Goal: Information Seeking & Learning: Find contact information

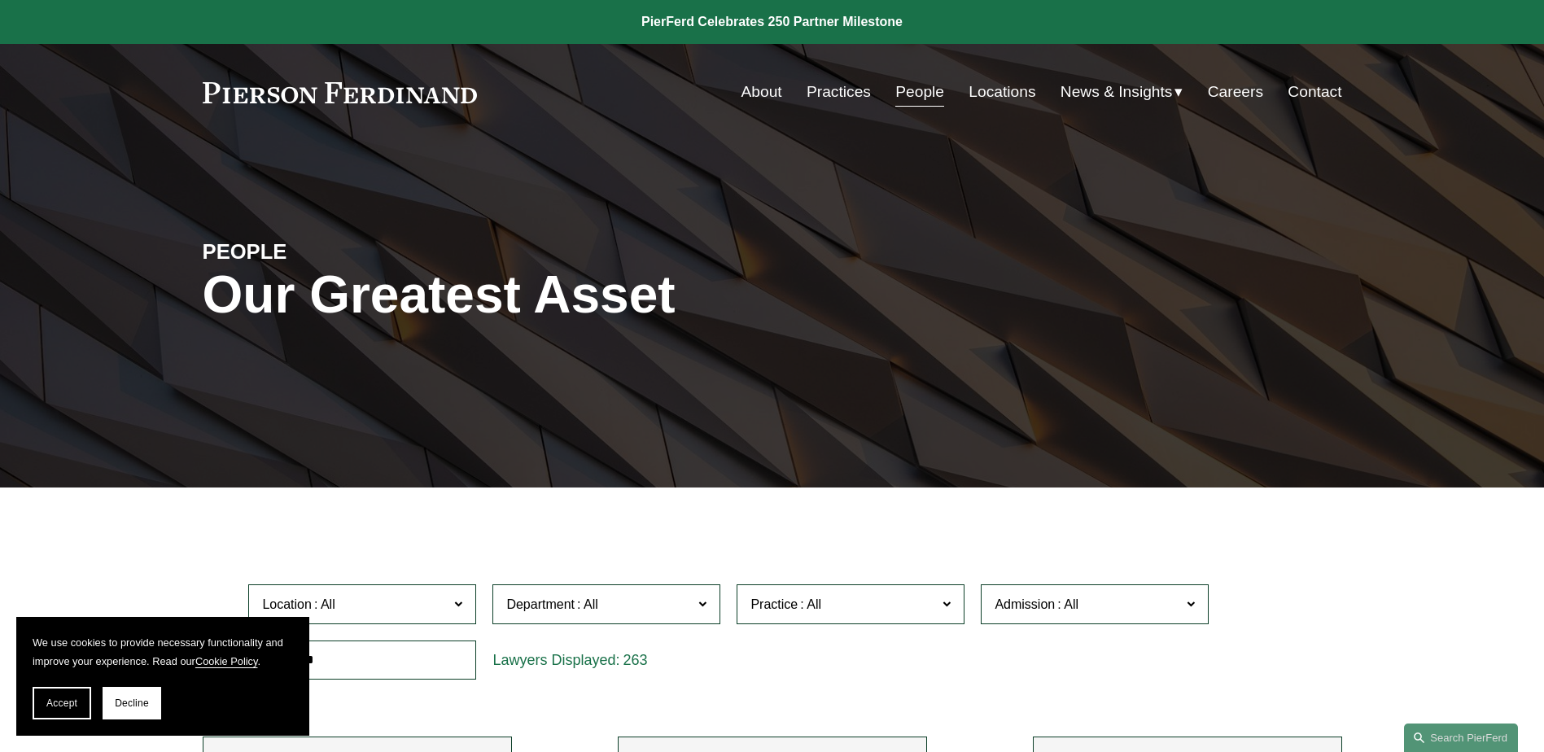
click at [981, 85] on link "Locations" at bounding box center [1001, 91] width 67 height 31
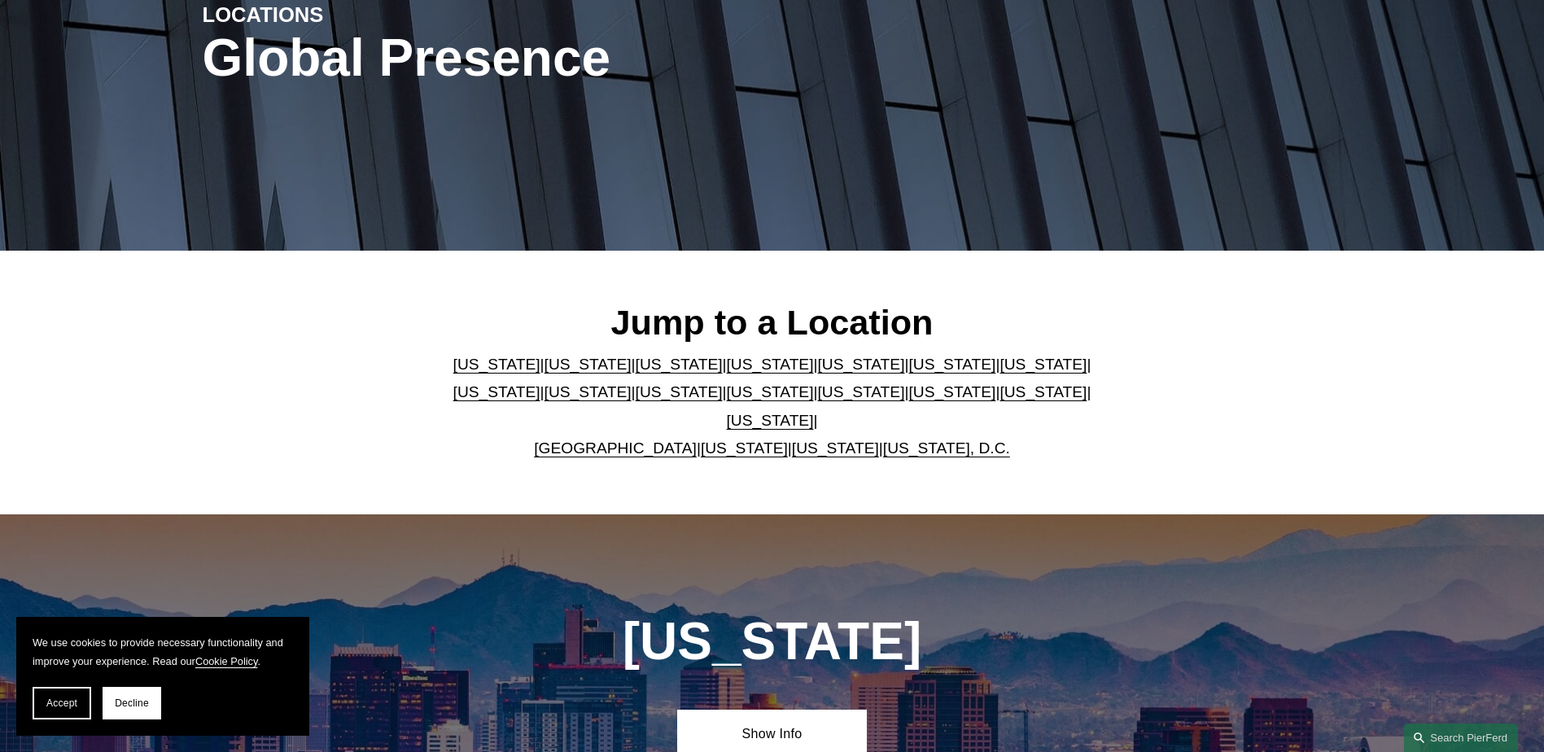
scroll to position [244, 0]
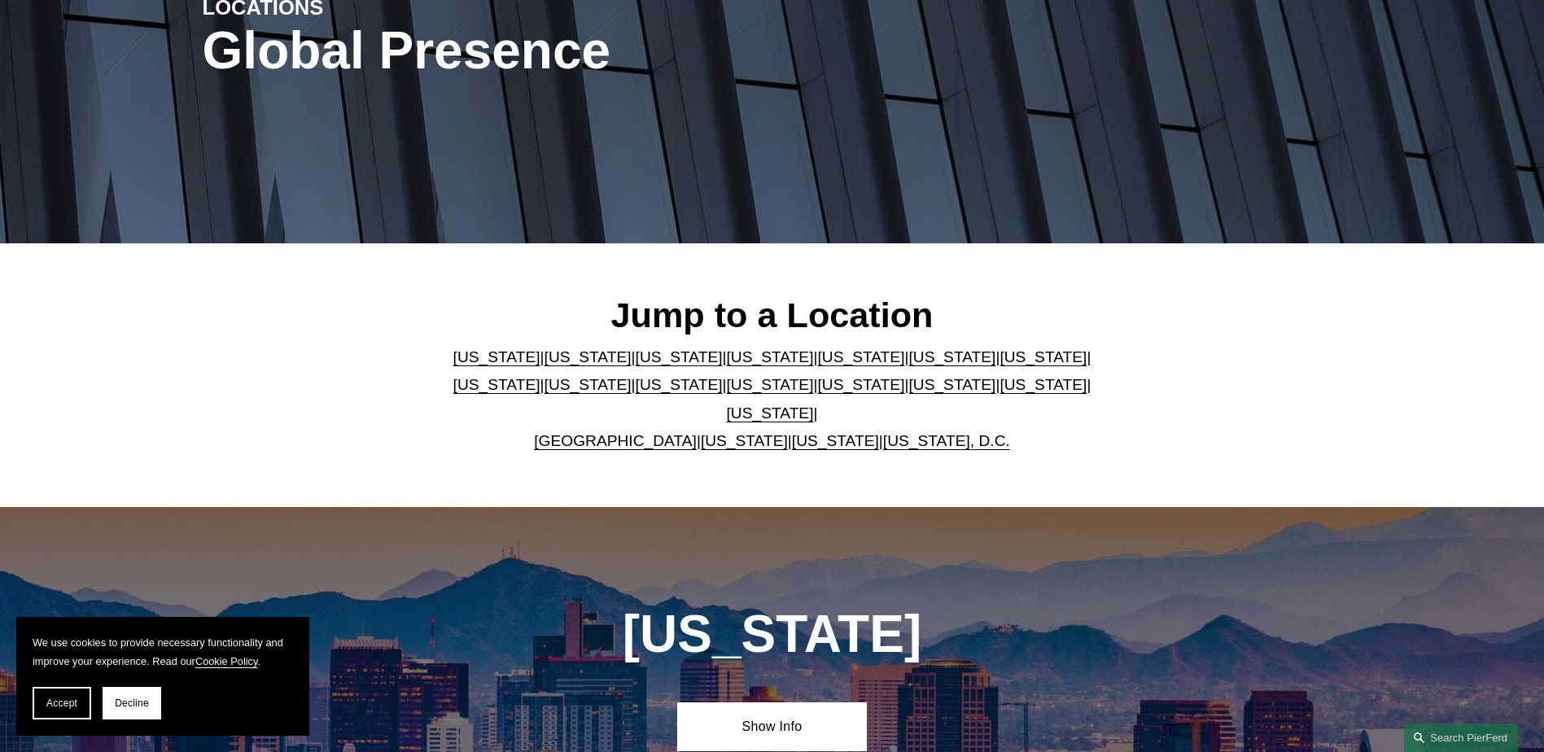
click at [727, 393] on link "[US_STATE]" at bounding box center [770, 384] width 87 height 17
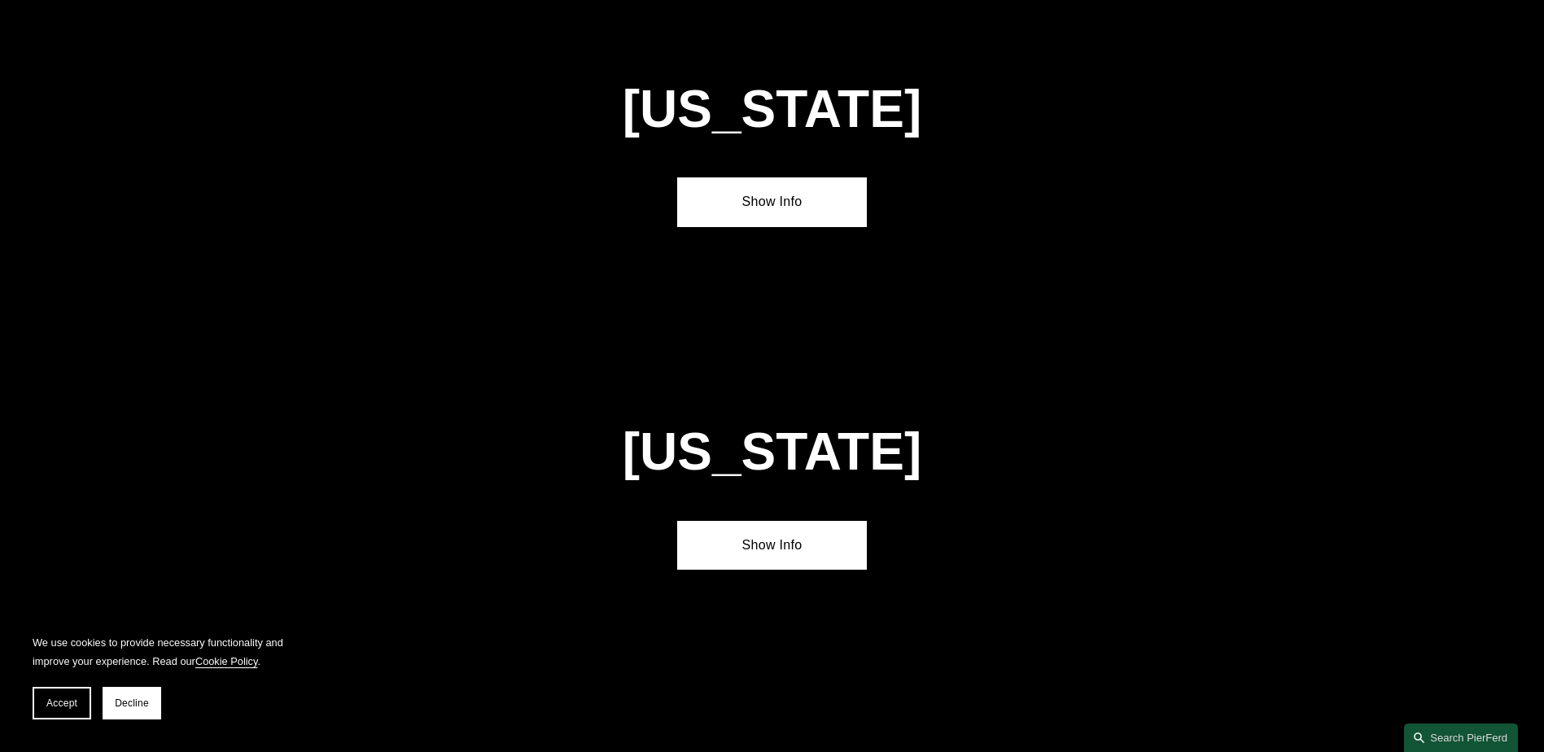
scroll to position [4166, 0]
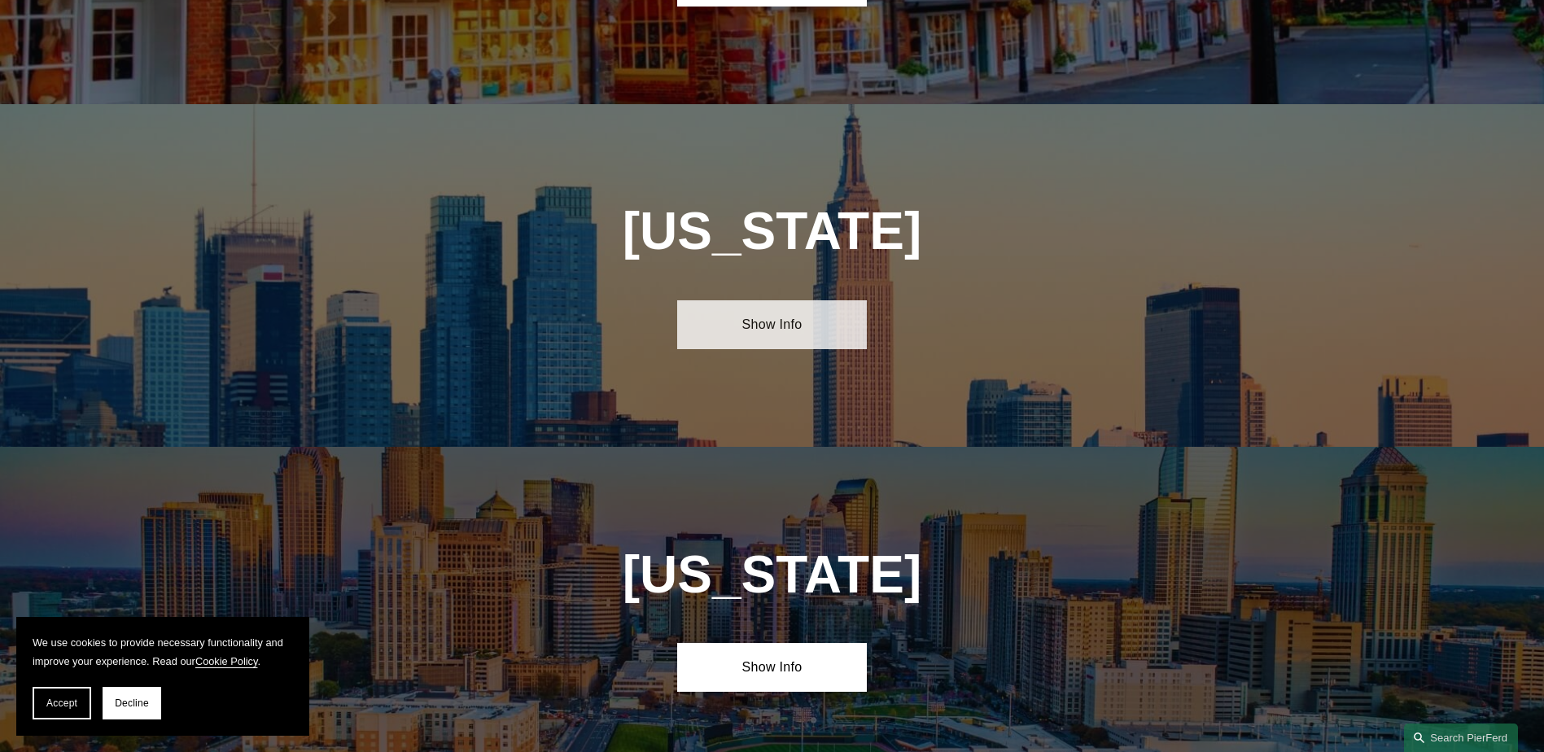
click at [788, 300] on link "Show Info" at bounding box center [772, 324] width 190 height 49
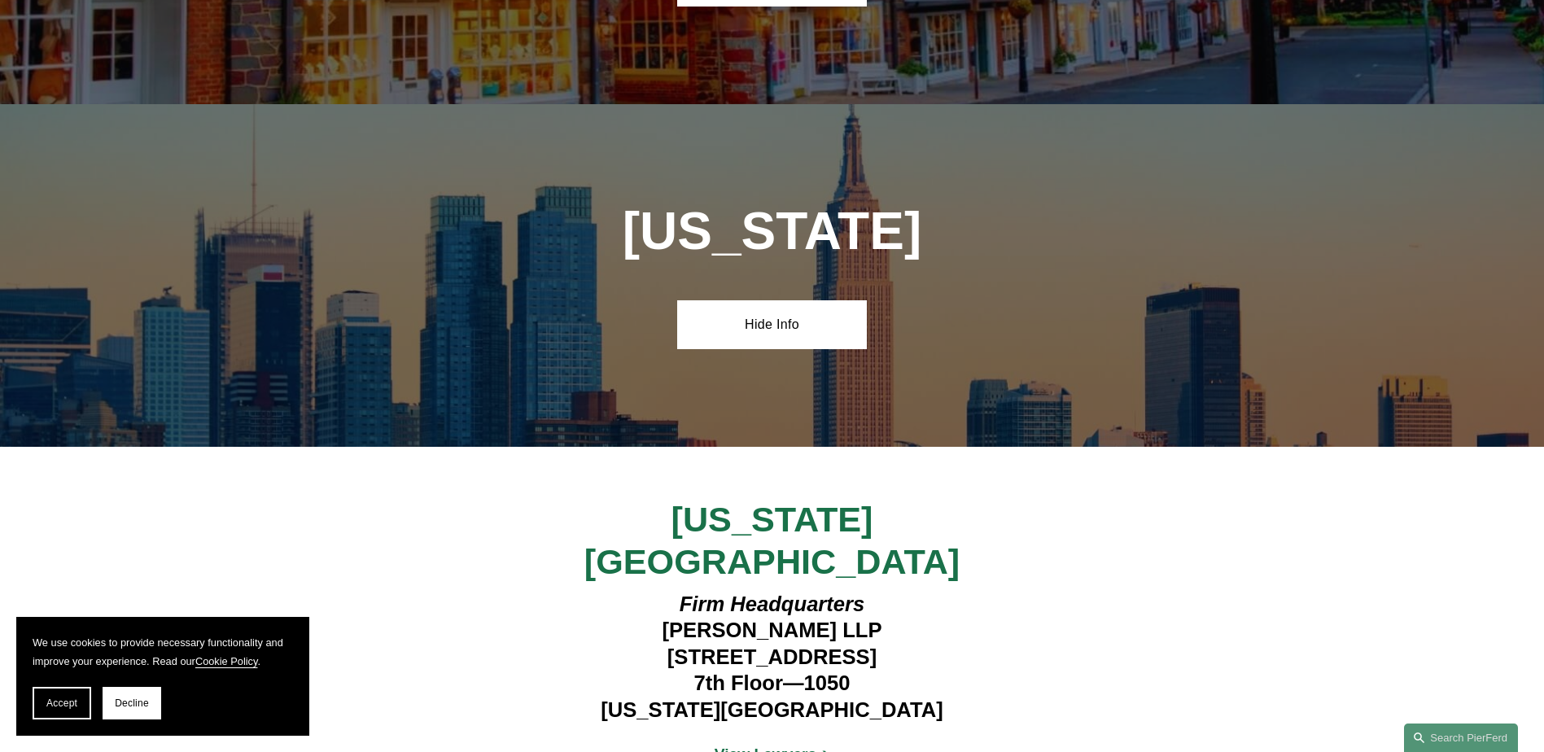
click at [793, 745] on strong "View Lawyers" at bounding box center [765, 753] width 103 height 17
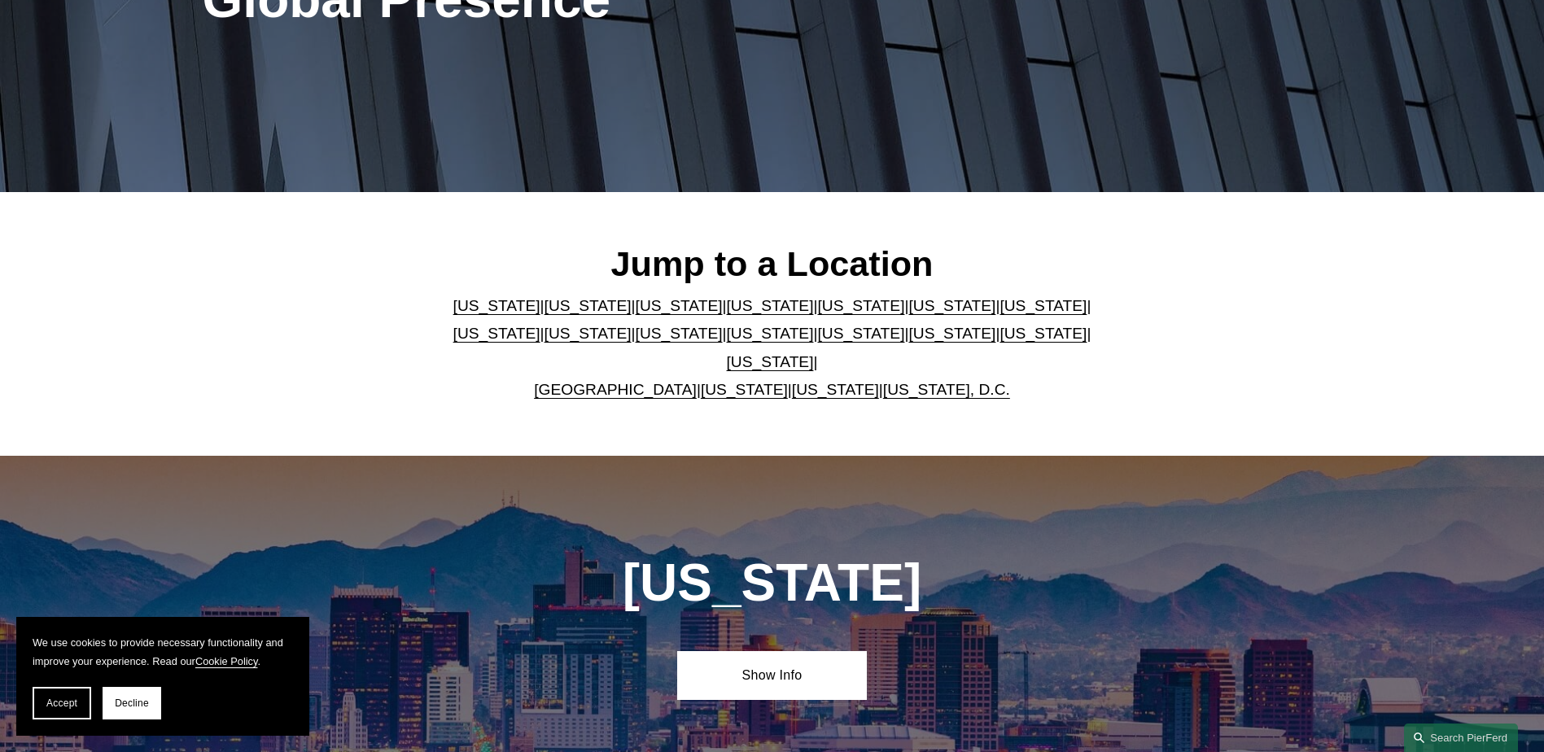
scroll to position [325, 0]
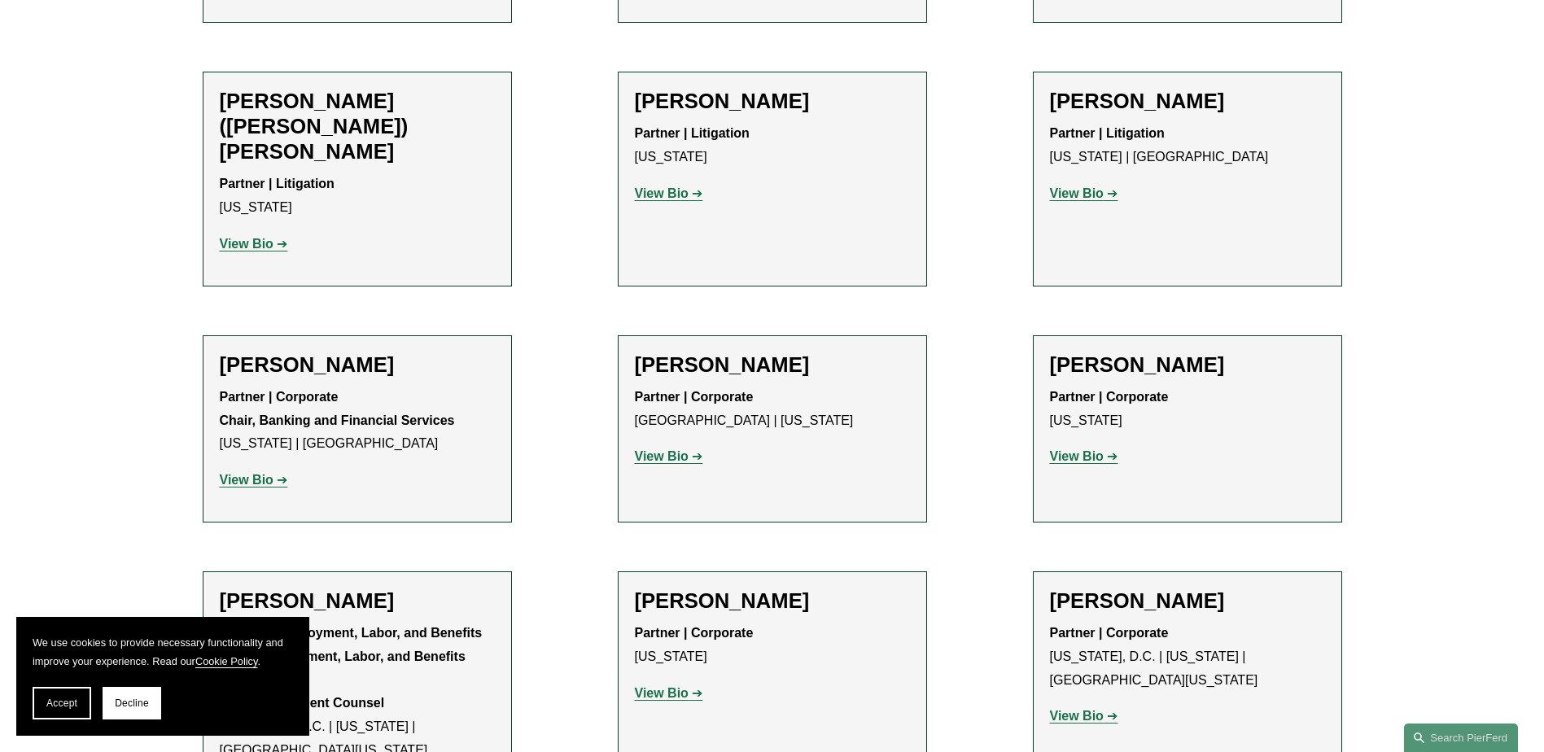
scroll to position [1627, 0]
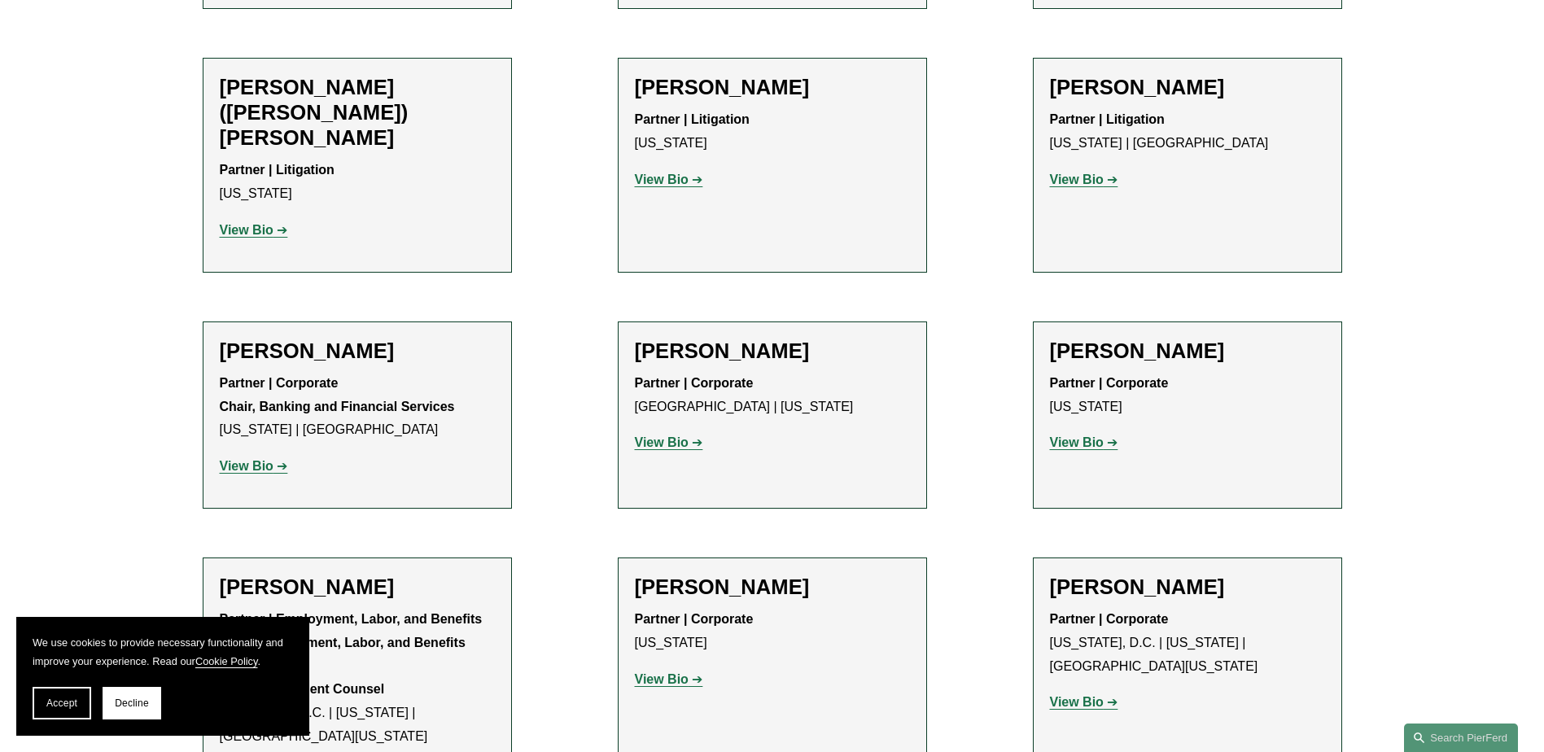
click at [681, 435] on strong "View Bio" at bounding box center [662, 442] width 54 height 14
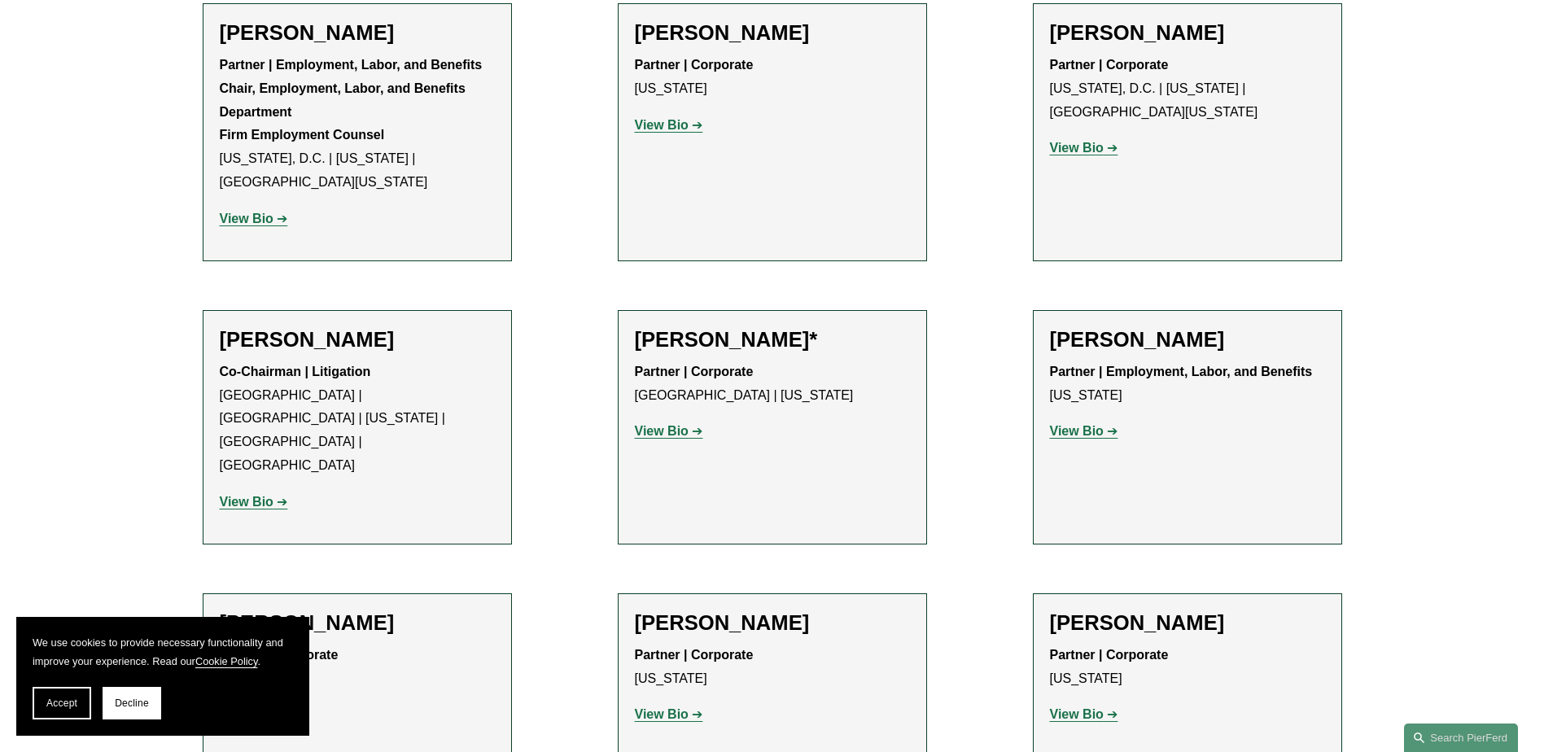
scroll to position [2197, 0]
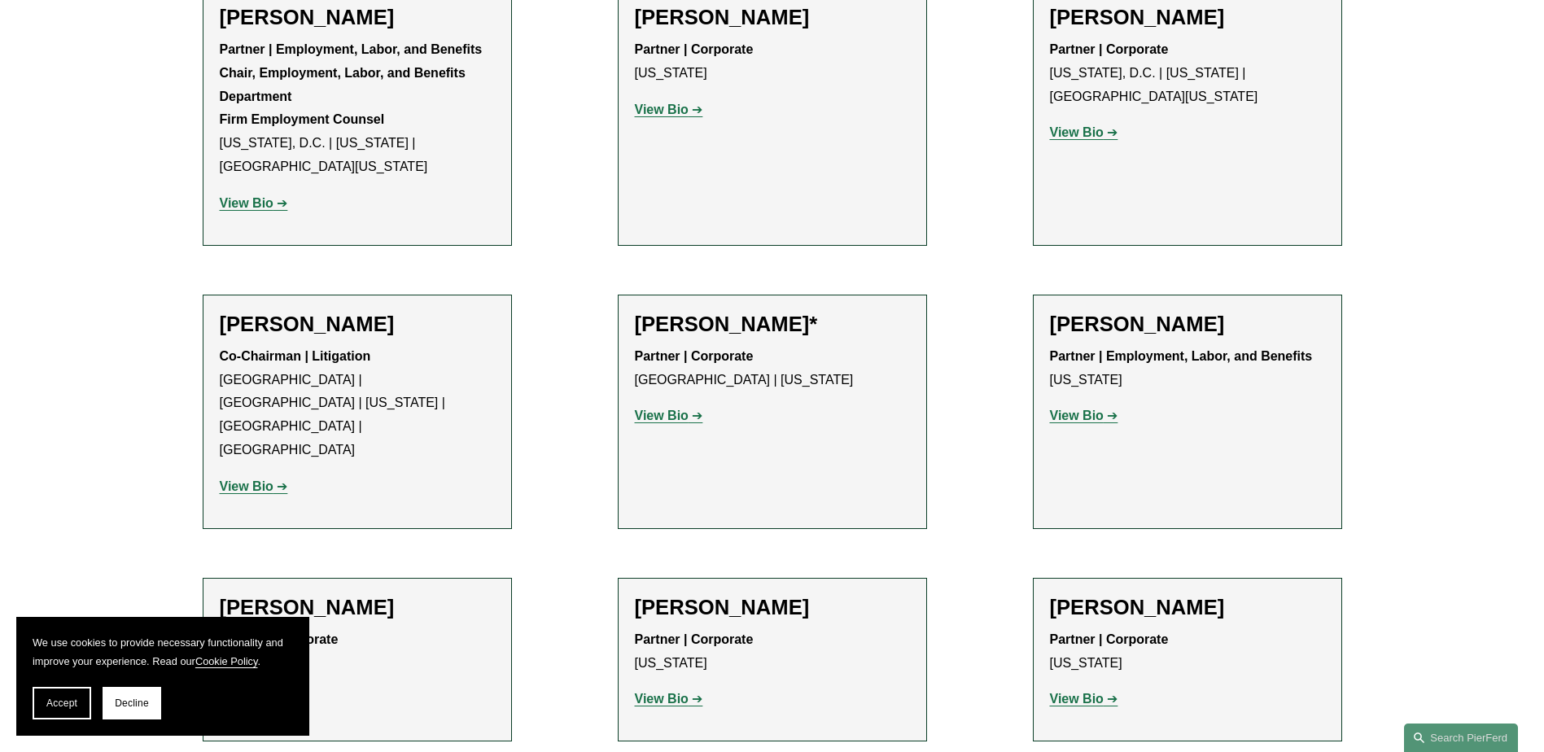
click at [243, 479] on strong "View Bio" at bounding box center [247, 486] width 54 height 14
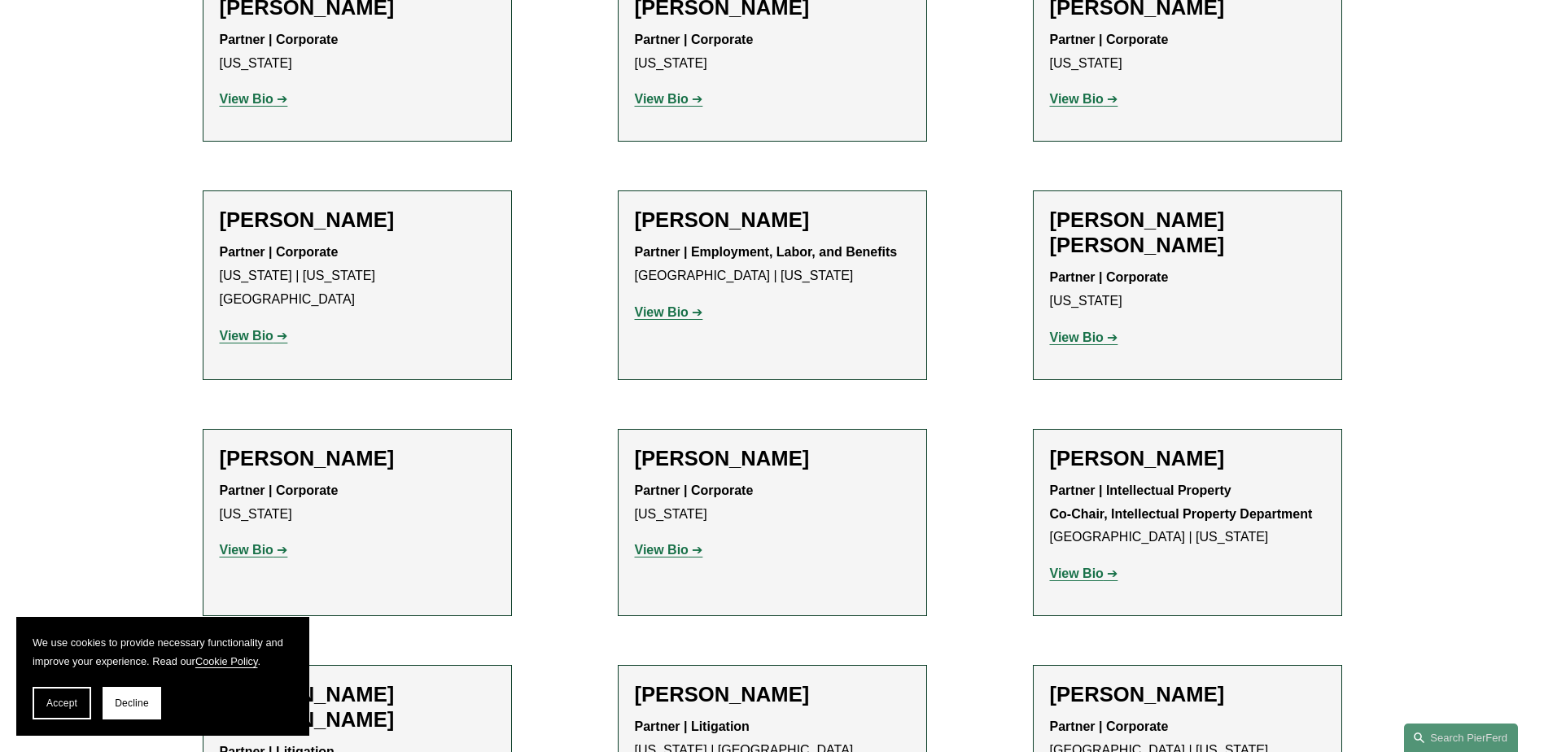
scroll to position [2848, 0]
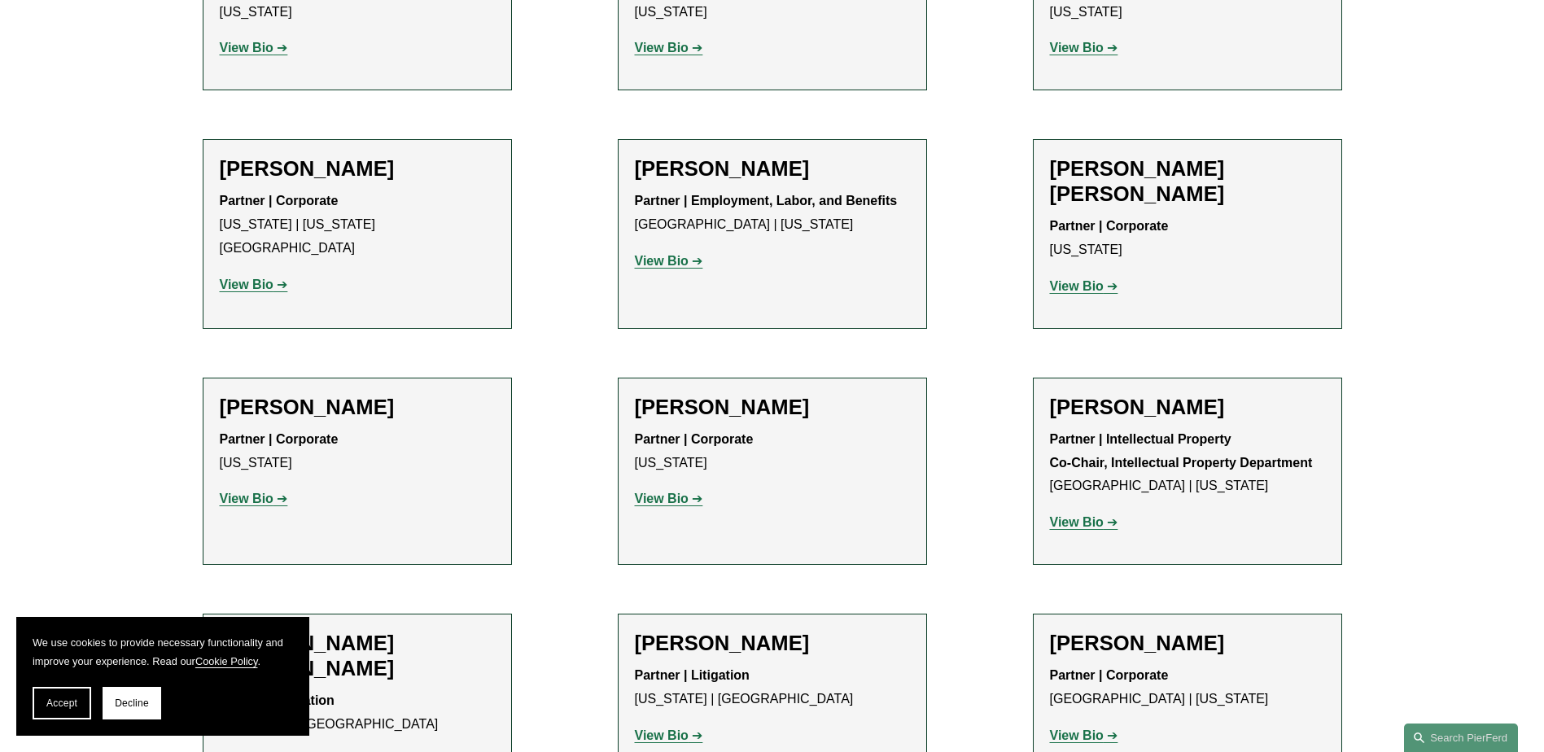
click at [670, 491] on strong "View Bio" at bounding box center [662, 498] width 54 height 14
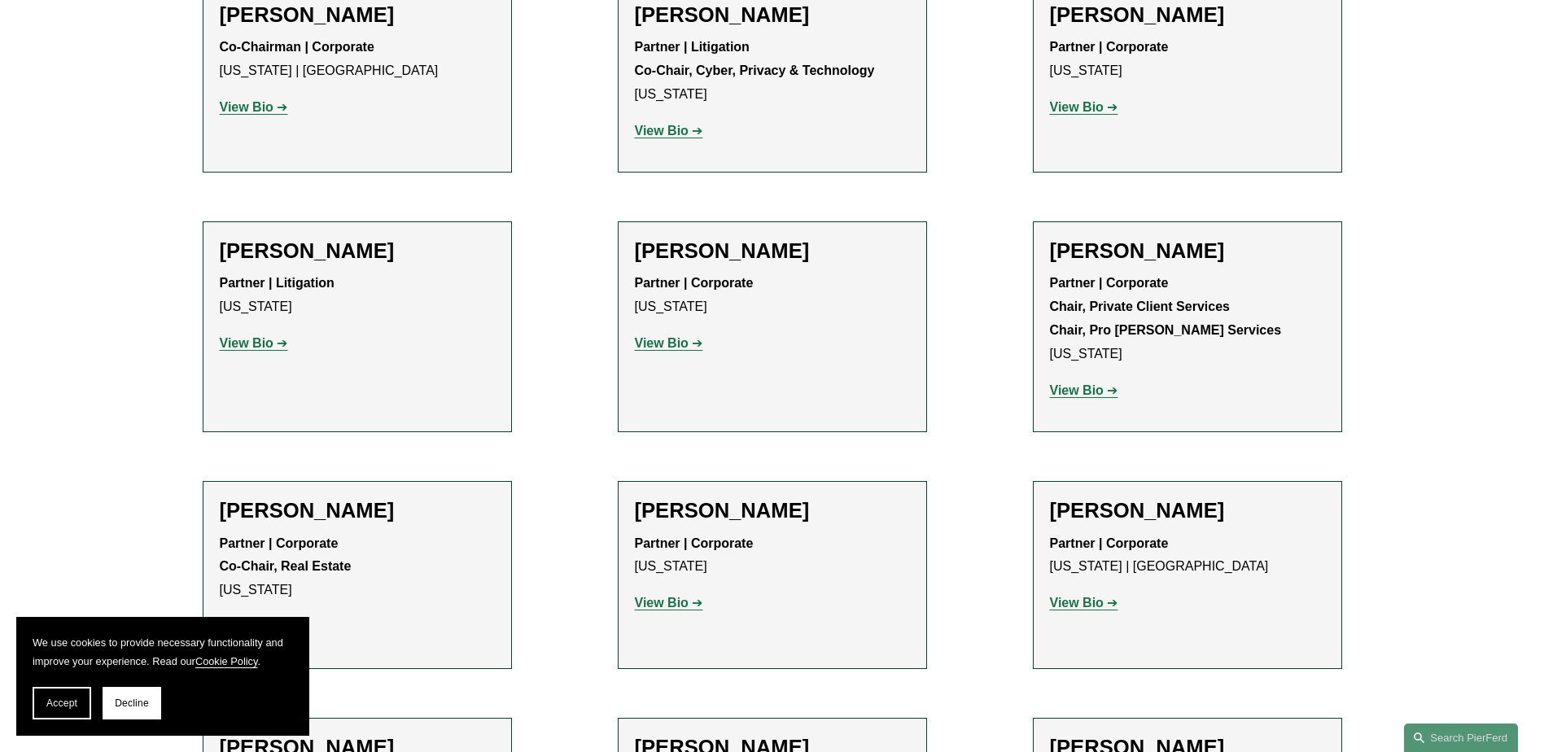
scroll to position [5126, 0]
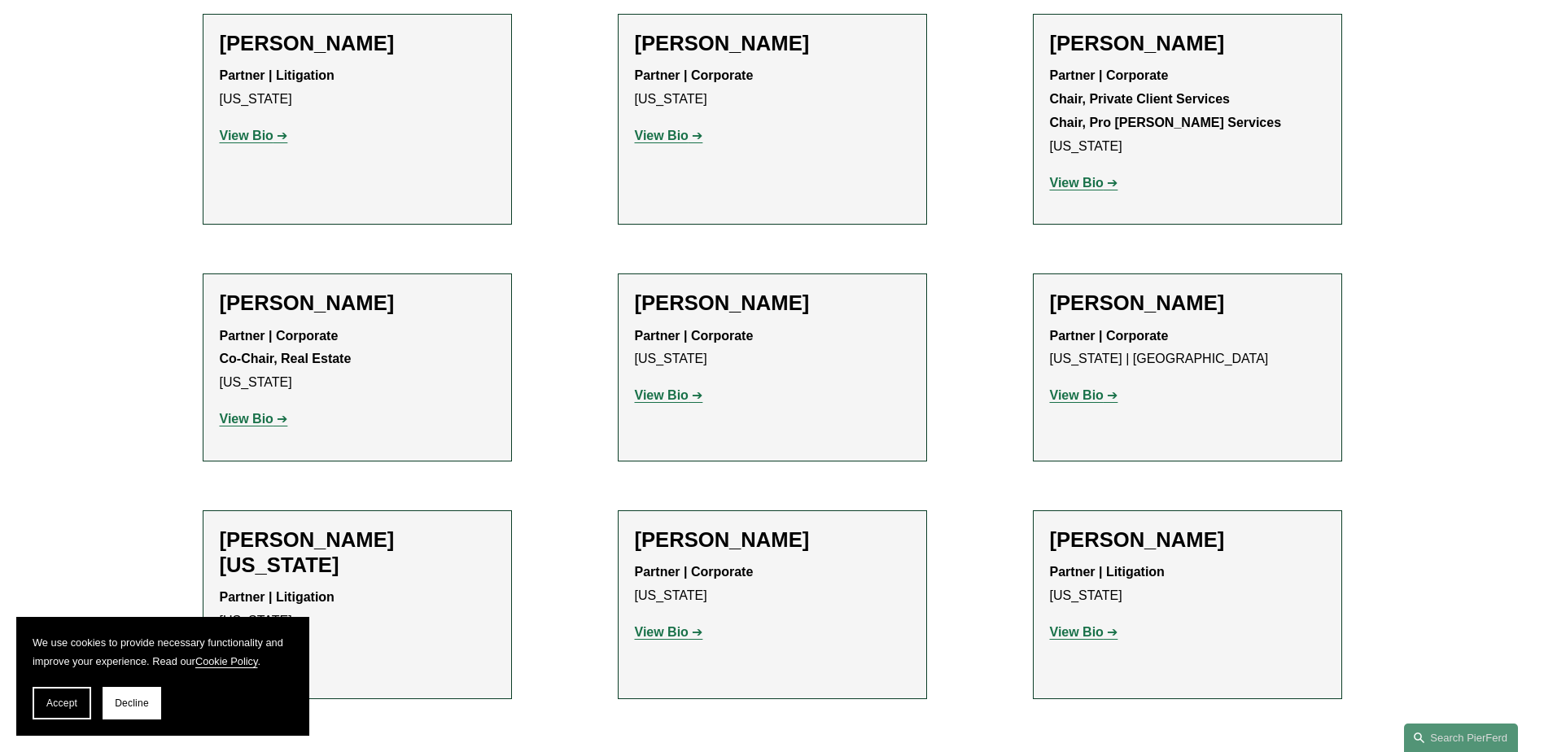
click at [1075, 388] on strong "View Bio" at bounding box center [1077, 395] width 54 height 14
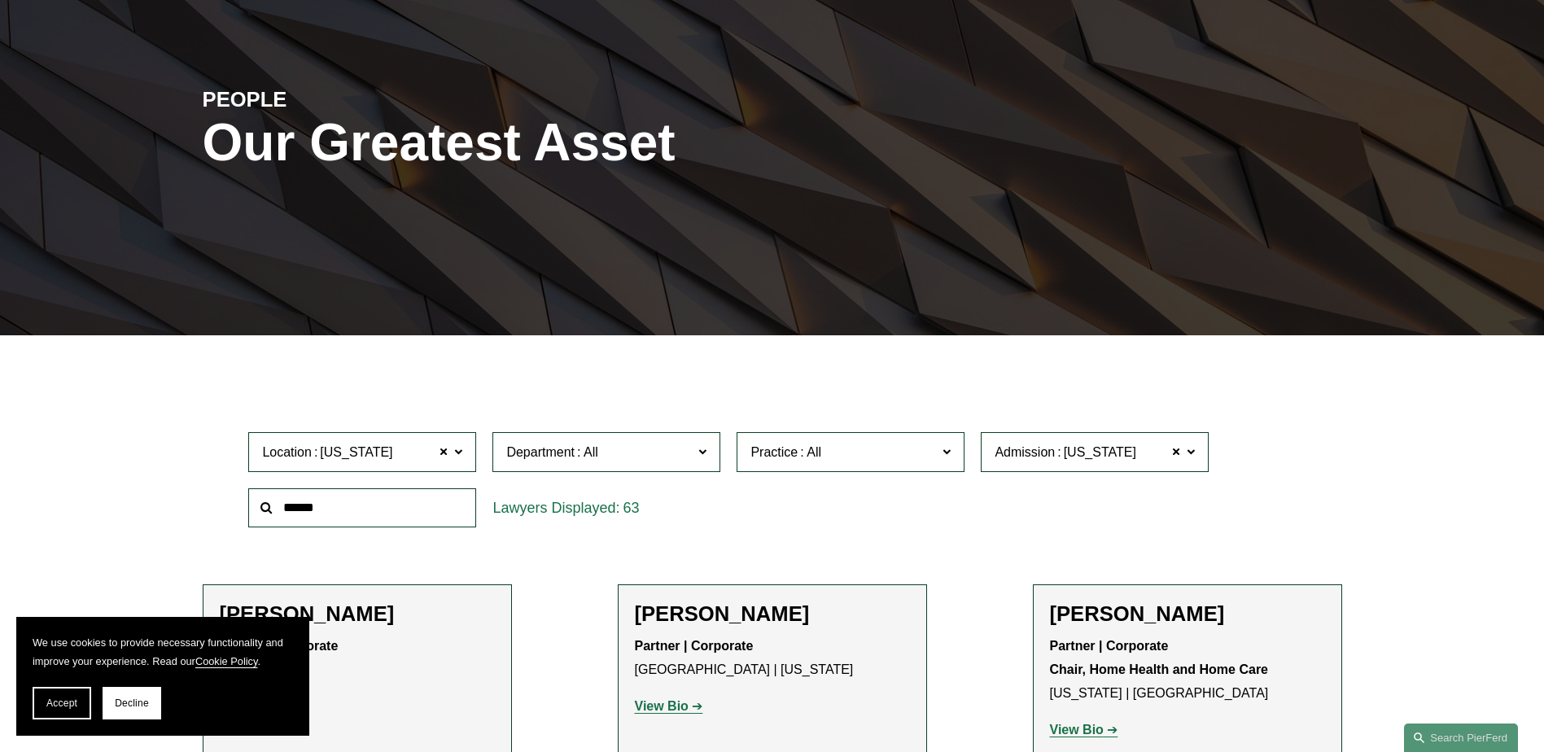
scroll to position [325, 0]
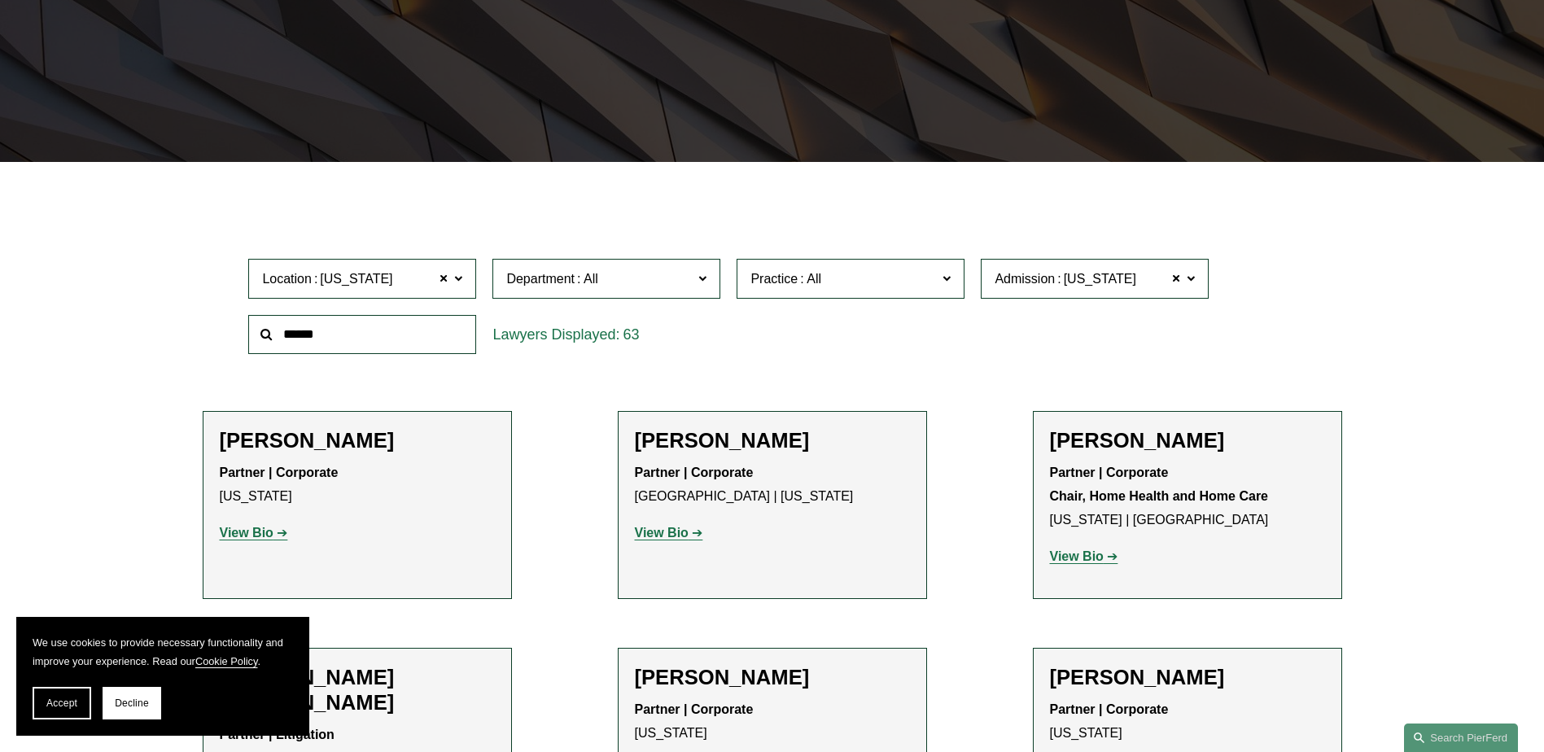
click at [609, 277] on span "Department" at bounding box center [599, 279] width 186 height 22
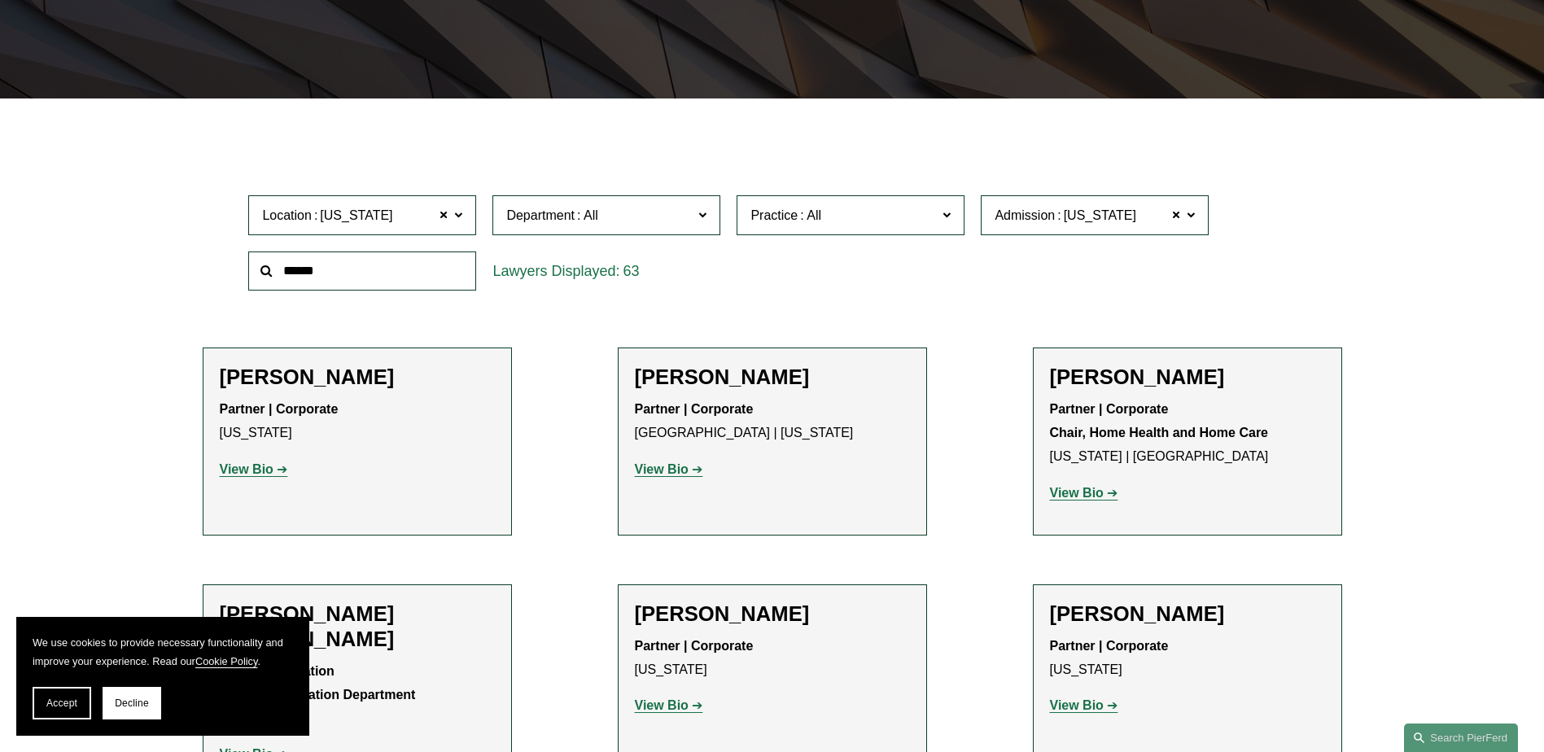
scroll to position [488, 0]
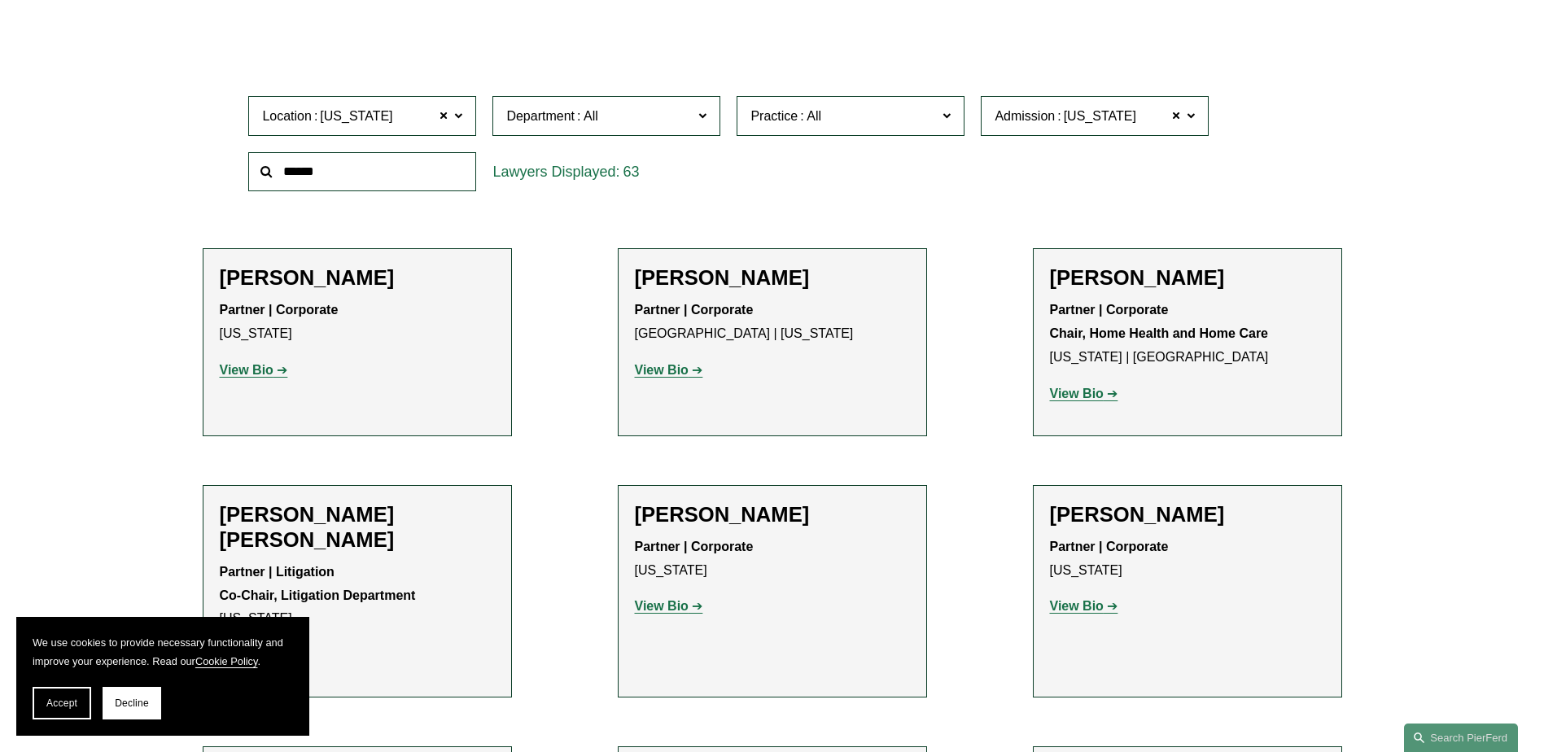
click at [0, 0] on link "Corporate" at bounding box center [0, 0] width 0 height 0
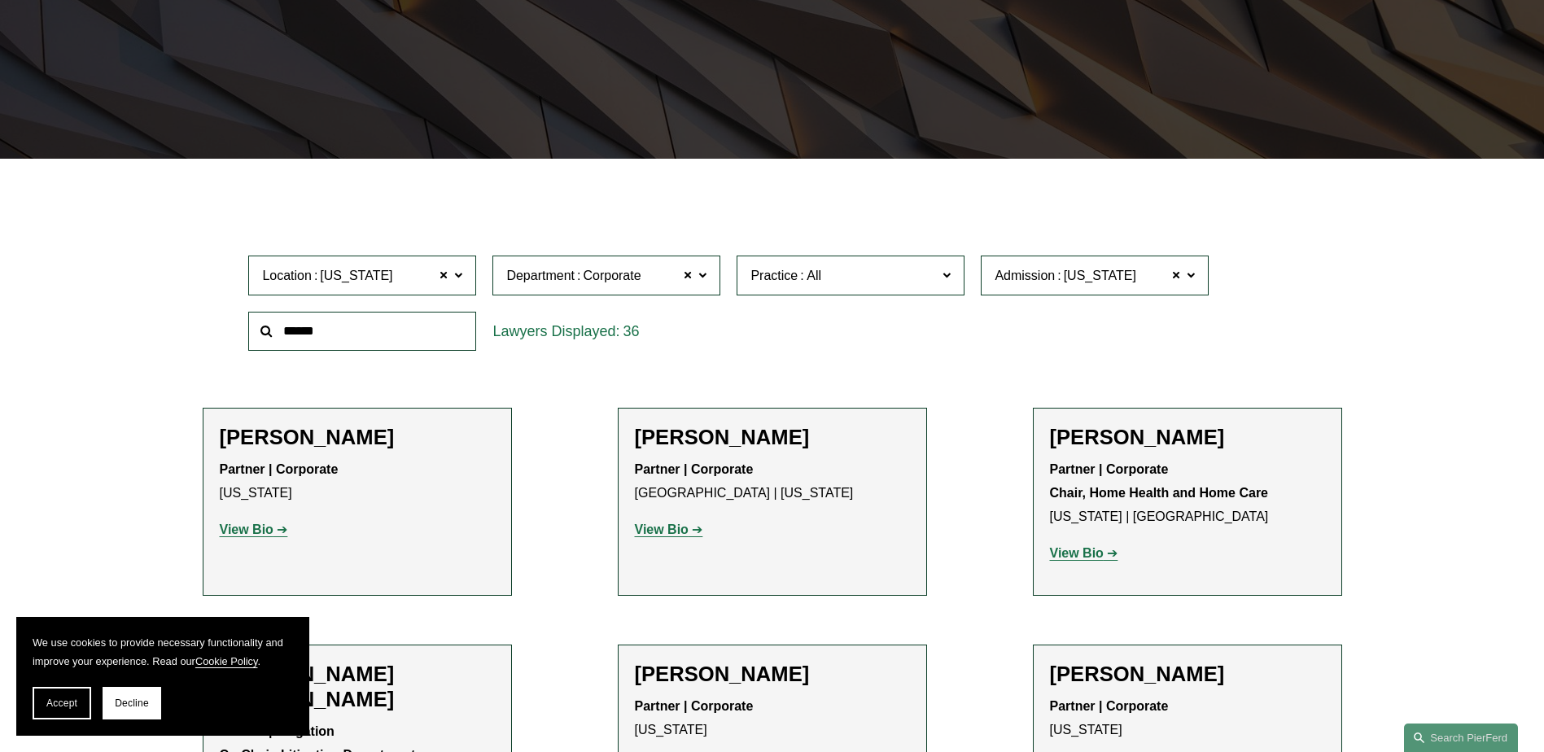
scroll to position [325, 0]
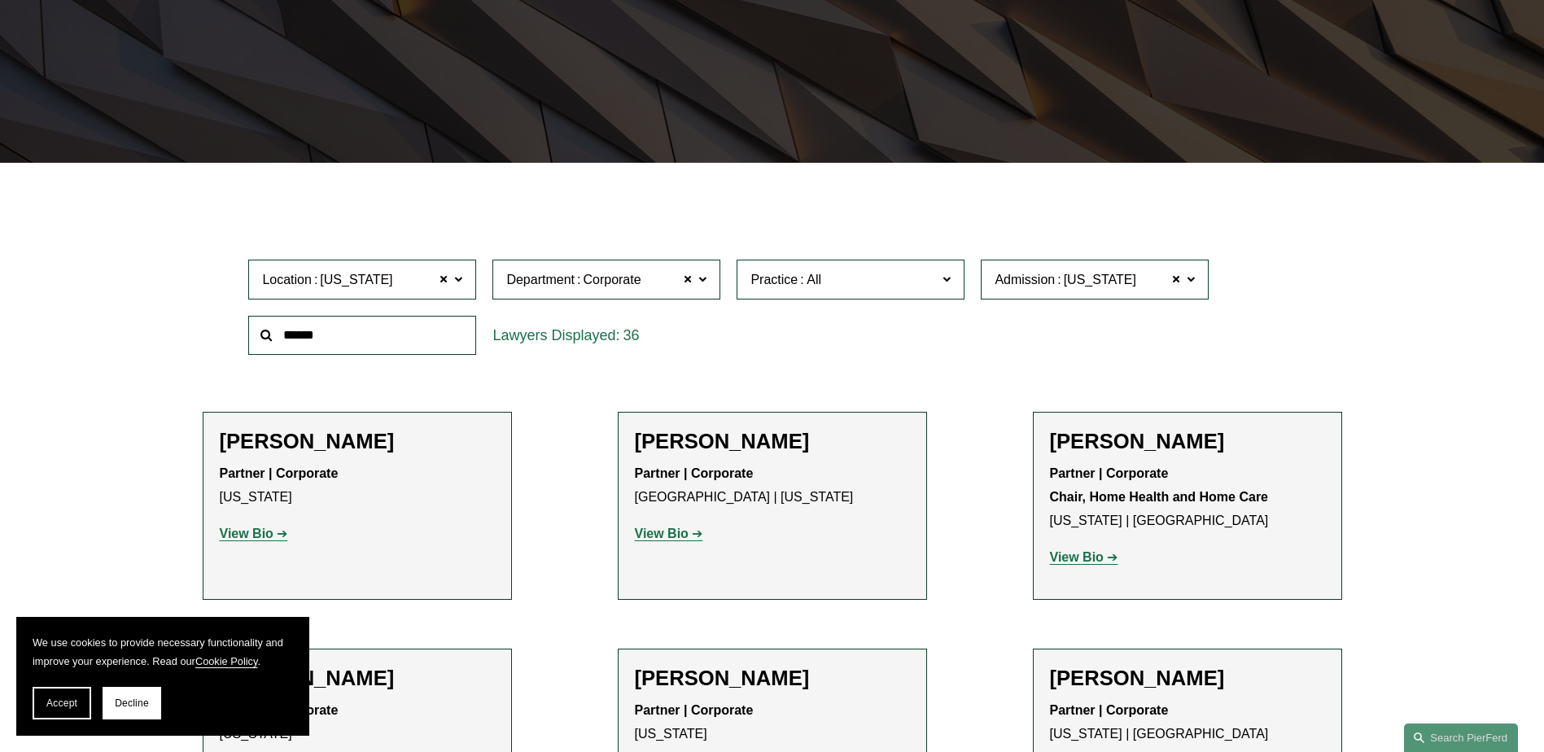
click at [781, 278] on span "Practice" at bounding box center [773, 280] width 47 height 14
click at [653, 362] on div "36" at bounding box center [606, 336] width 244 height 56
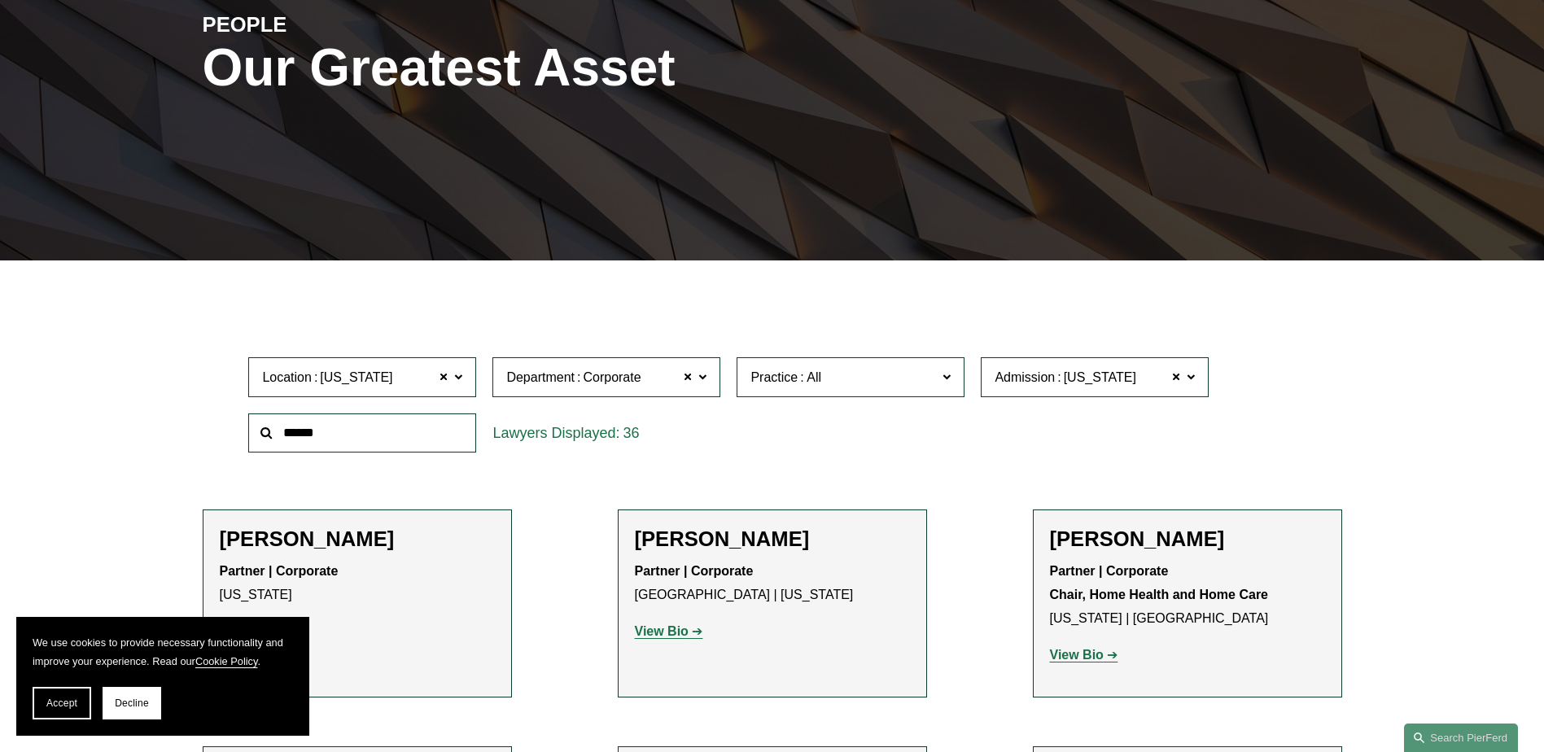
scroll to position [0, 0]
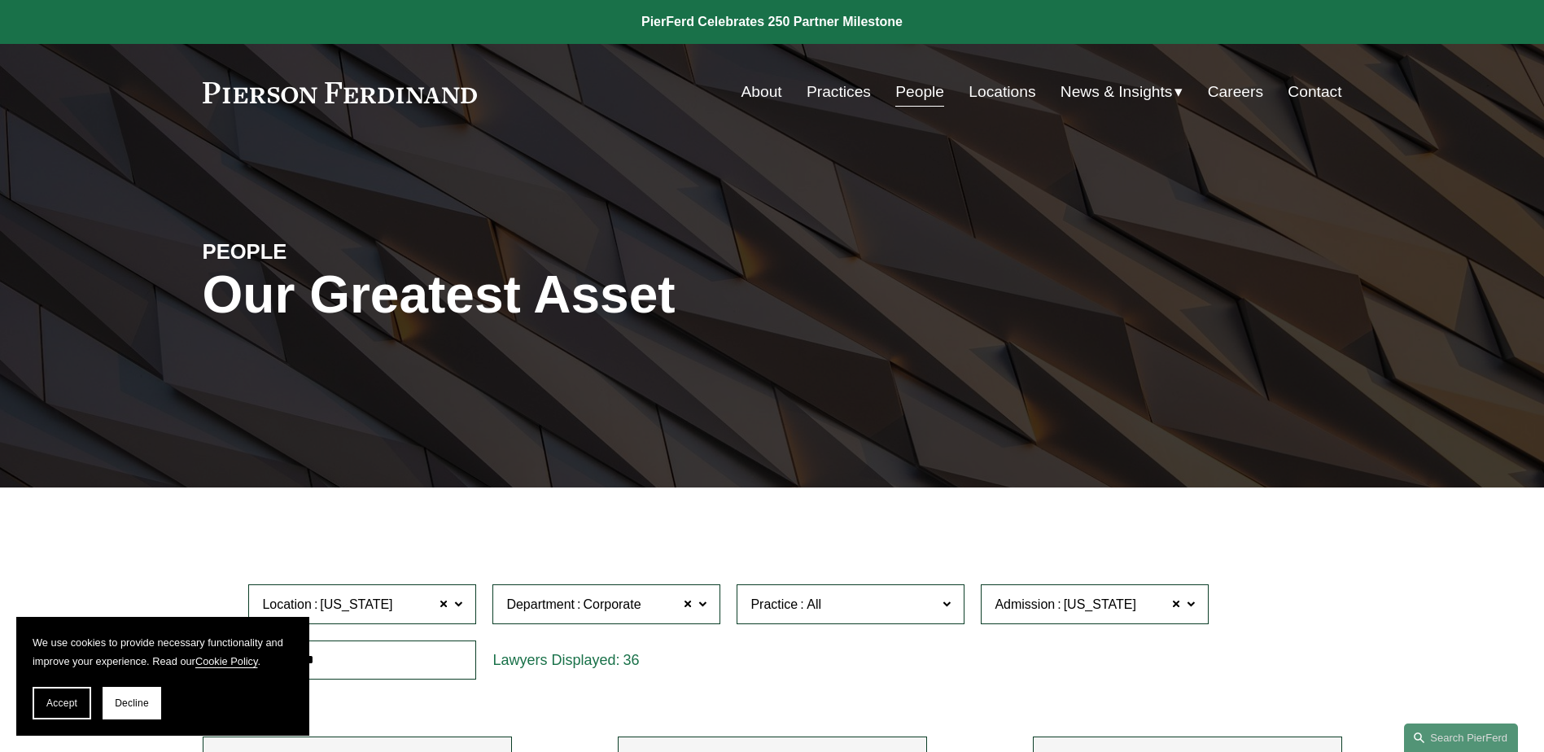
click at [1053, 482] on div "PEOPLE Our Greatest Asset" at bounding box center [772, 314] width 1544 height 347
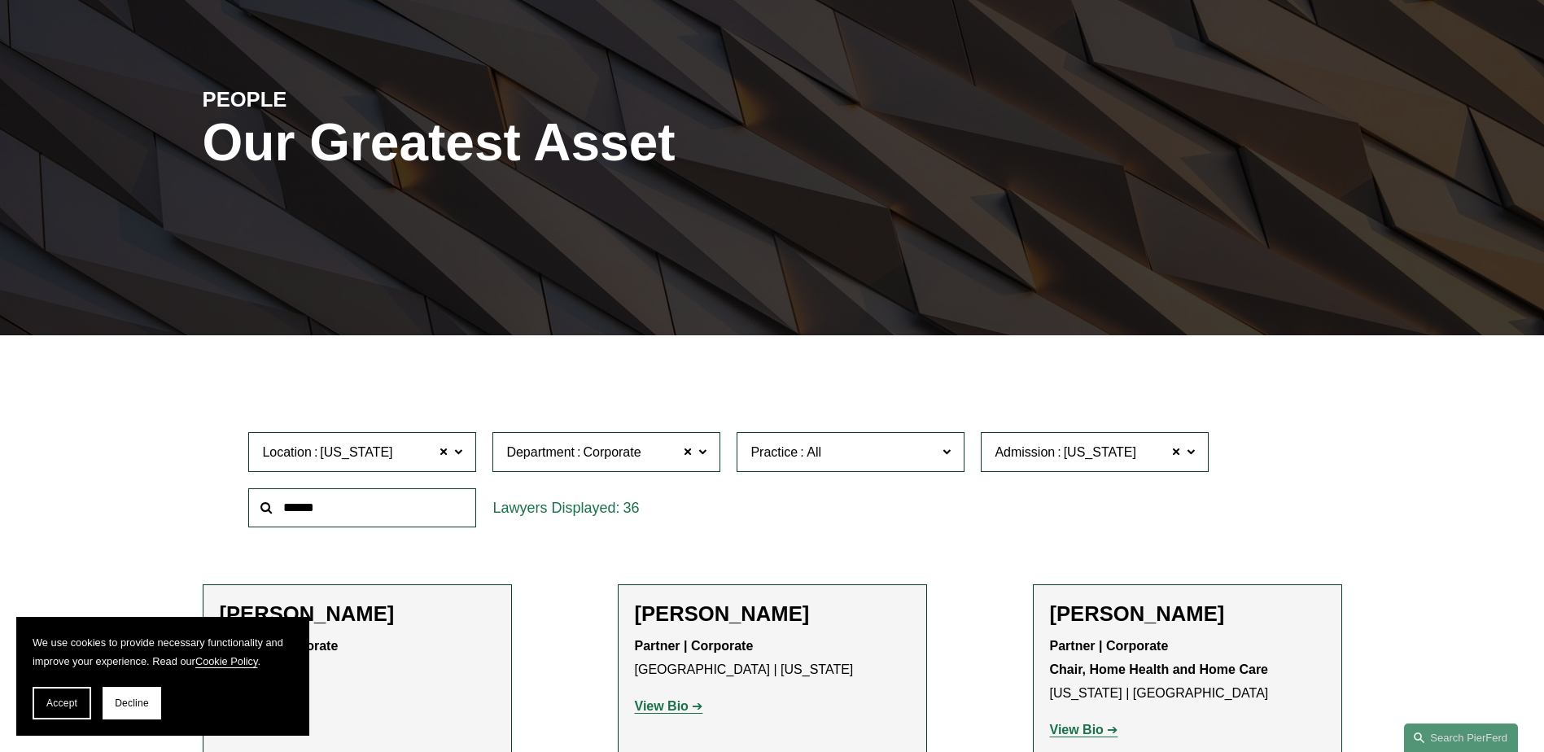
scroll to position [163, 0]
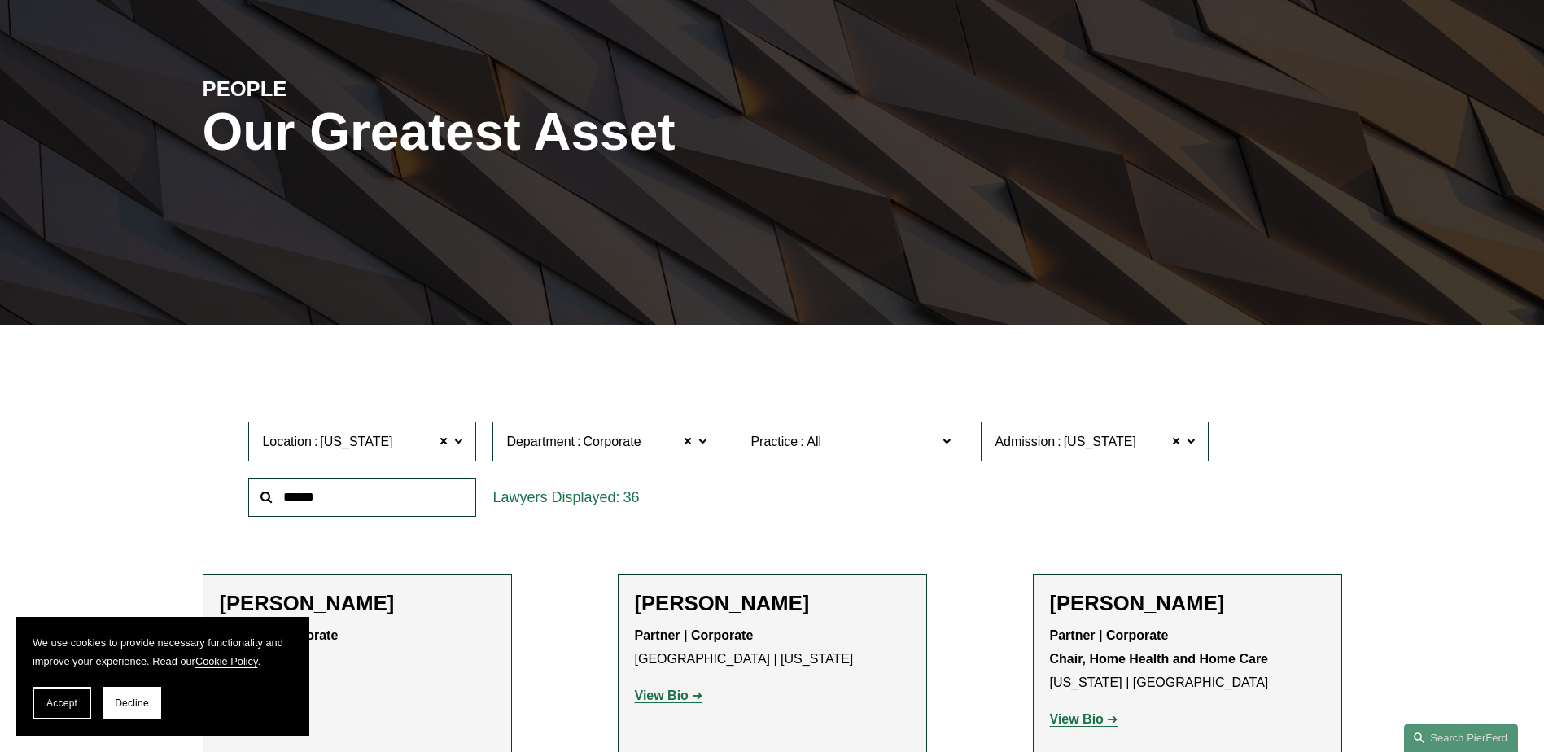
click at [1173, 444] on span at bounding box center [1176, 440] width 10 height 21
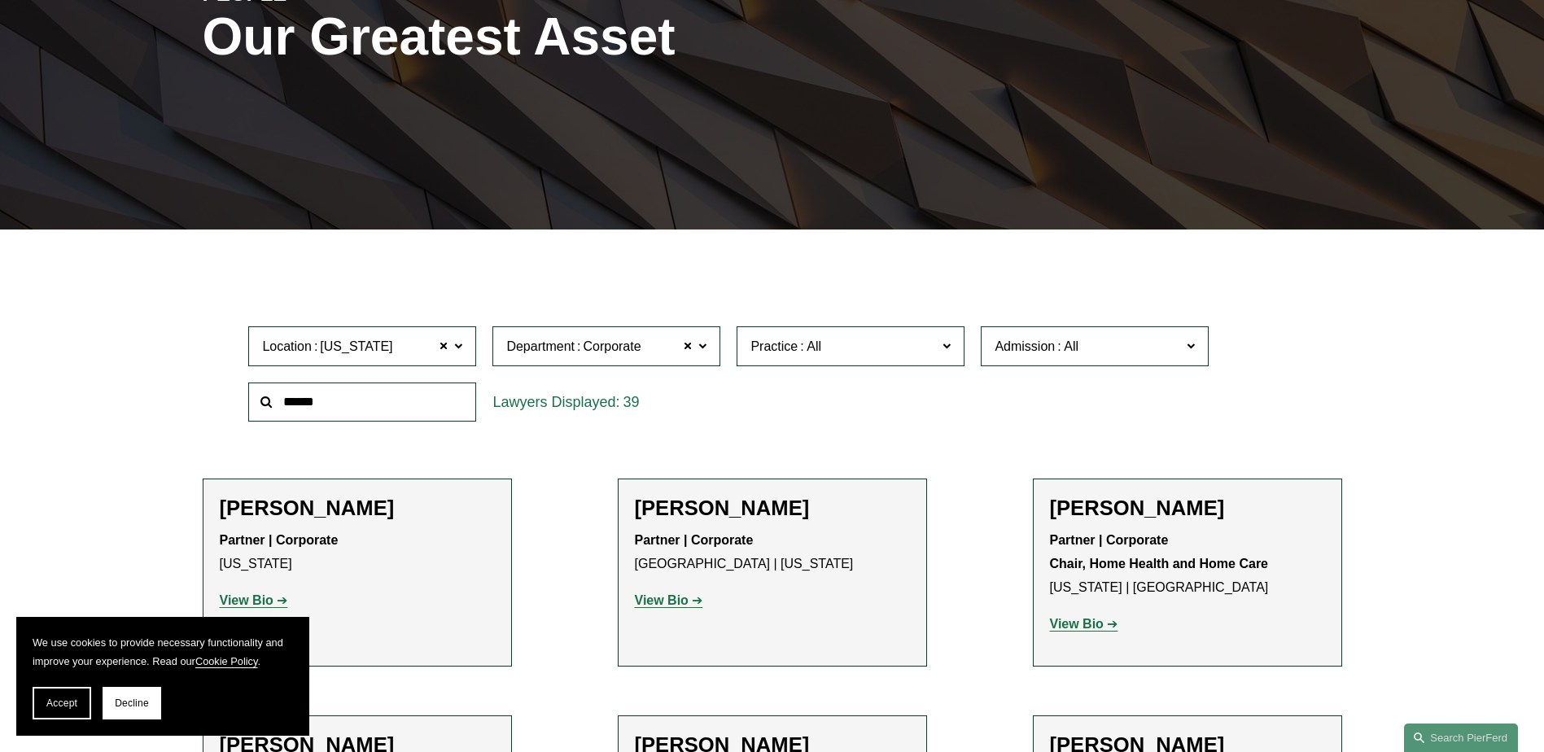
scroll to position [325, 0]
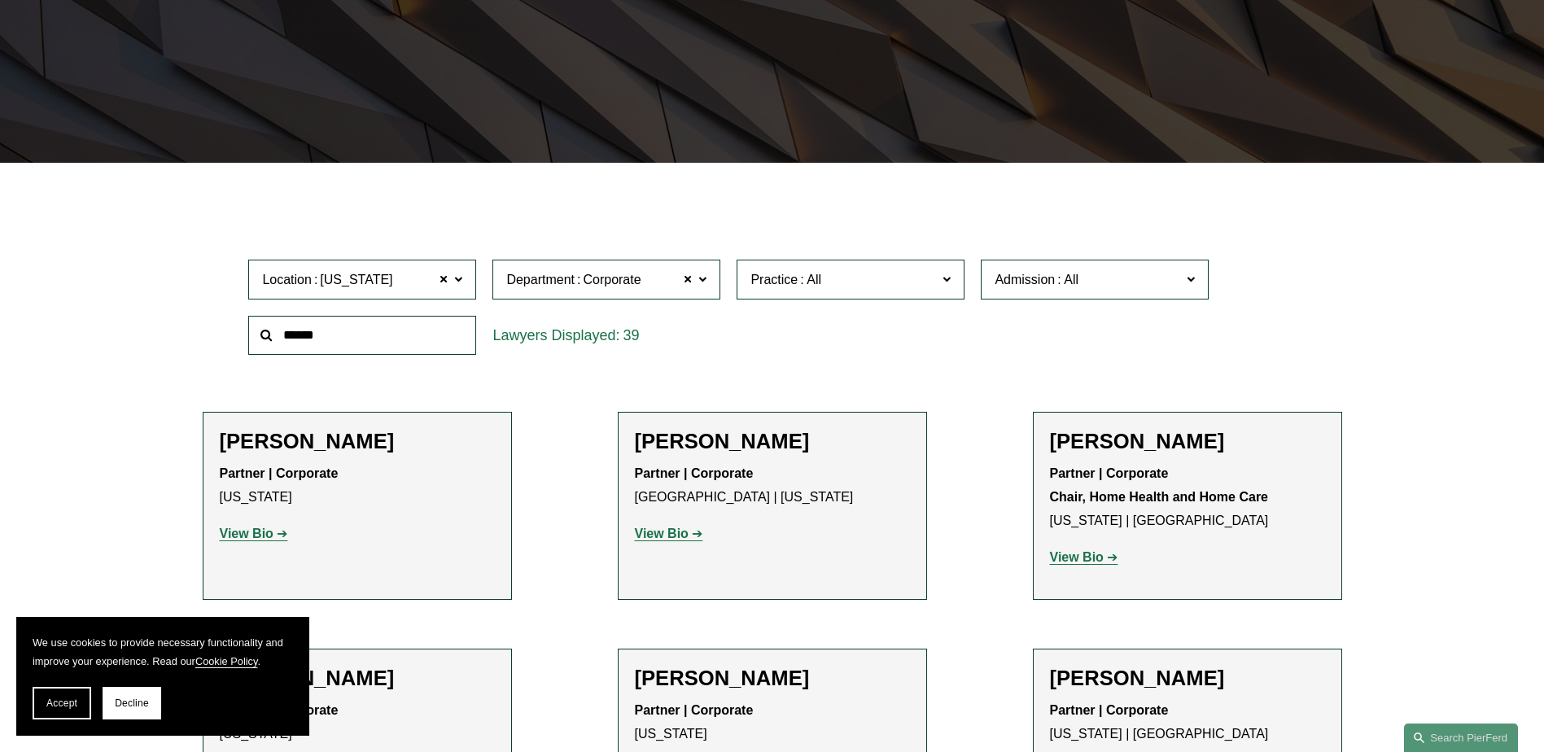
click at [670, 349] on div "39" at bounding box center [606, 336] width 228 height 40
click at [674, 361] on div "39" at bounding box center [606, 336] width 244 height 56
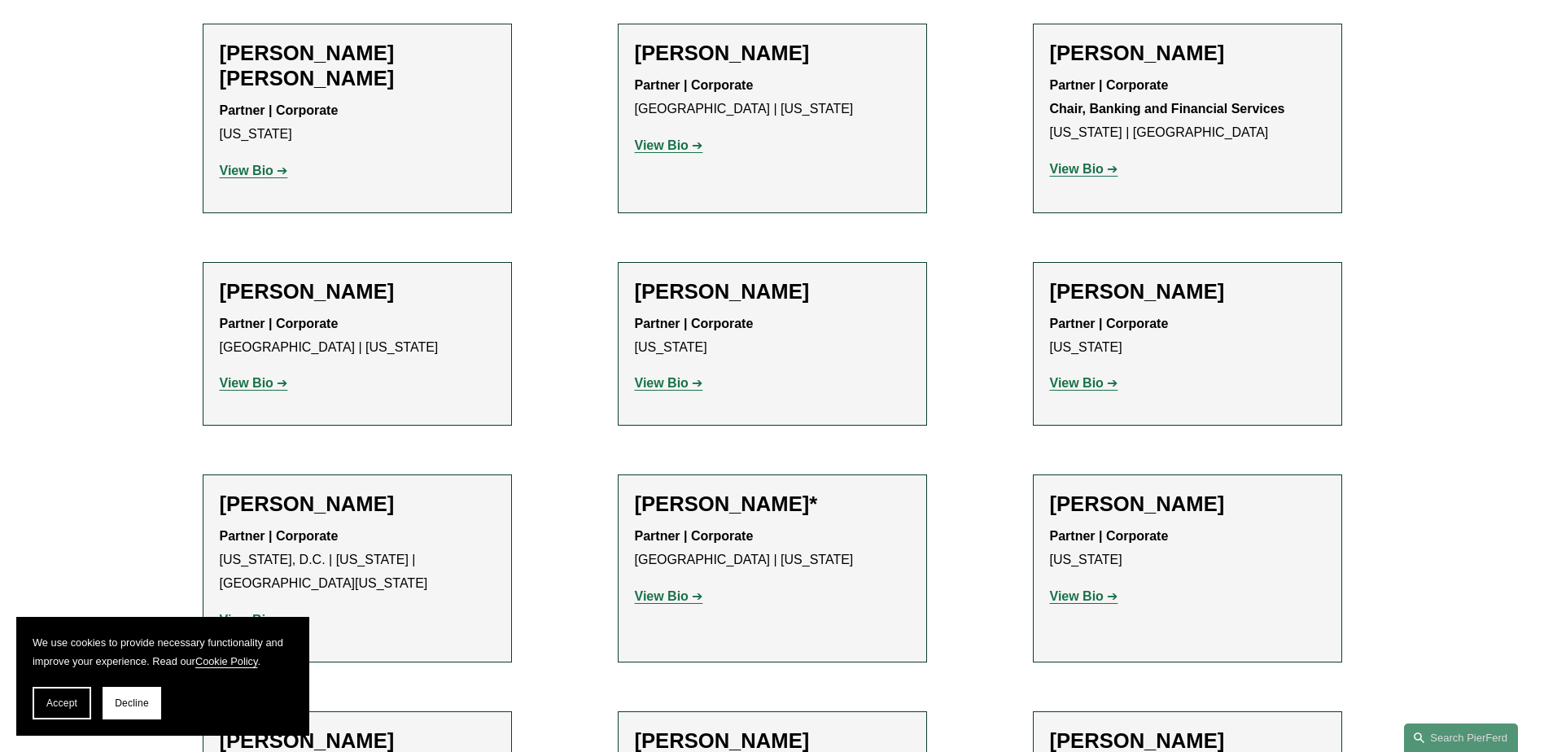
scroll to position [1301, 0]
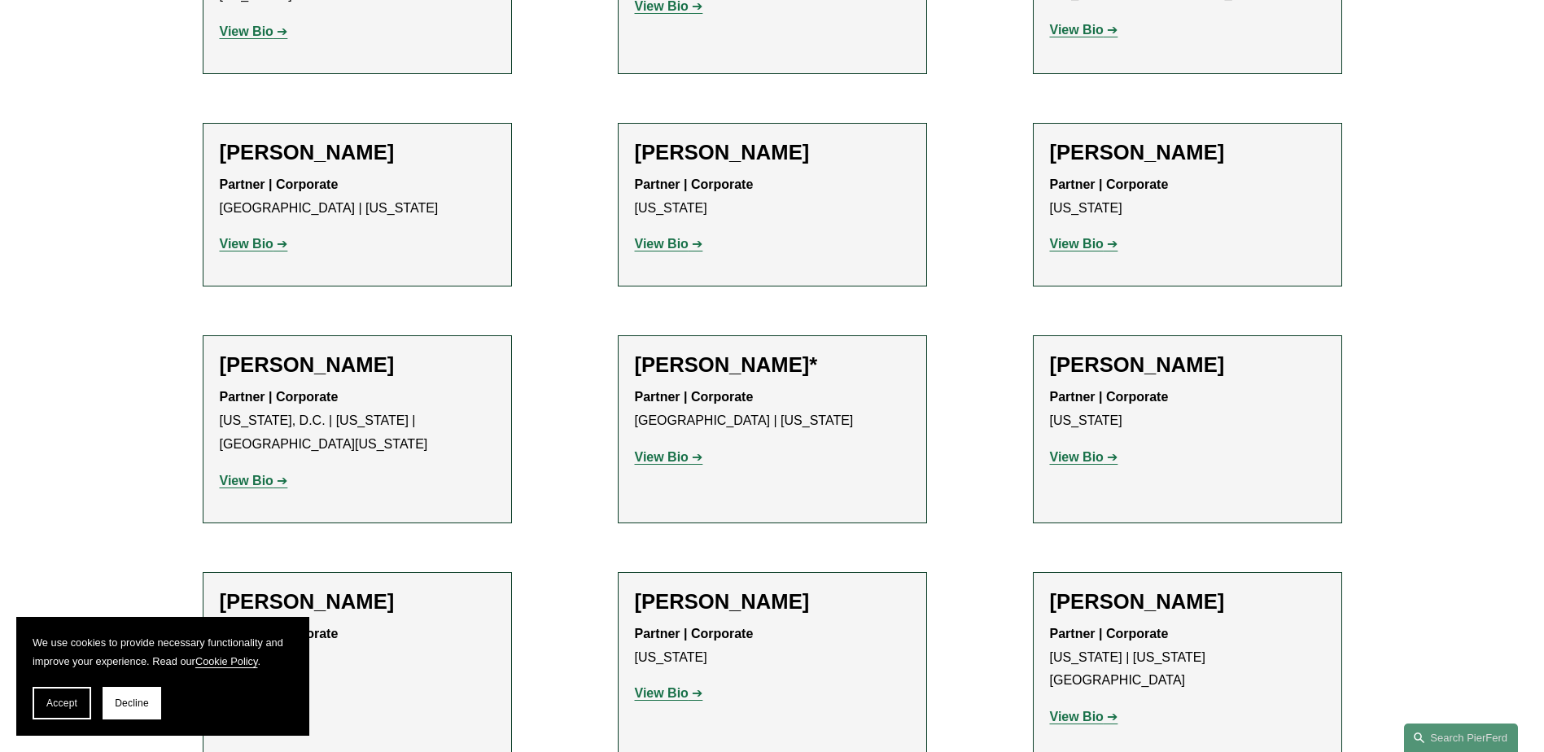
click at [265, 154] on h2 "Troy Doll" at bounding box center [357, 152] width 275 height 25
click at [1094, 248] on strong "View Bio" at bounding box center [1077, 244] width 54 height 14
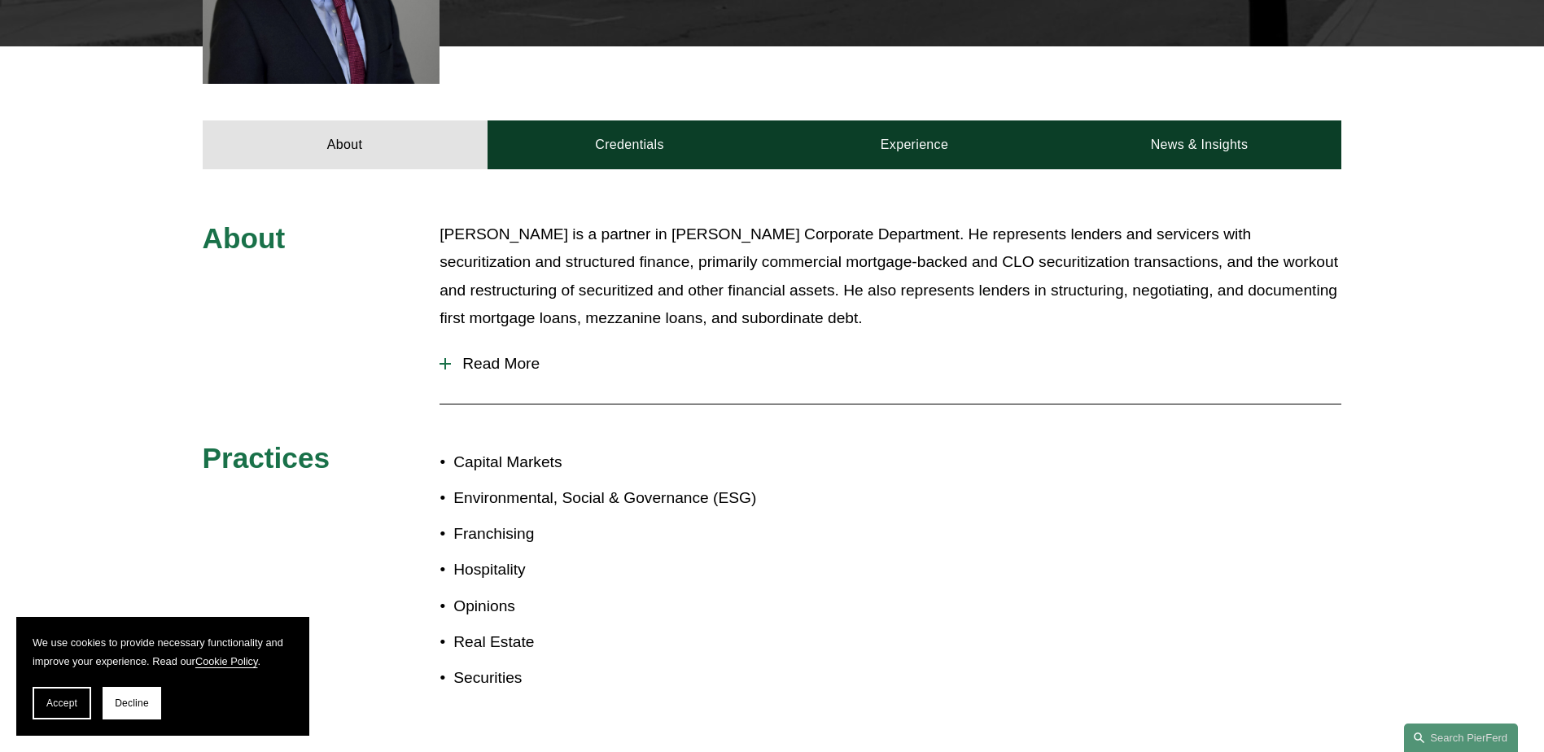
scroll to position [651, 0]
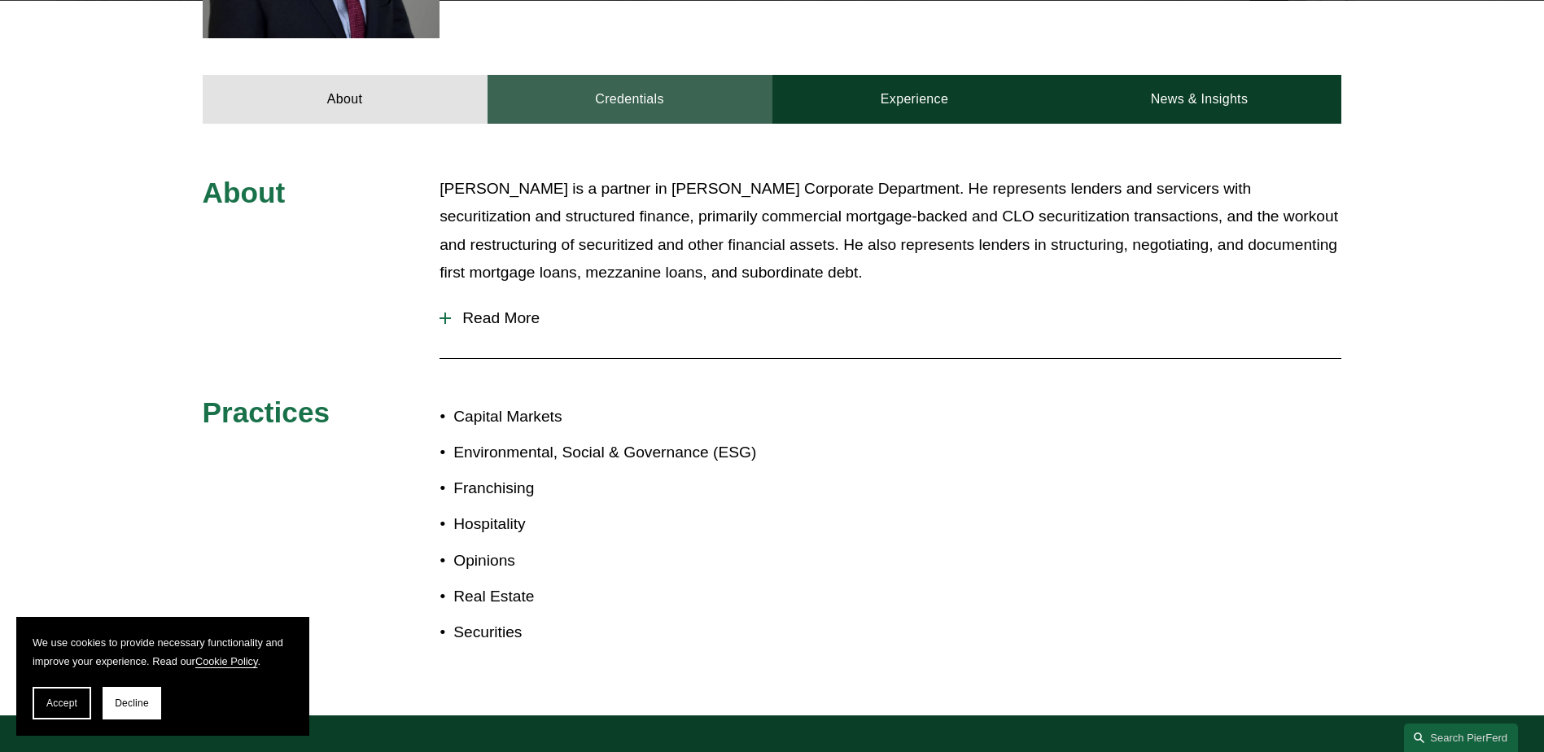
click at [625, 109] on link "Credentials" at bounding box center [629, 99] width 285 height 49
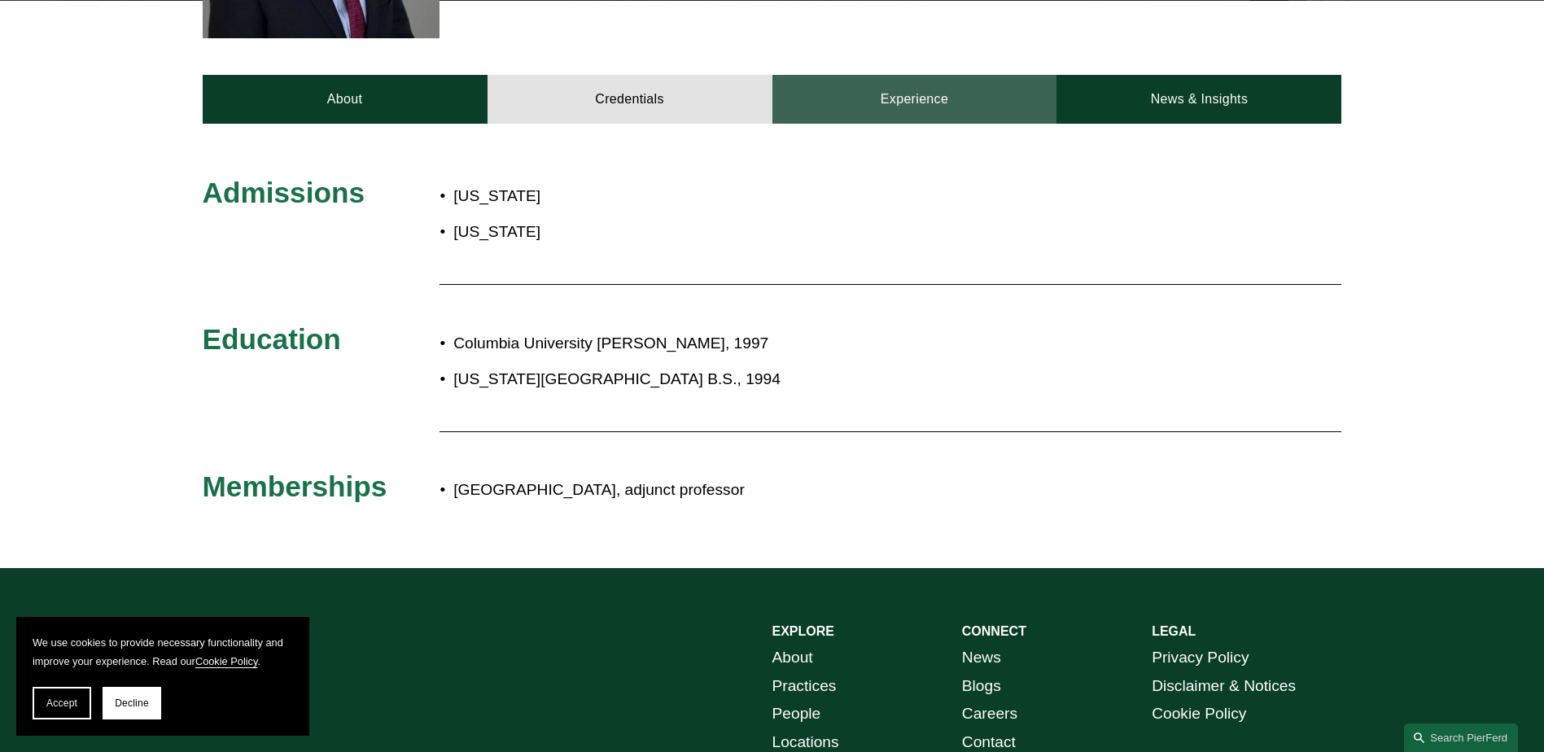
click at [880, 107] on link "Experience" at bounding box center [914, 99] width 285 height 49
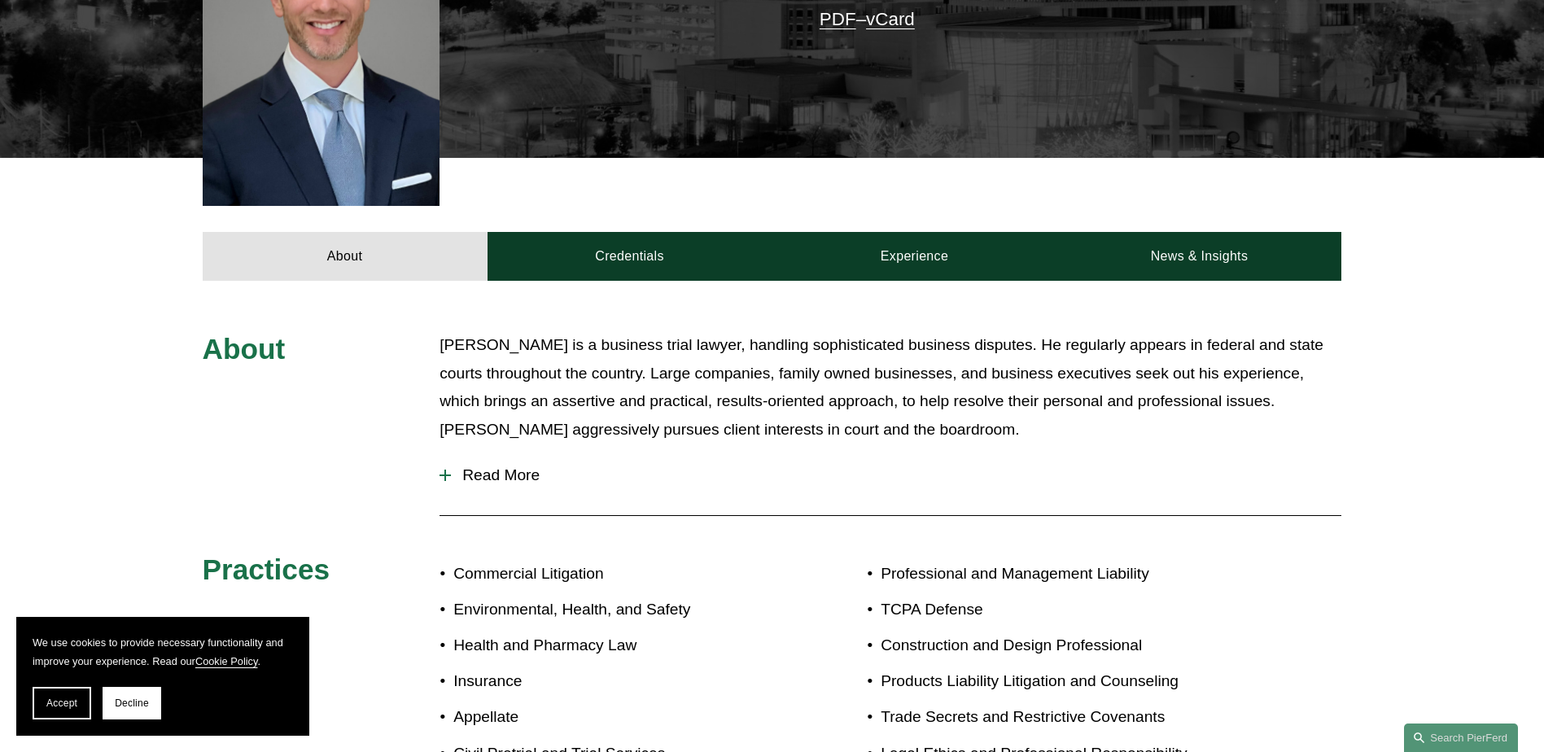
scroll to position [976, 0]
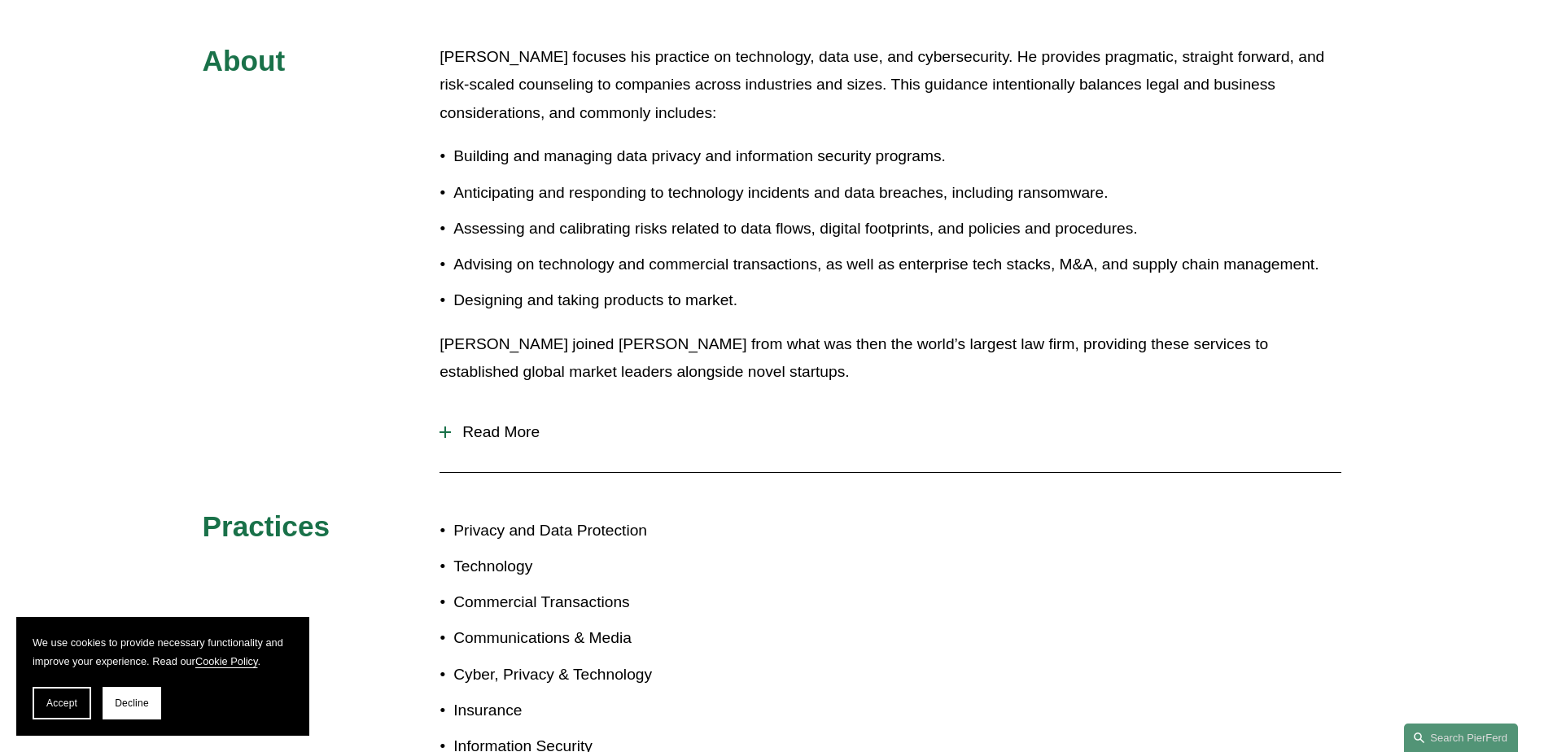
scroll to position [745, 0]
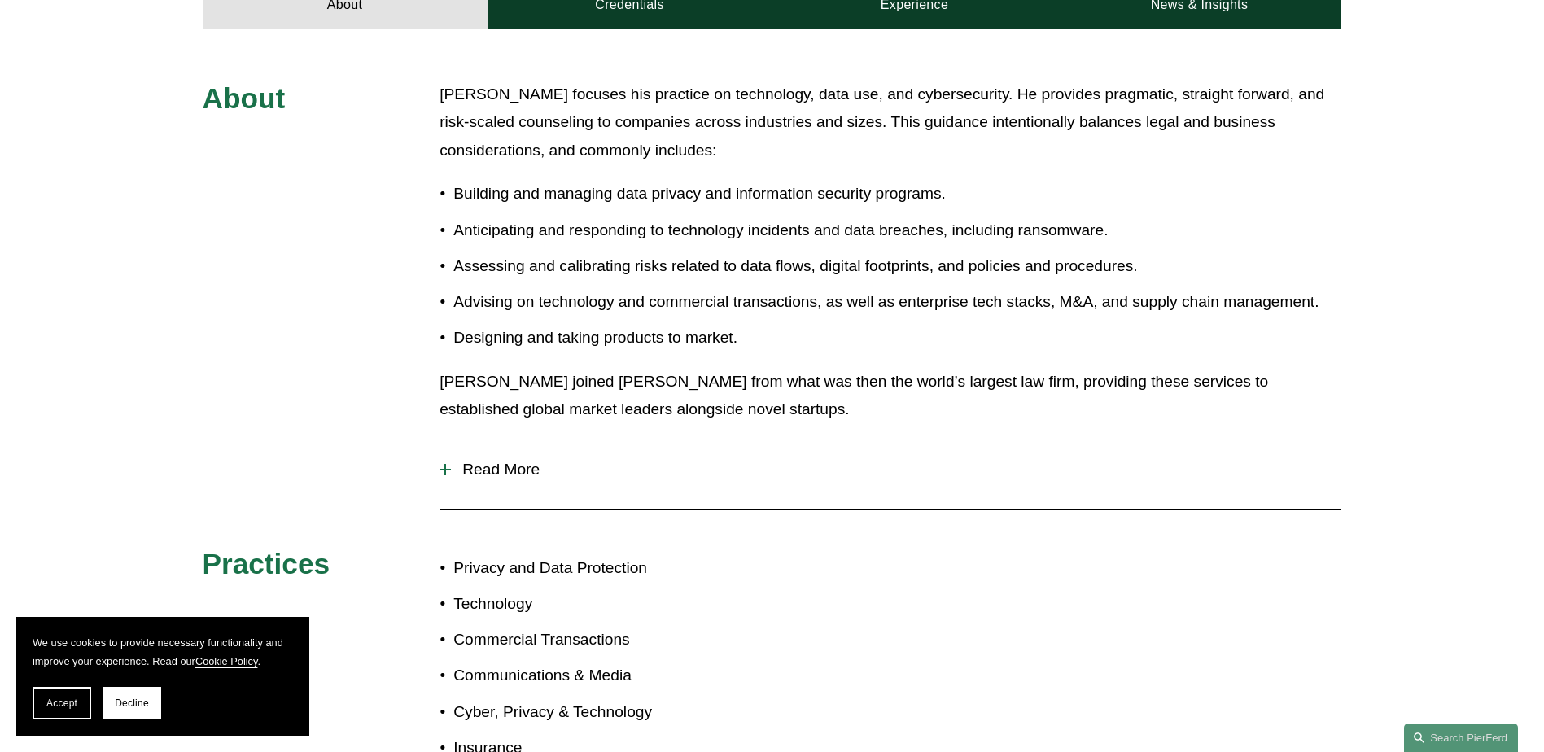
click at [534, 478] on span "Read More" at bounding box center [896, 470] width 890 height 18
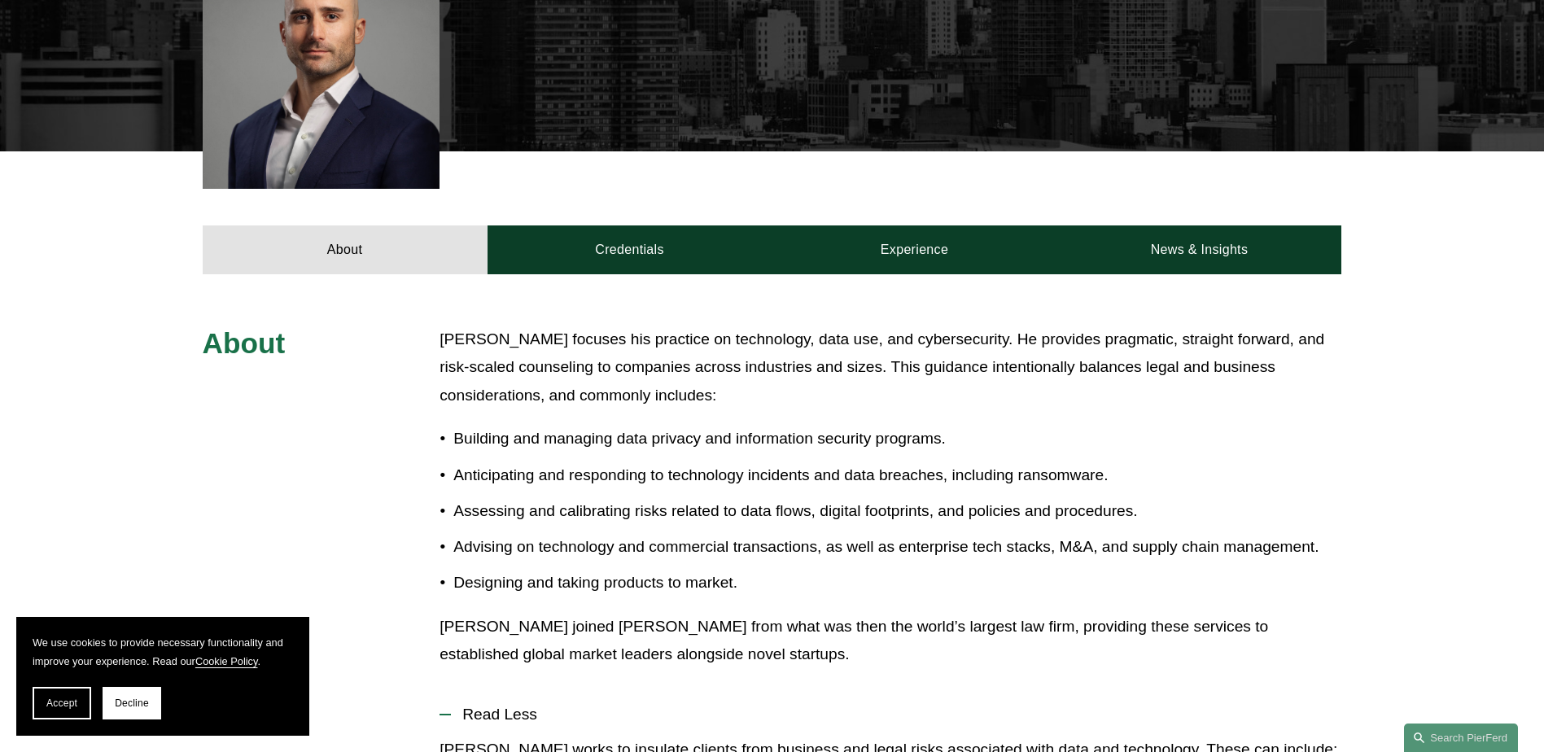
scroll to position [339, 0]
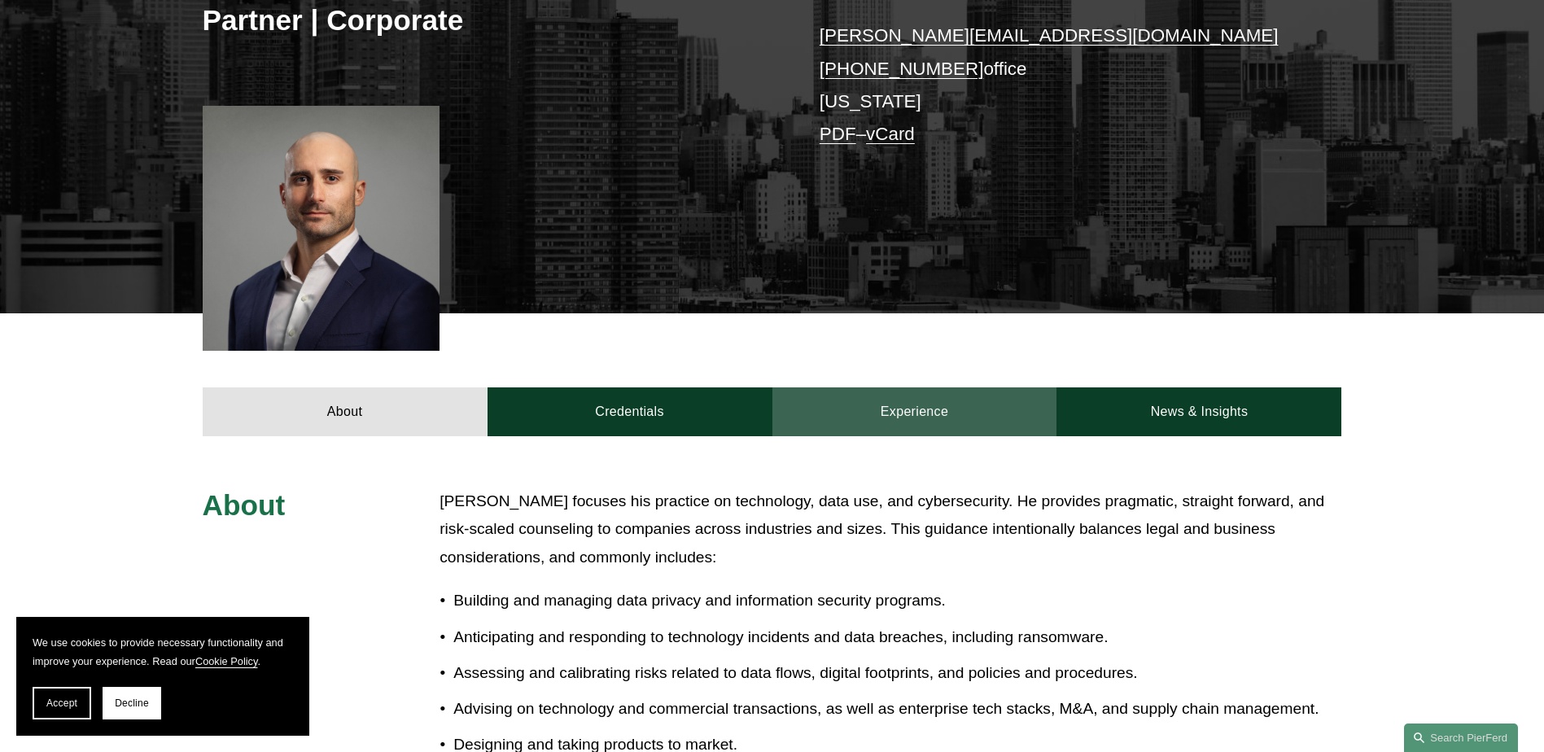
click at [950, 416] on link "Experience" at bounding box center [914, 411] width 285 height 49
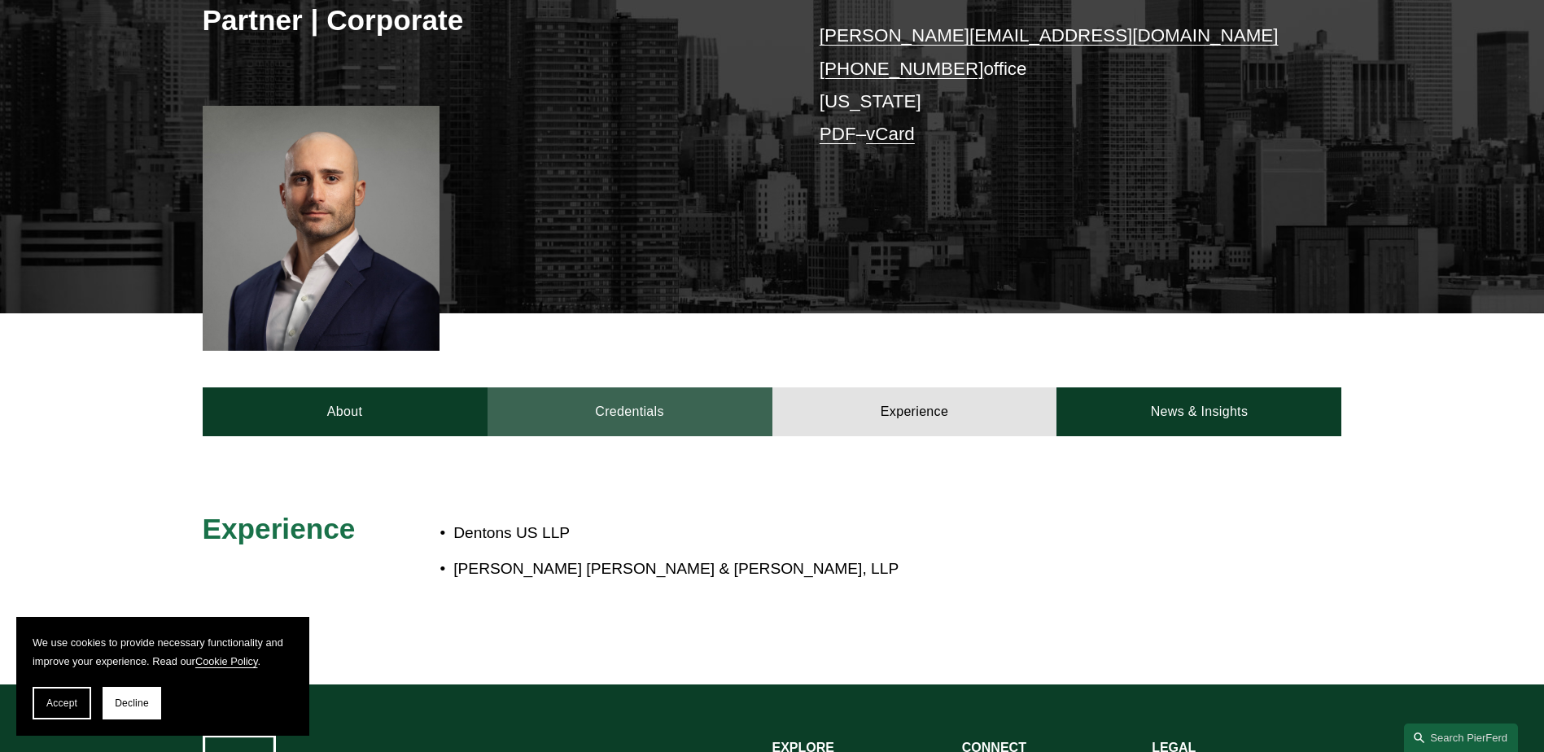
click at [703, 402] on link "Credentials" at bounding box center [629, 411] width 285 height 49
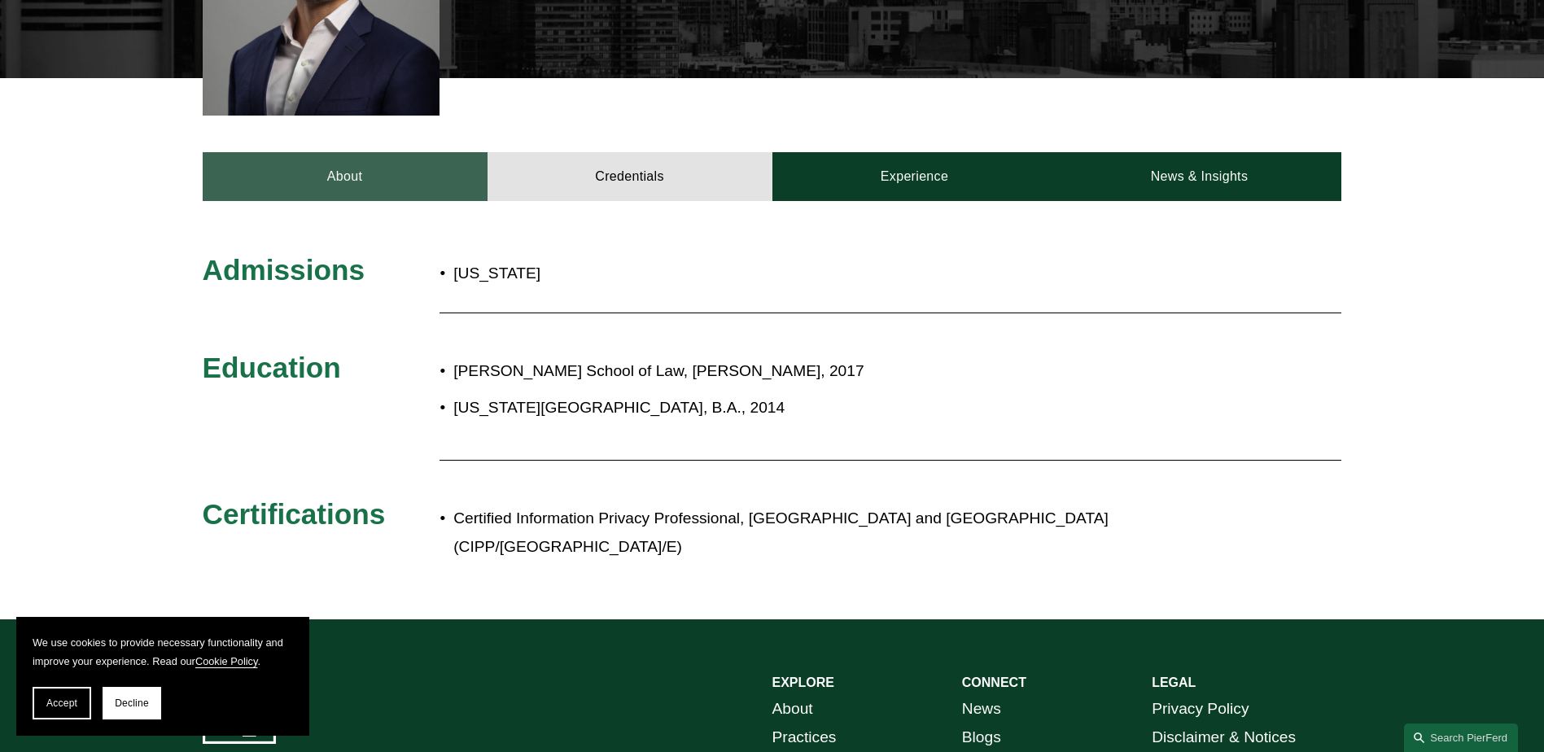
scroll to position [570, 0]
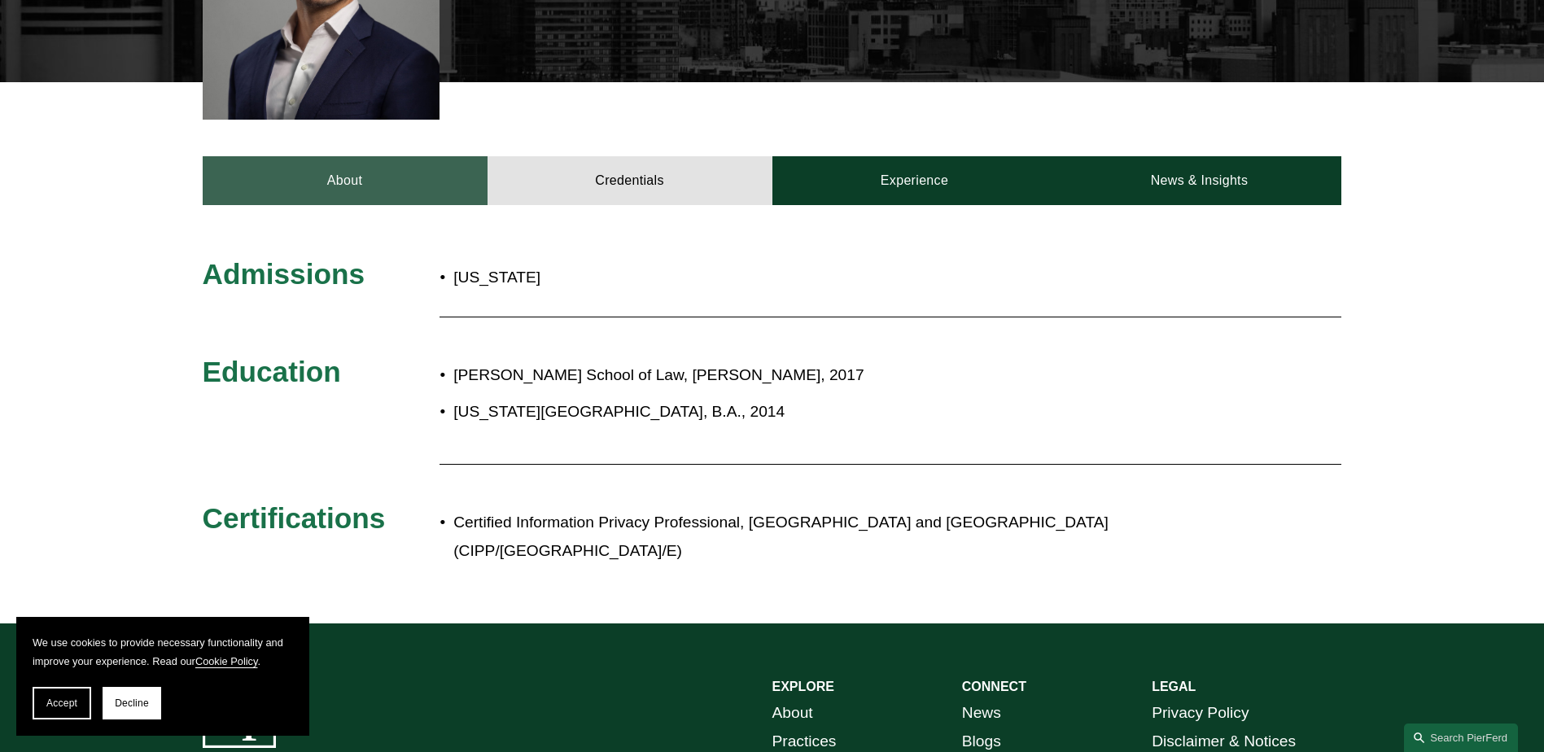
click at [324, 184] on link "About" at bounding box center [345, 180] width 285 height 49
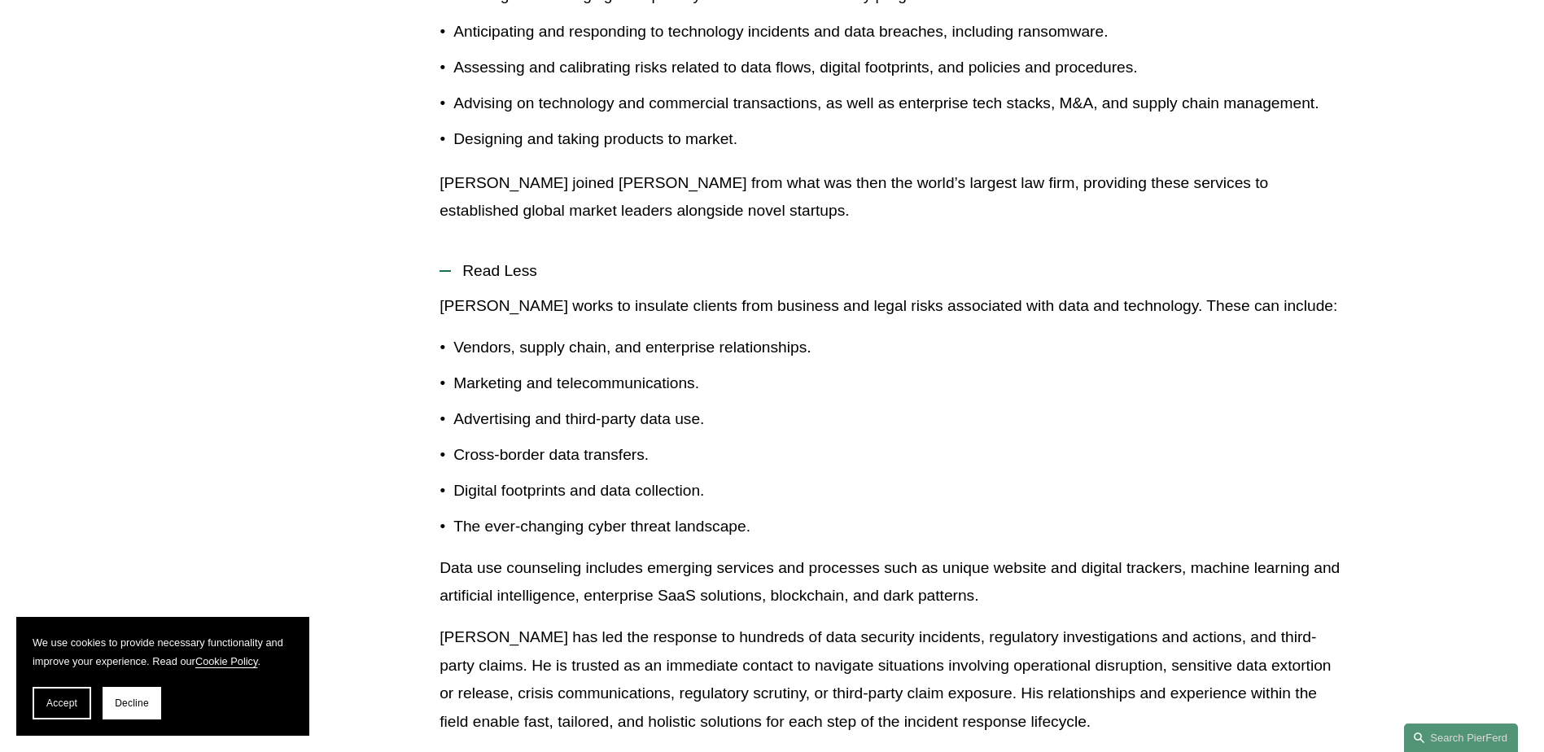
scroll to position [976, 0]
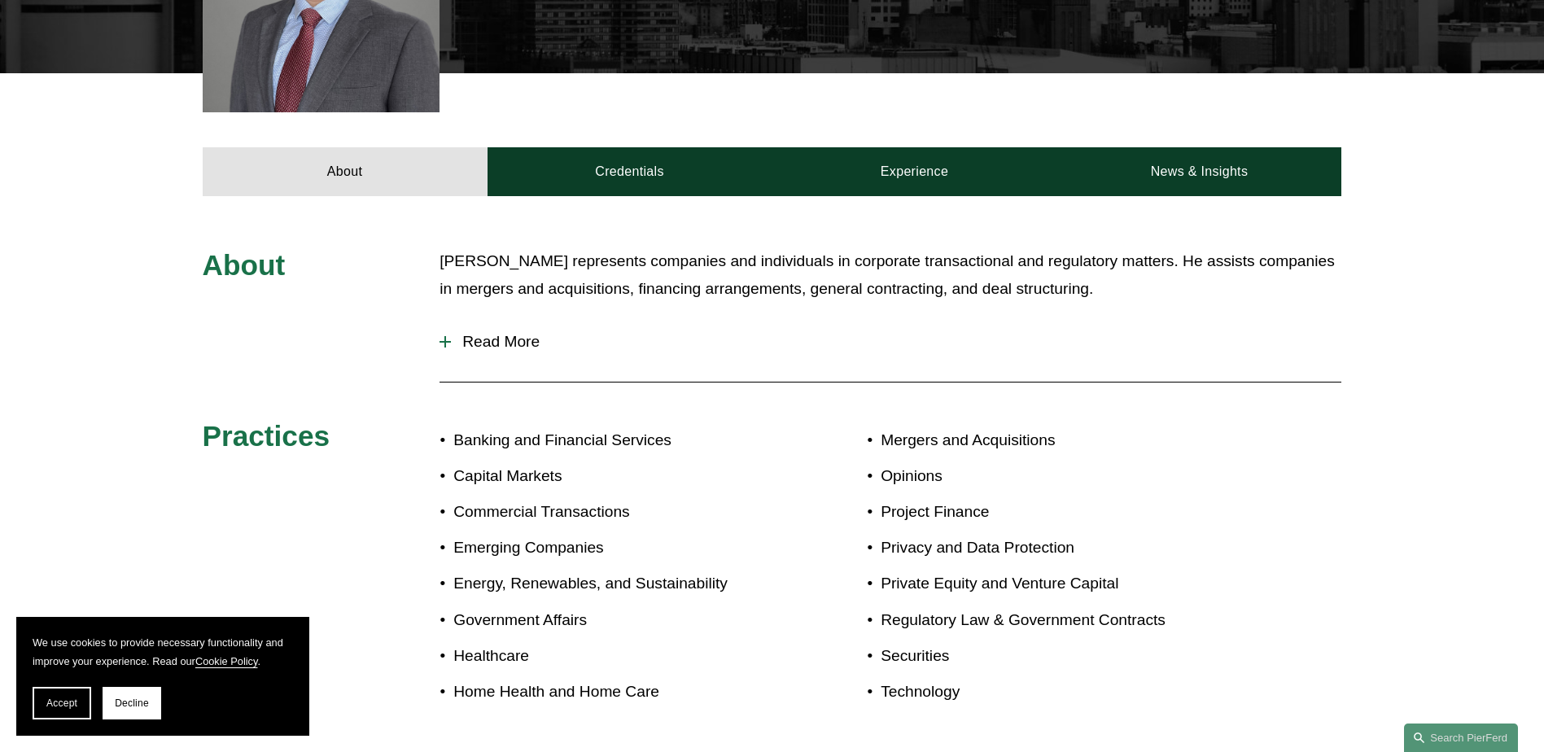
scroll to position [570, 0]
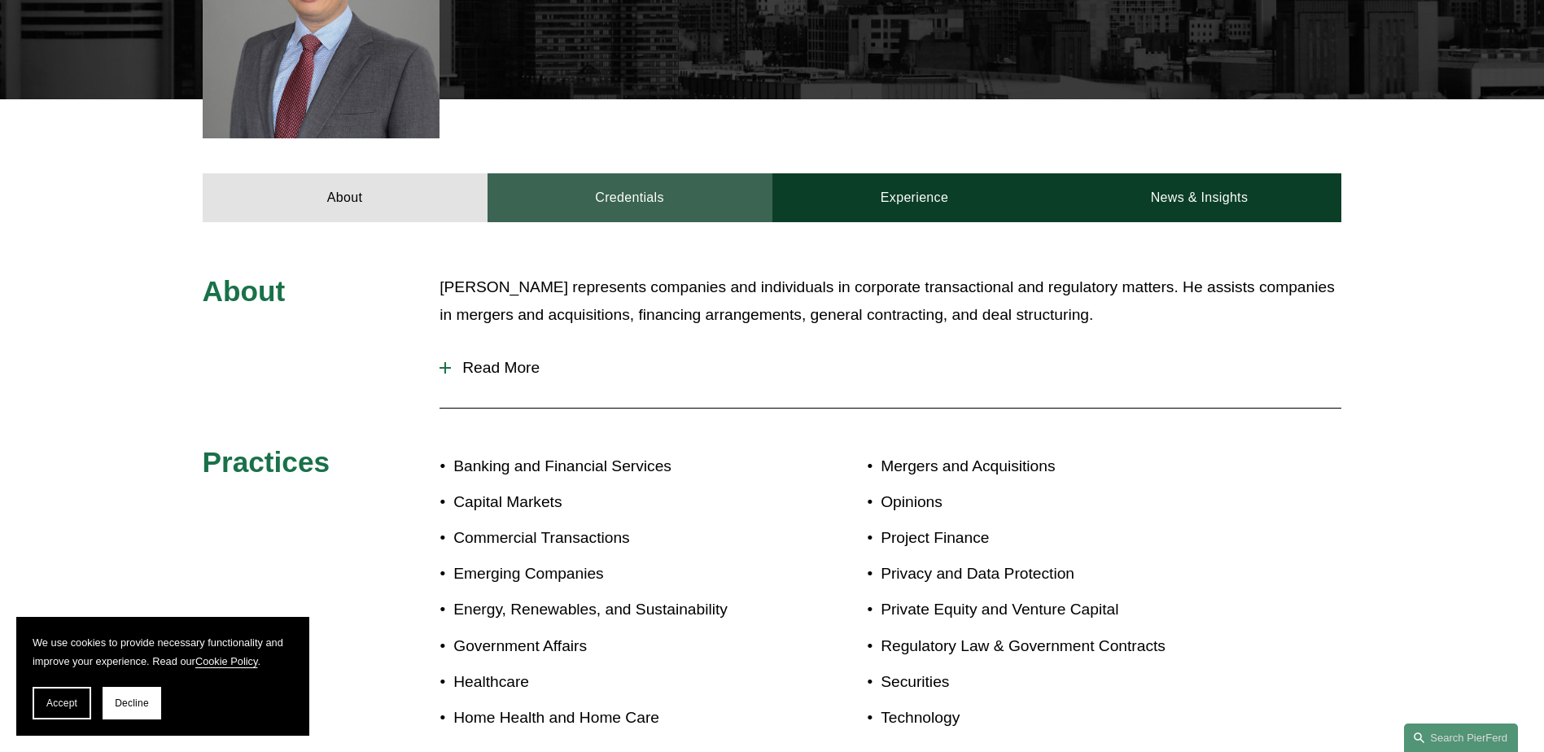
click at [614, 186] on link "Credentials" at bounding box center [629, 197] width 285 height 49
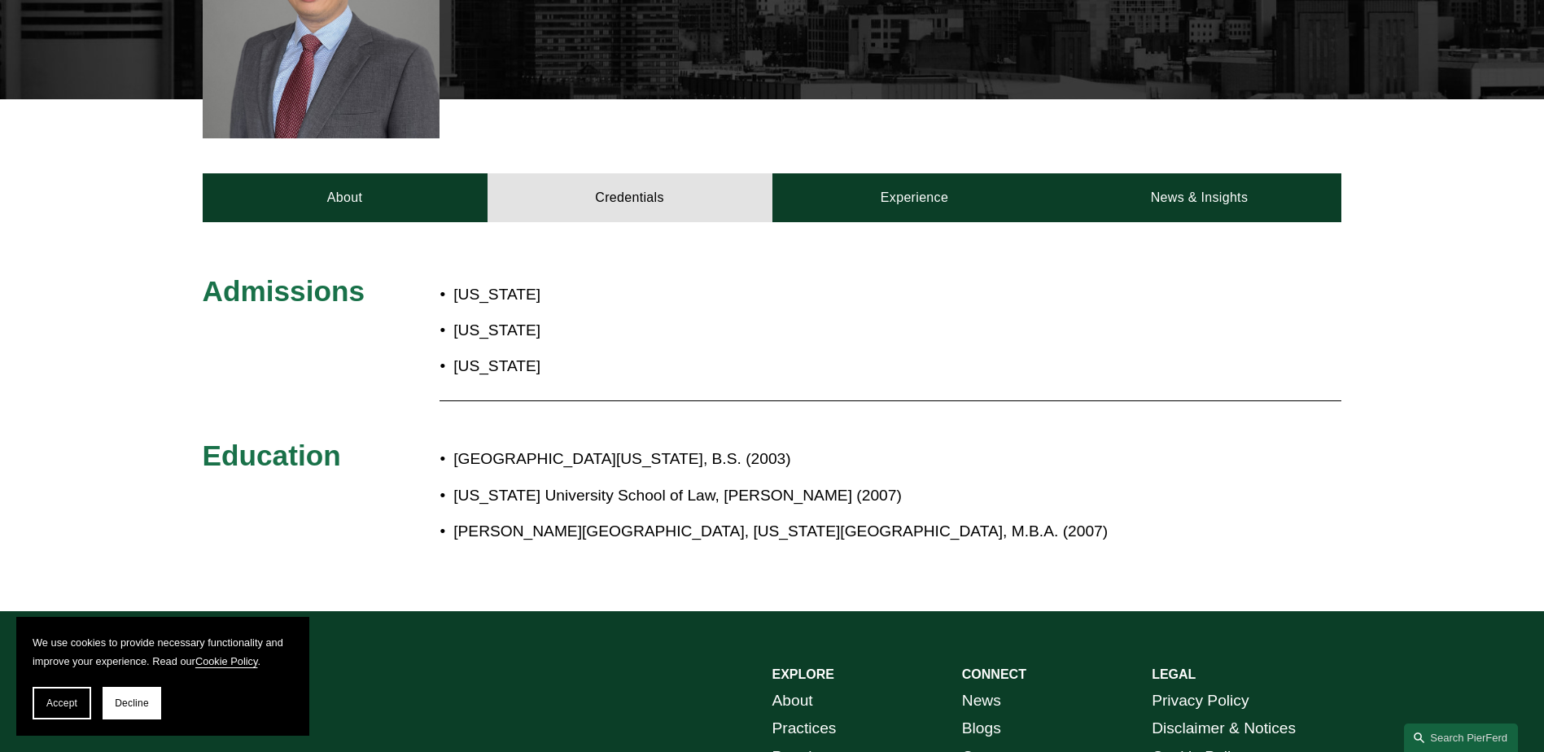
click at [869, 150] on div "About Credentials Experience News & Insights" at bounding box center [772, 160] width 1544 height 122
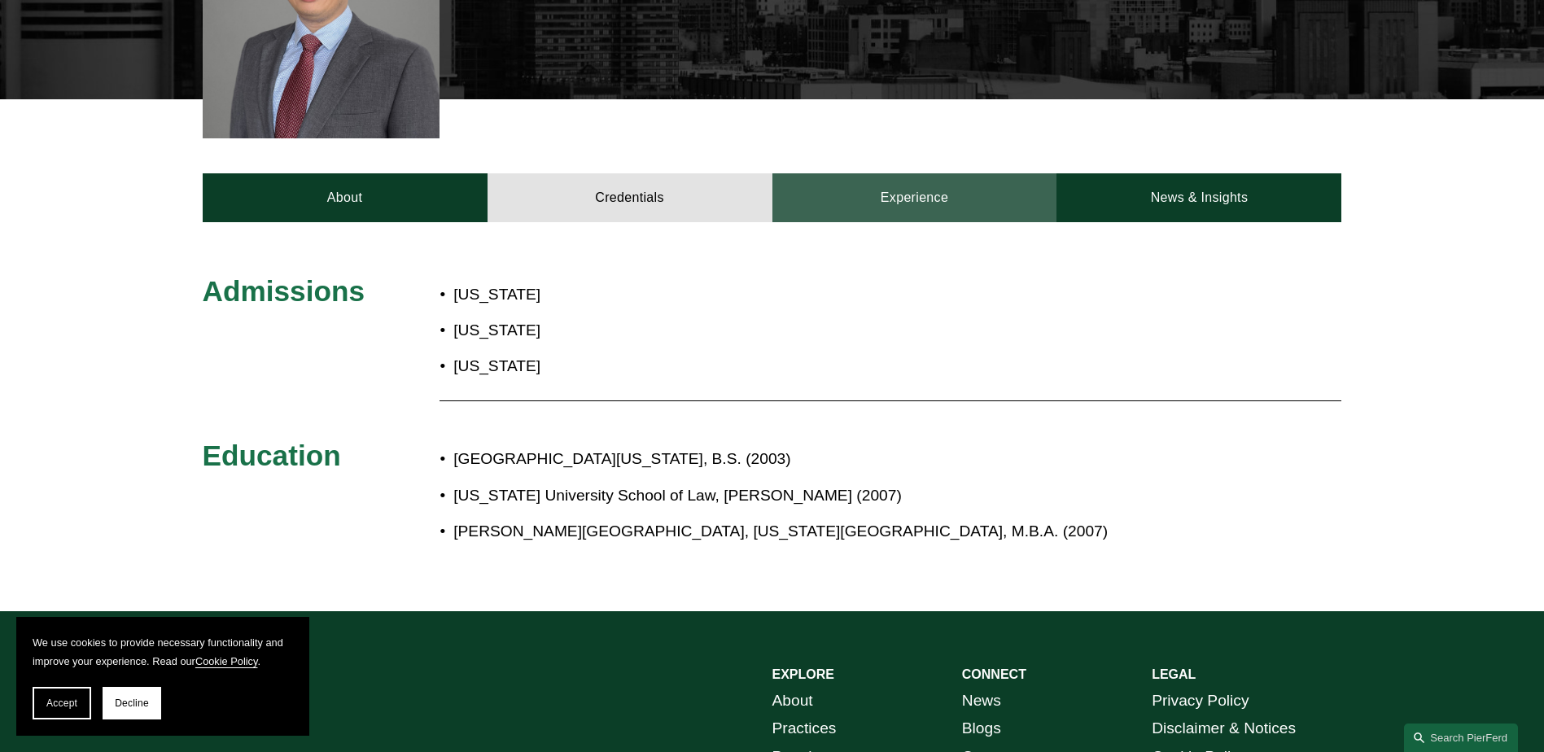
click at [878, 179] on link "Experience" at bounding box center [914, 197] width 285 height 49
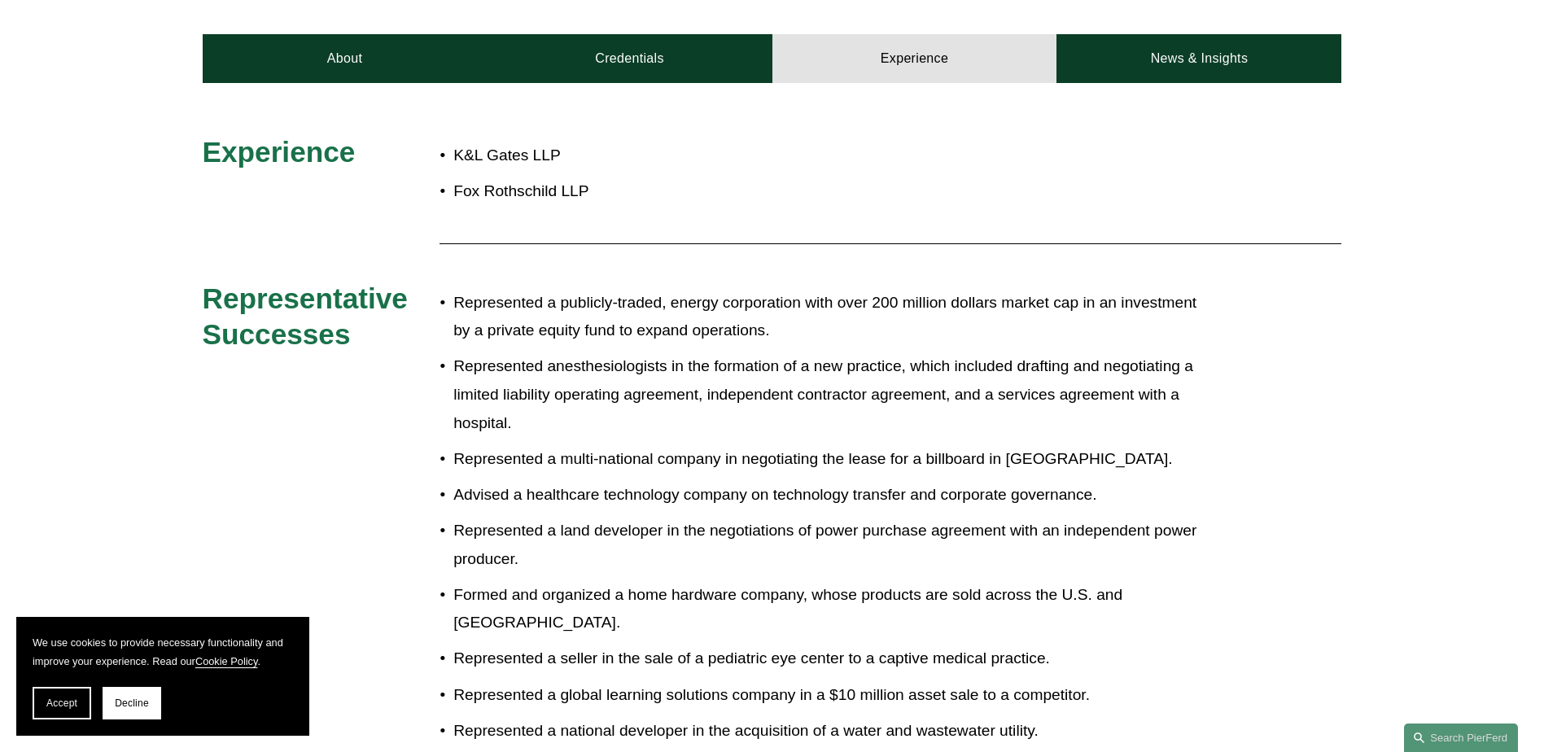
scroll to position [407, 0]
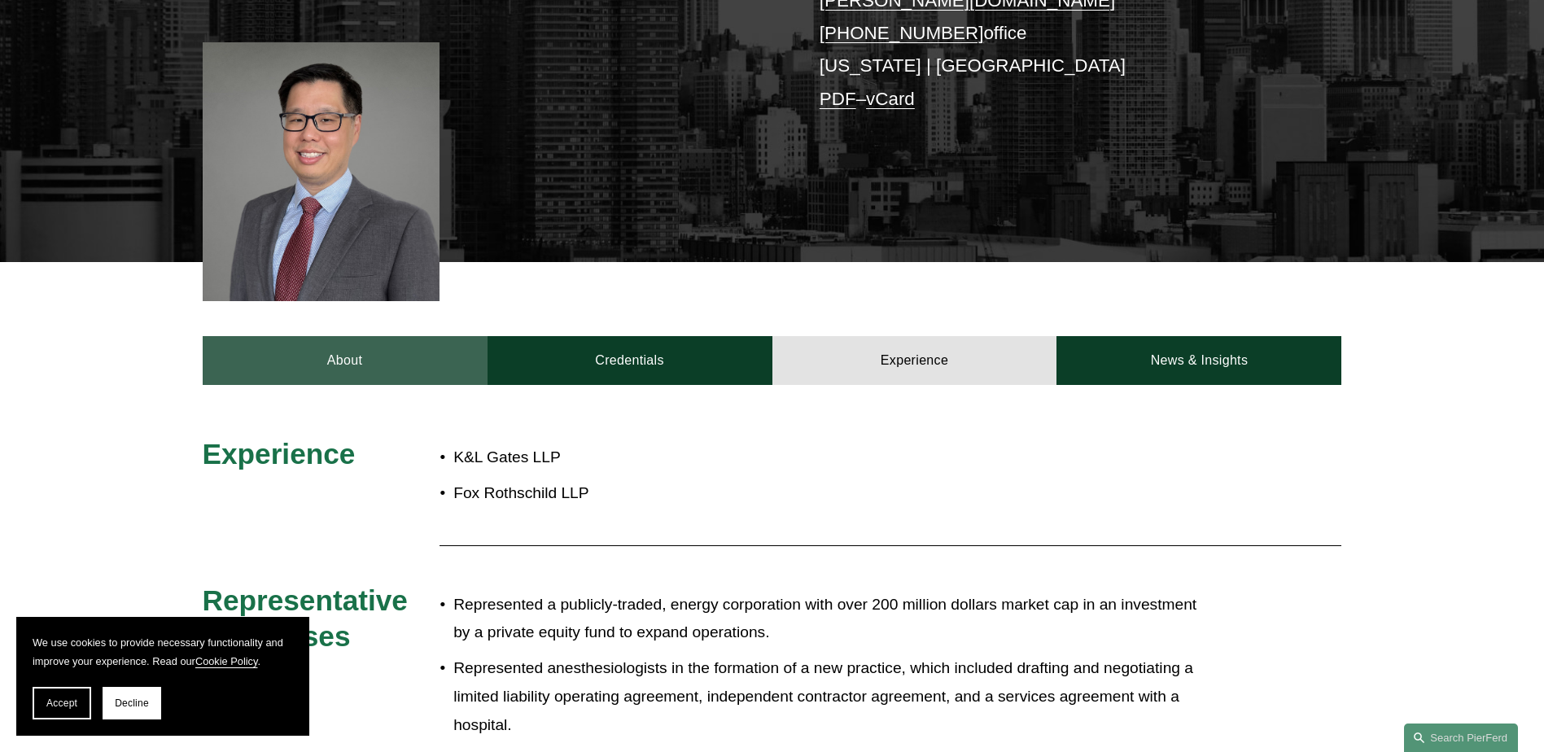
click at [321, 345] on link "About" at bounding box center [345, 360] width 285 height 49
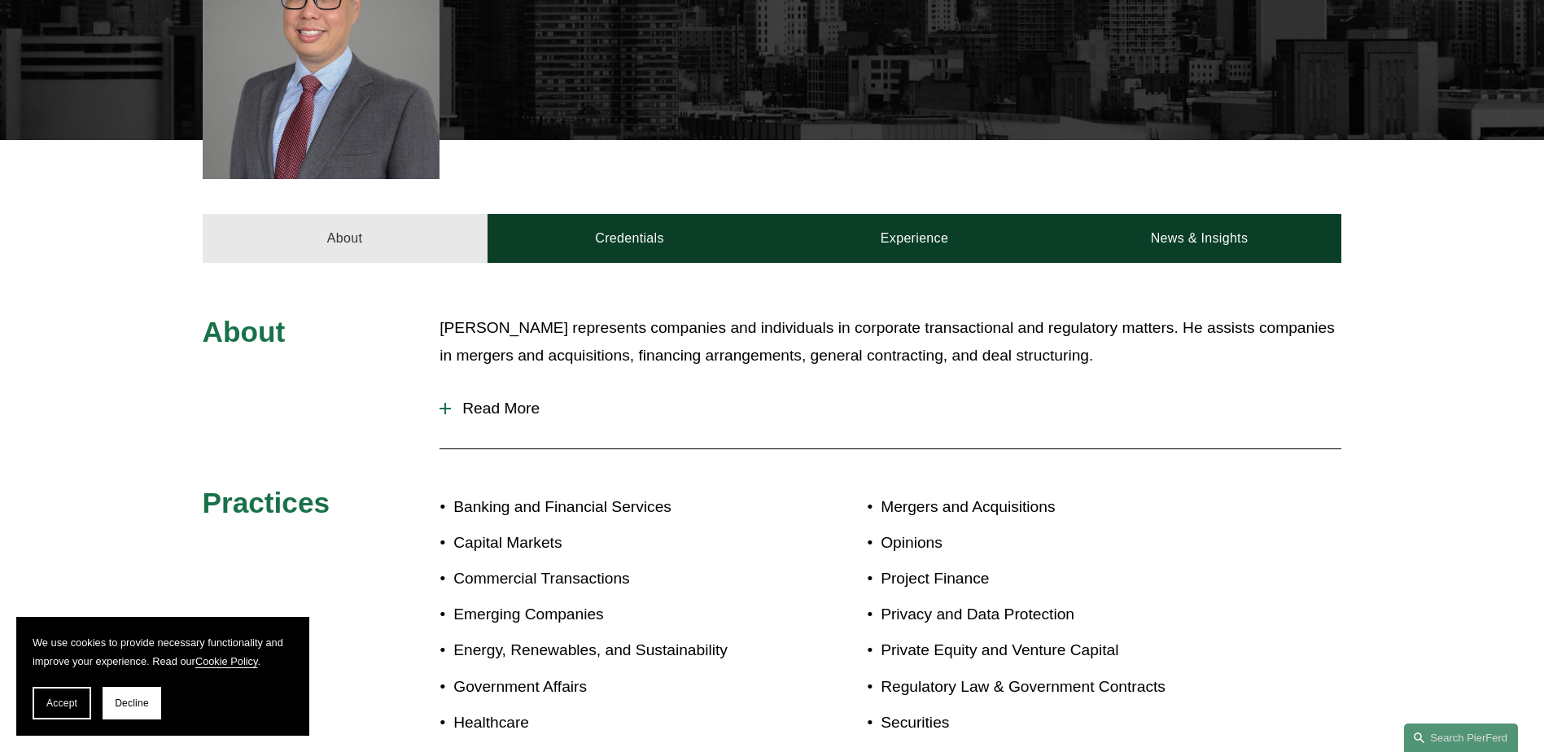
scroll to position [732, 0]
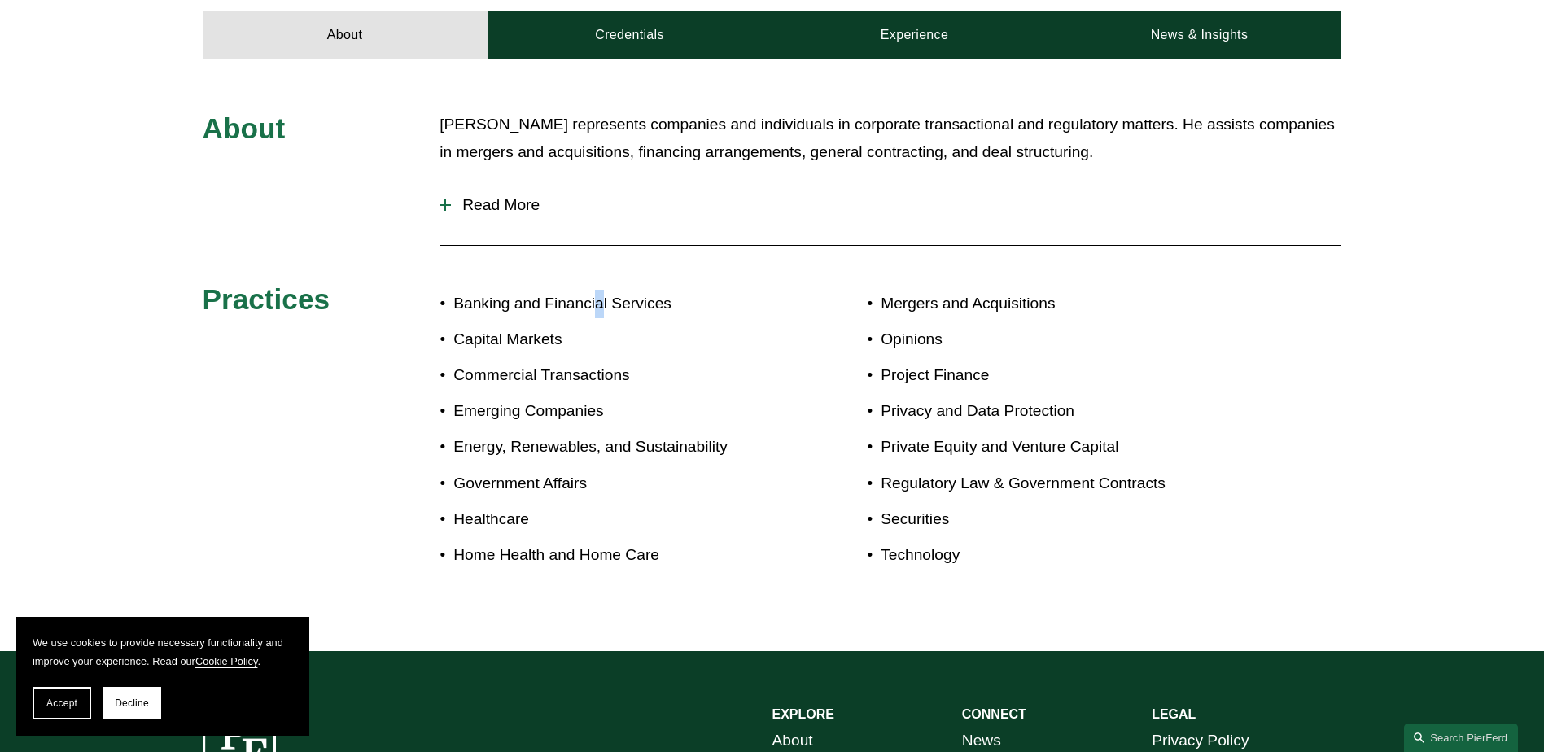
click at [598, 290] on p "Banking and Financial Services" at bounding box center [612, 304] width 318 height 28
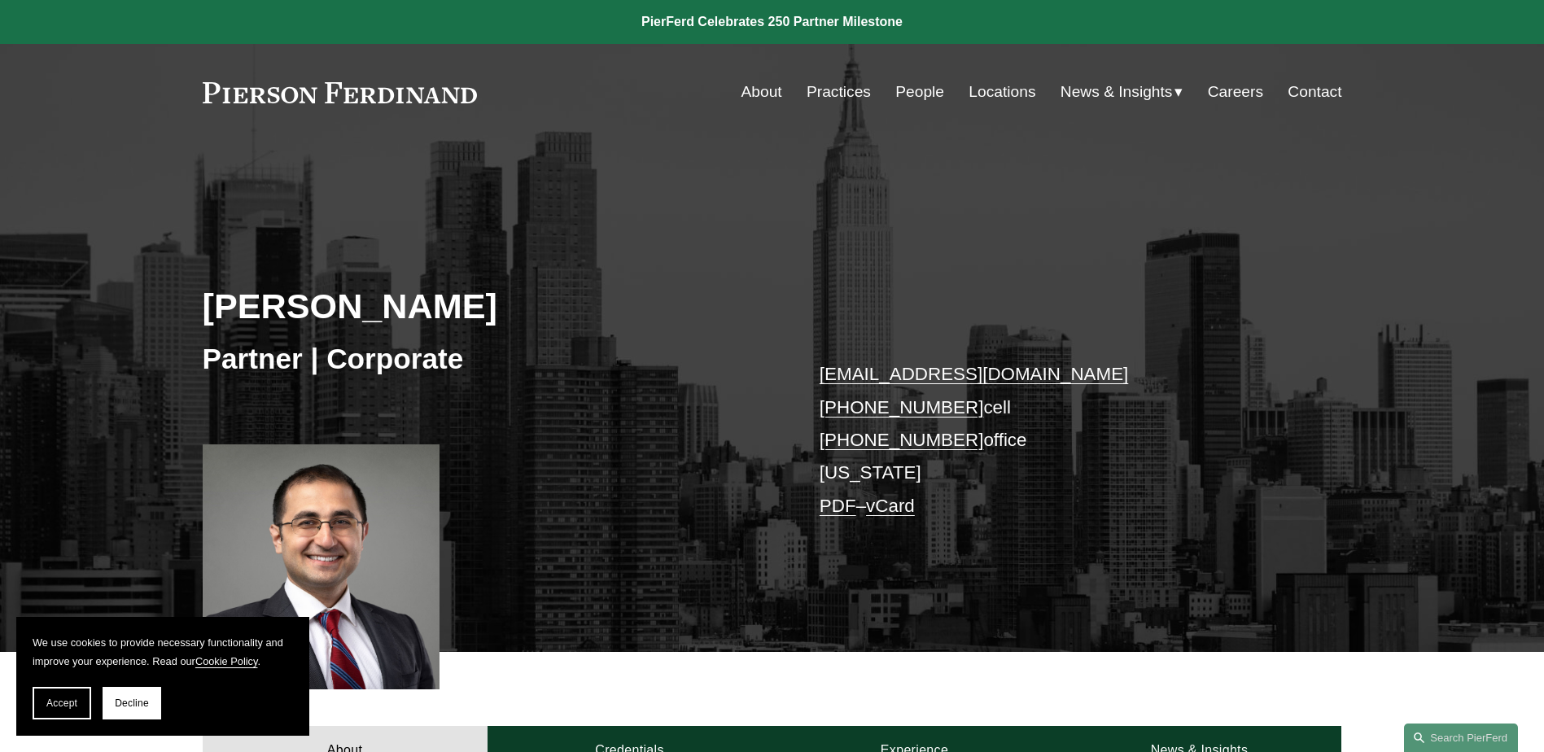
click at [1239, 96] on link "Careers" at bounding box center [1235, 91] width 55 height 31
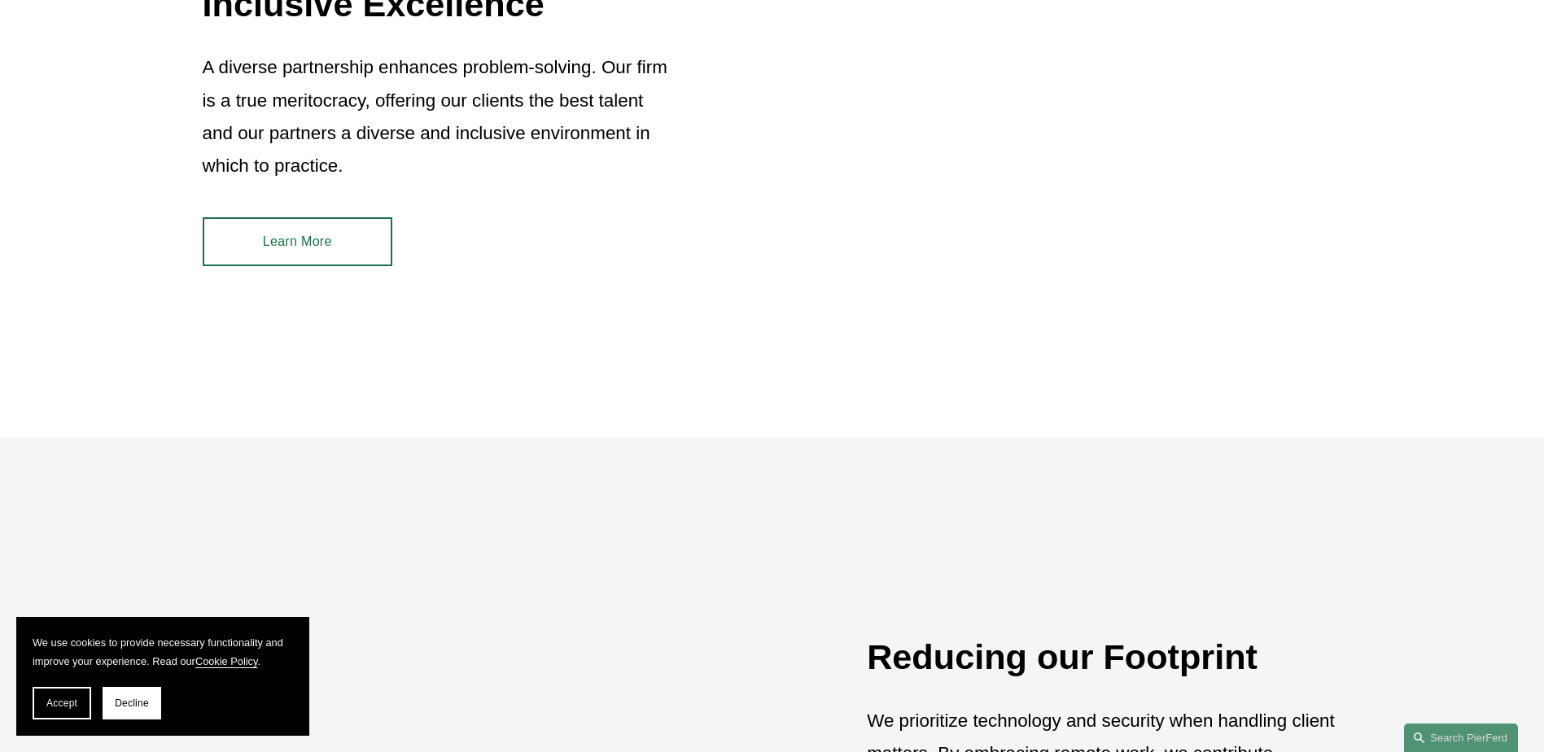
scroll to position [1499, 0]
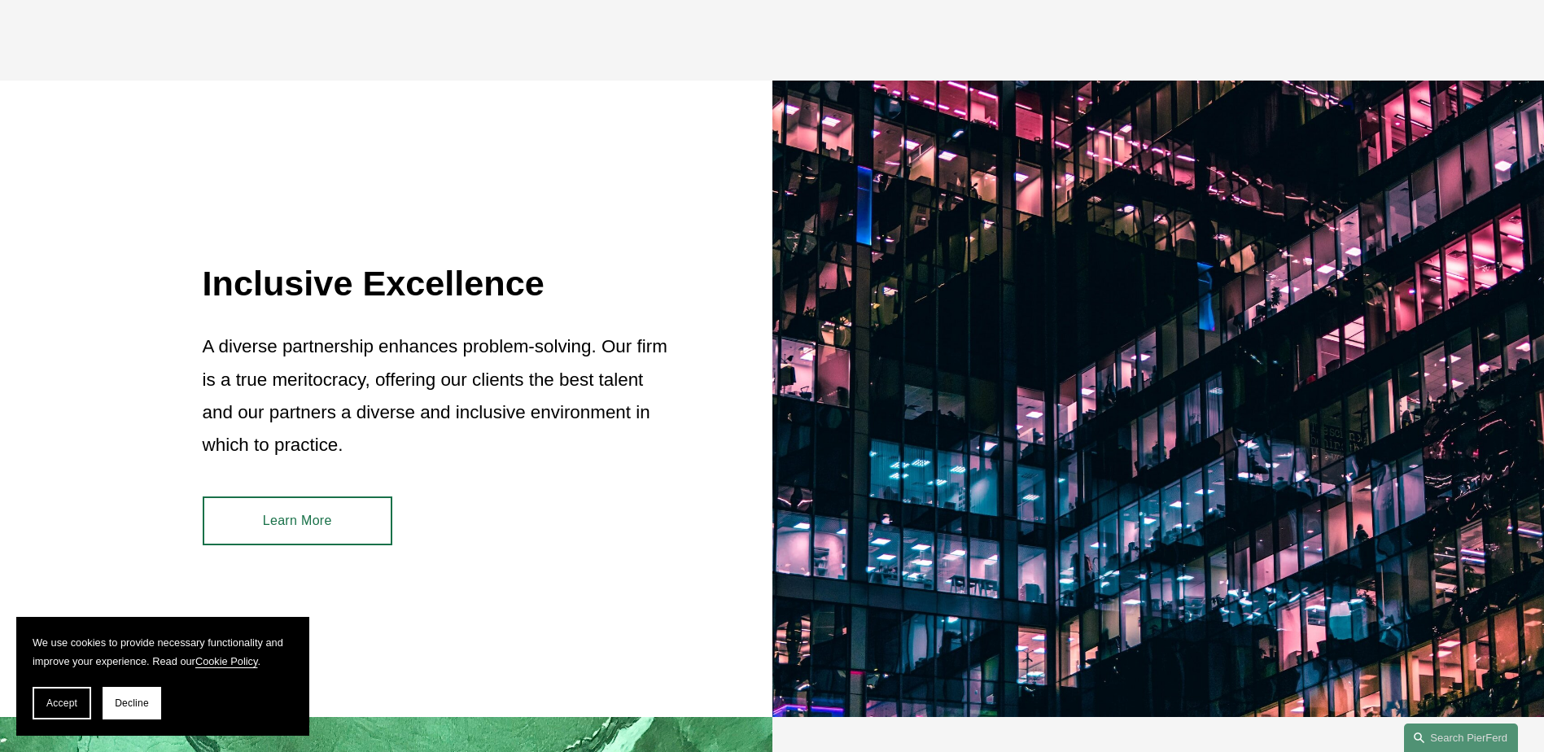
click at [323, 542] on link "Learn More" at bounding box center [298, 520] width 190 height 49
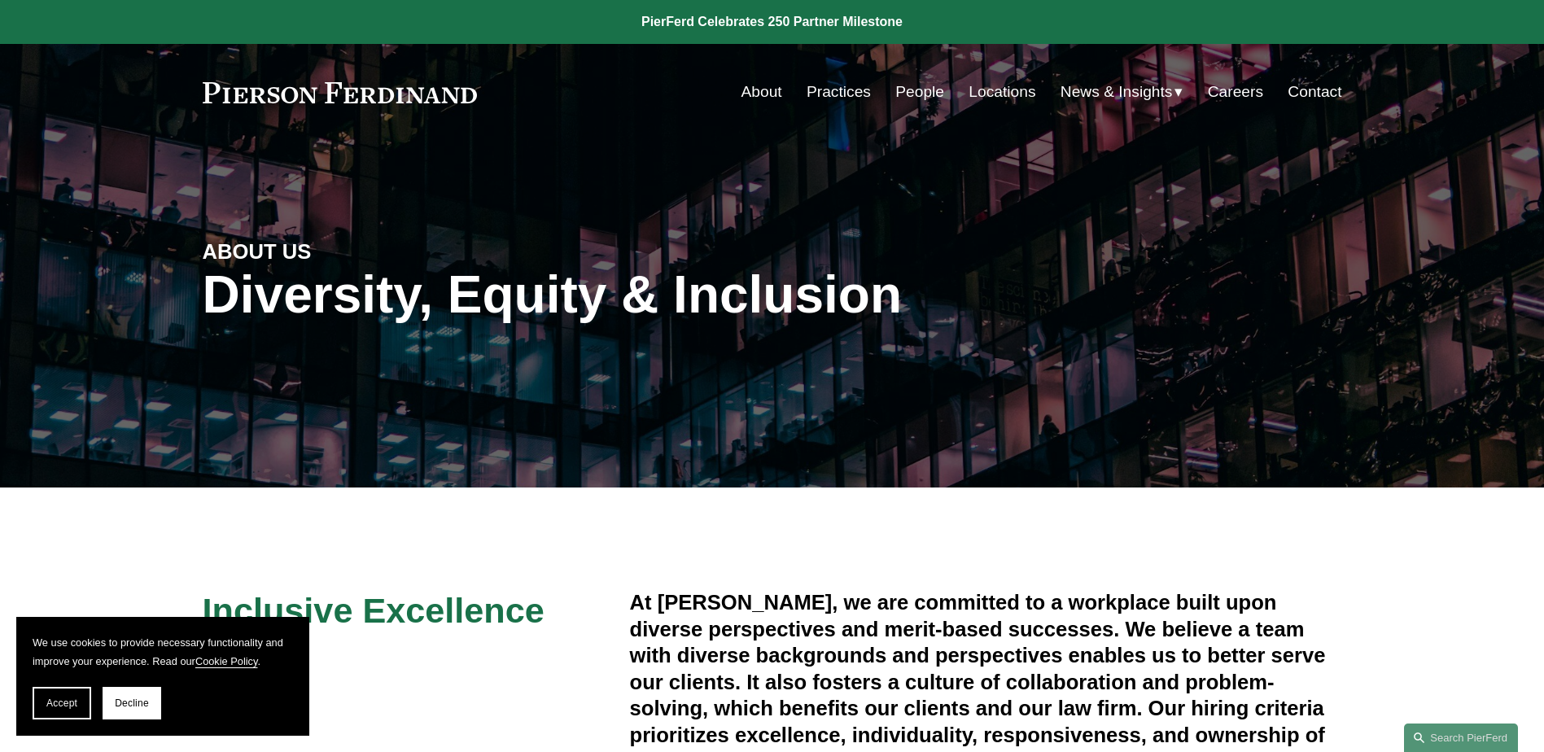
click at [998, 90] on link "Locations" at bounding box center [1001, 91] width 67 height 31
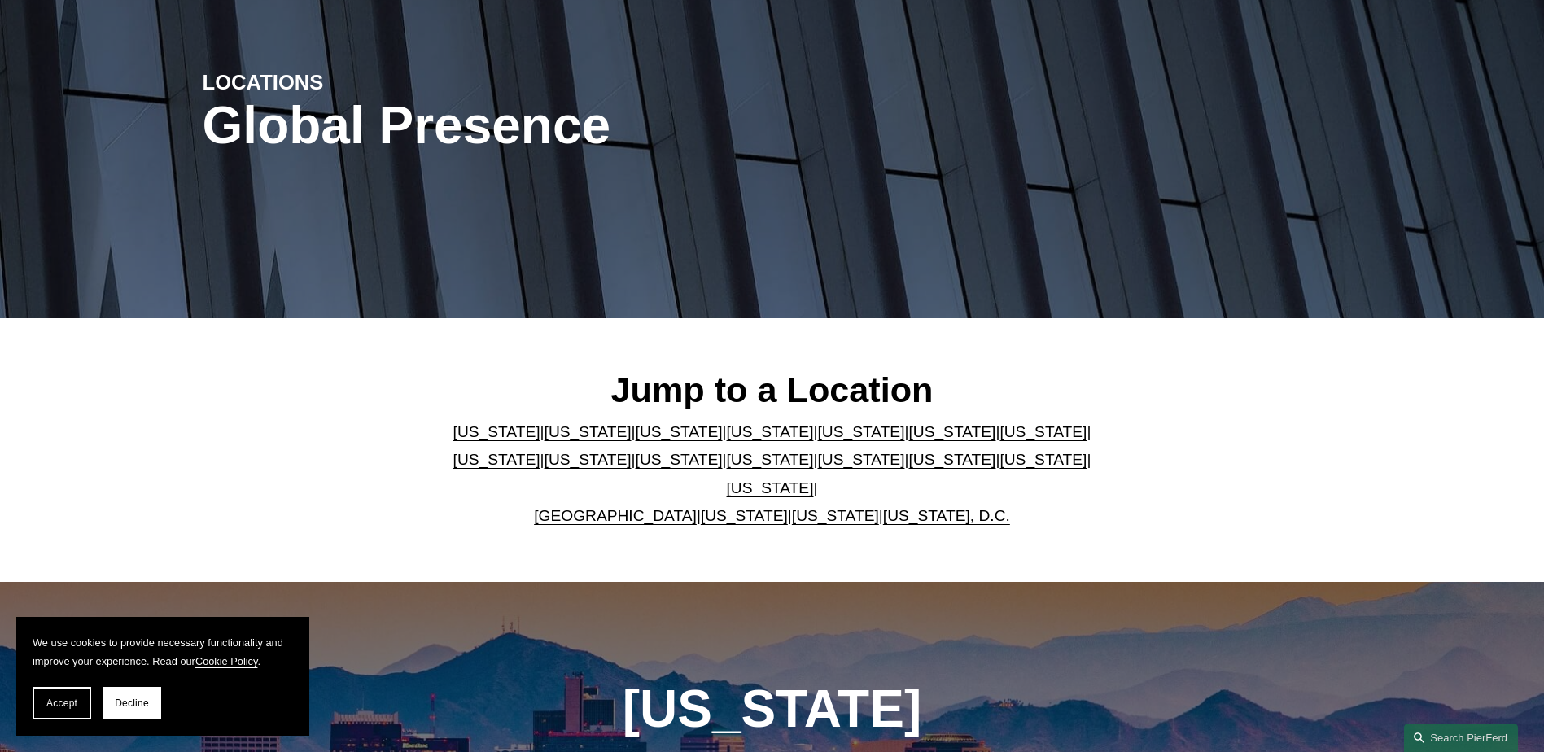
scroll to position [407, 0]
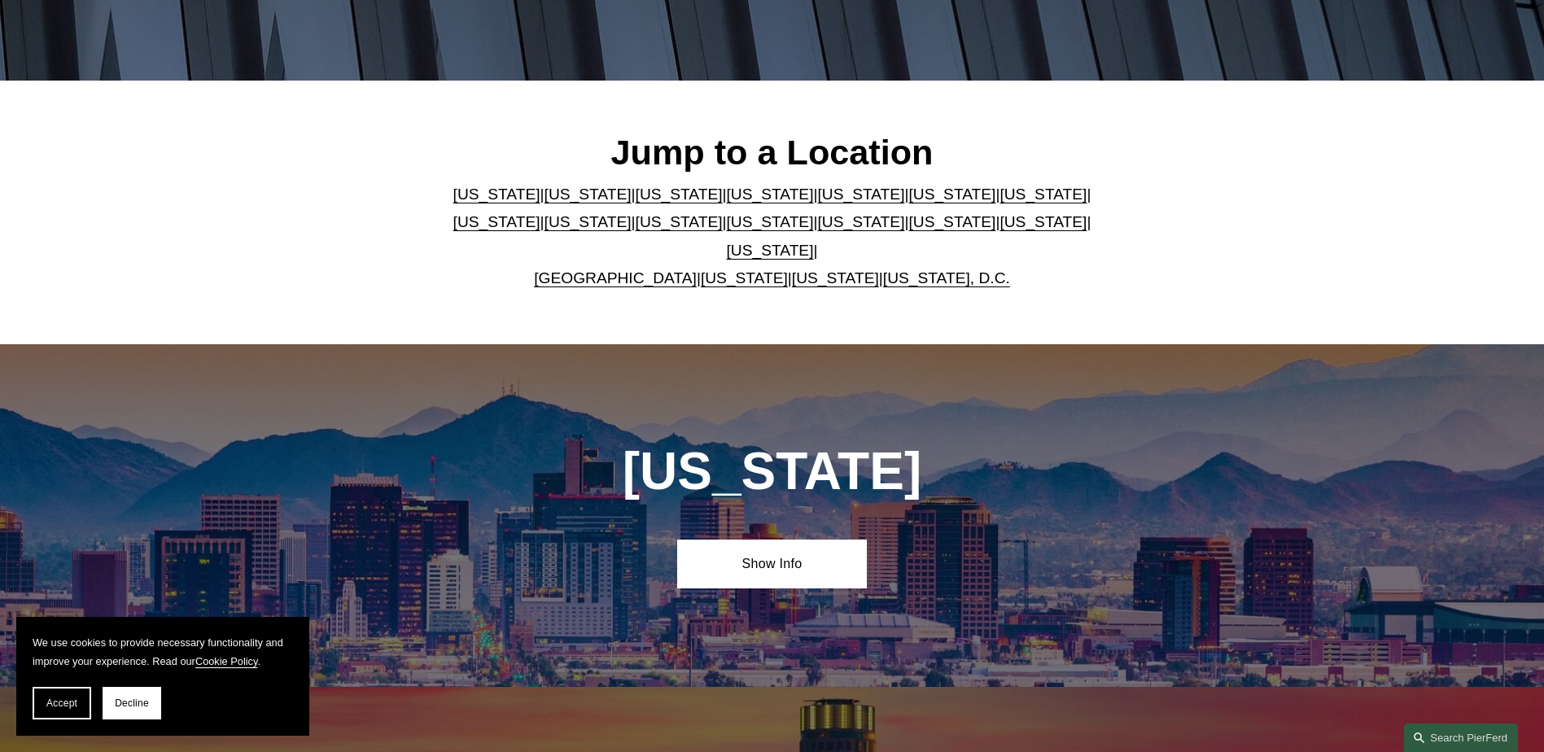
click at [636, 230] on link "[US_STATE]" at bounding box center [679, 221] width 87 height 17
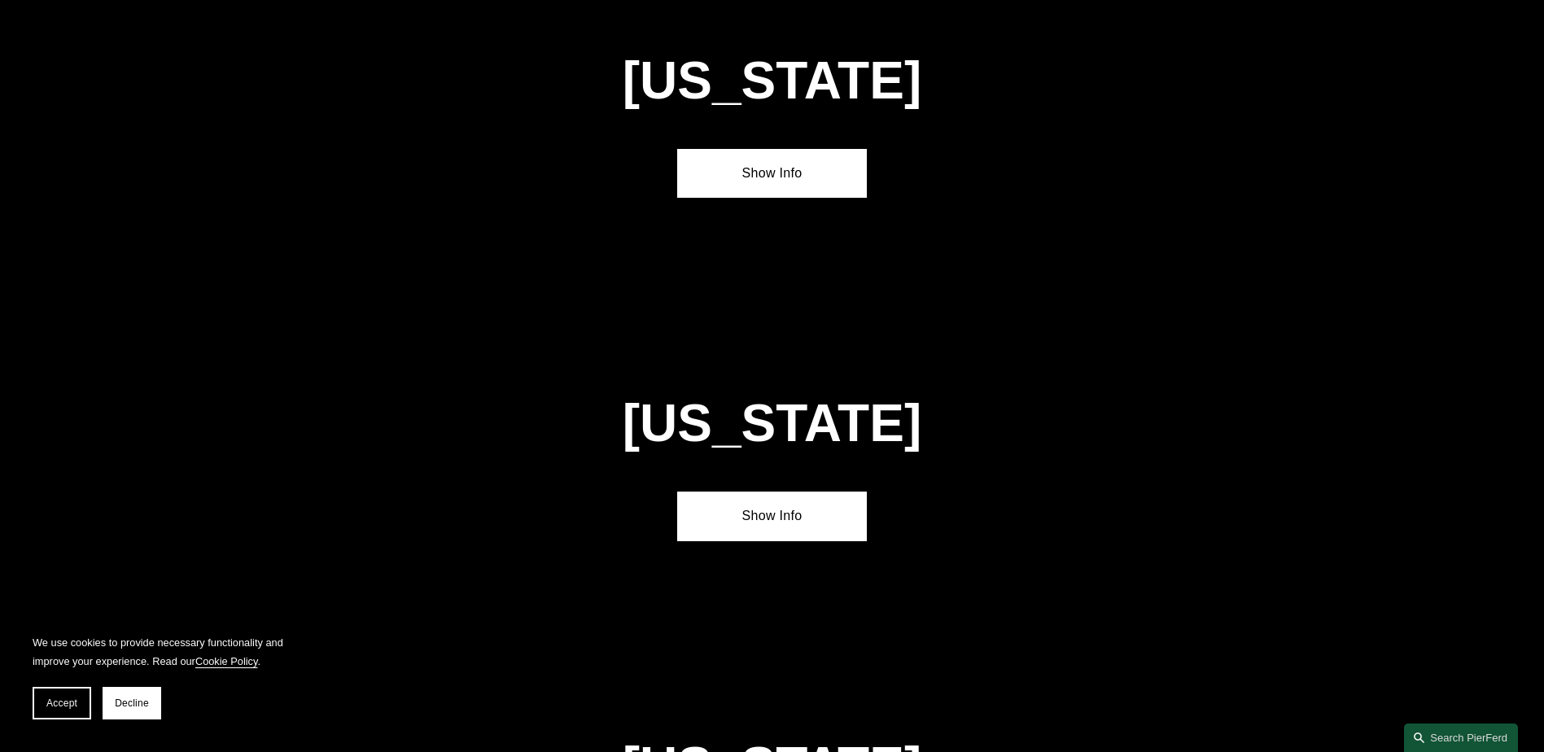
scroll to position [3823, 0]
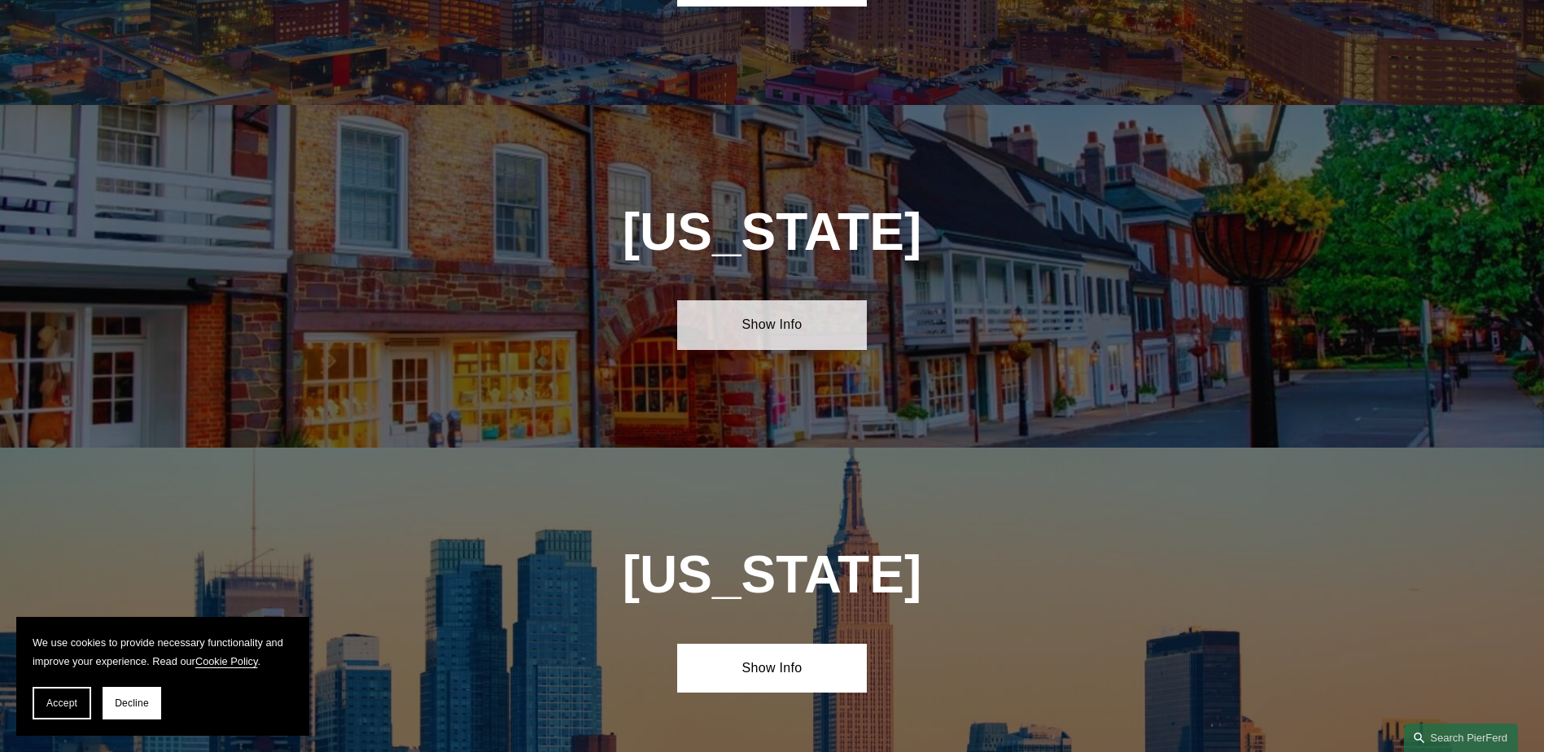
click at [780, 300] on link "Show Info" at bounding box center [772, 324] width 190 height 49
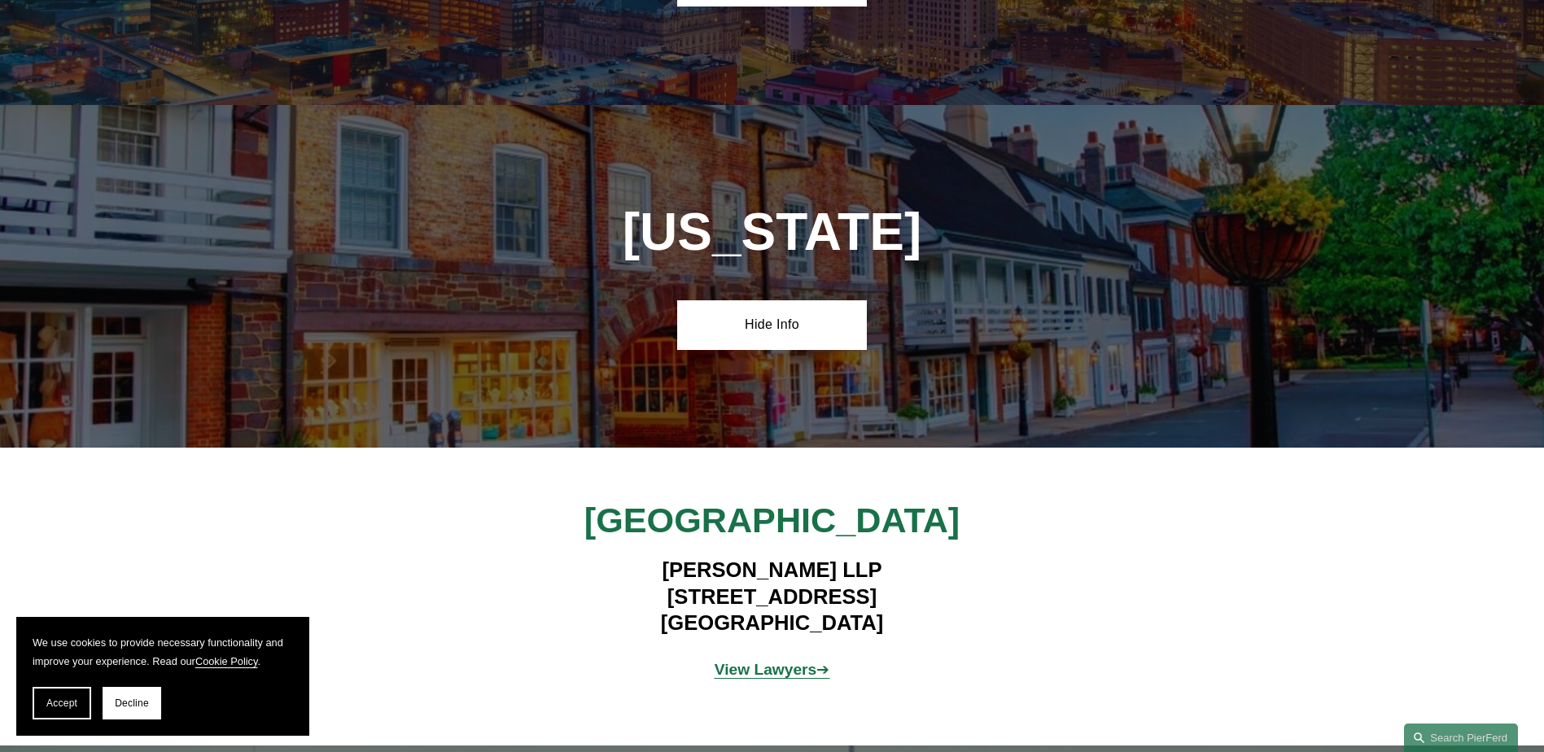
drag, startPoint x: 597, startPoint y: 489, endPoint x: 944, endPoint y: 496, distance: 346.7
click at [944, 557] on h4 "Pierson Ferdinand LLP 100 Overlook Center, 2nd Floor Princeton, NJ 08540" at bounding box center [772, 596] width 474 height 79
copy h4 "100 Overlook Center, 2nd Floor"
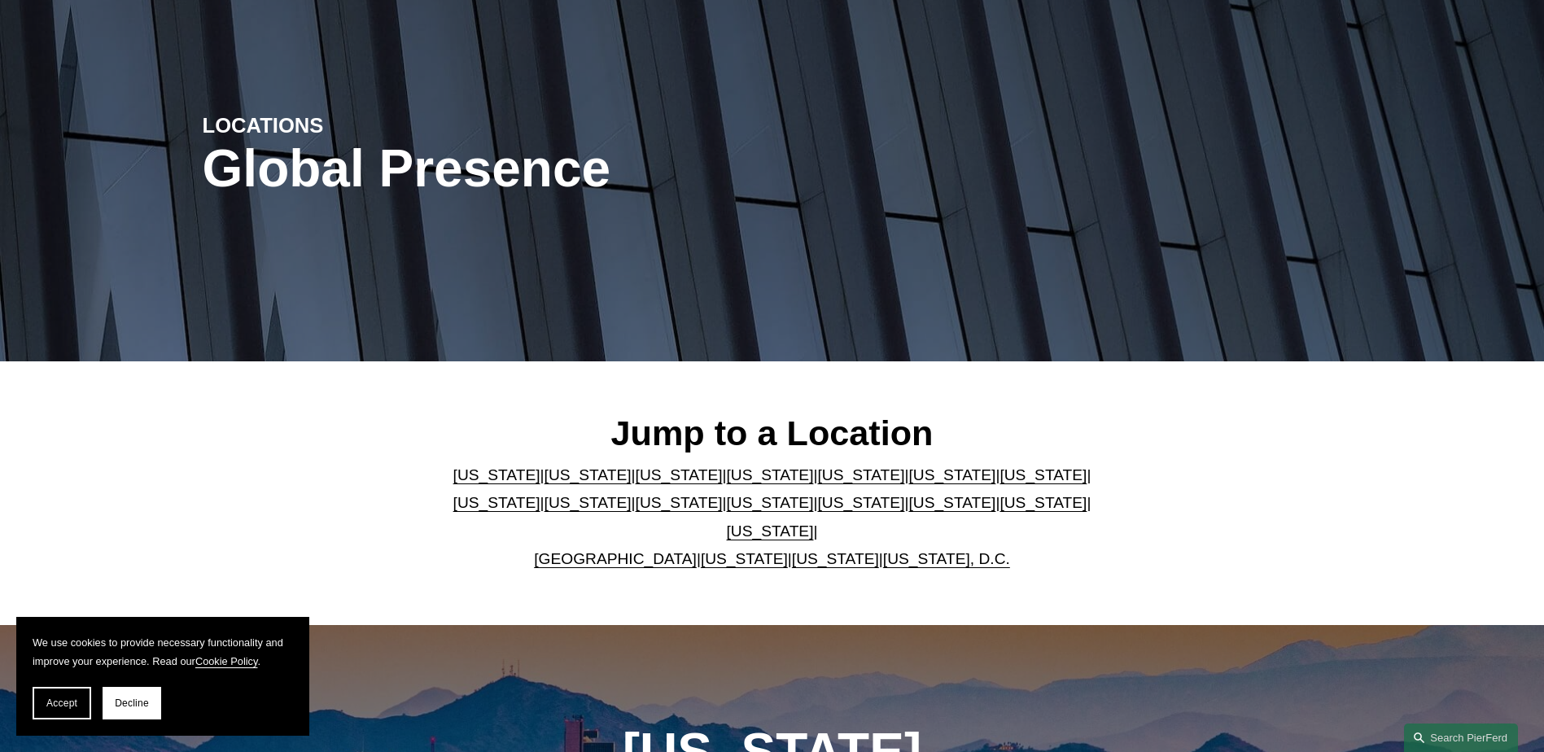
scroll to position [0, 0]
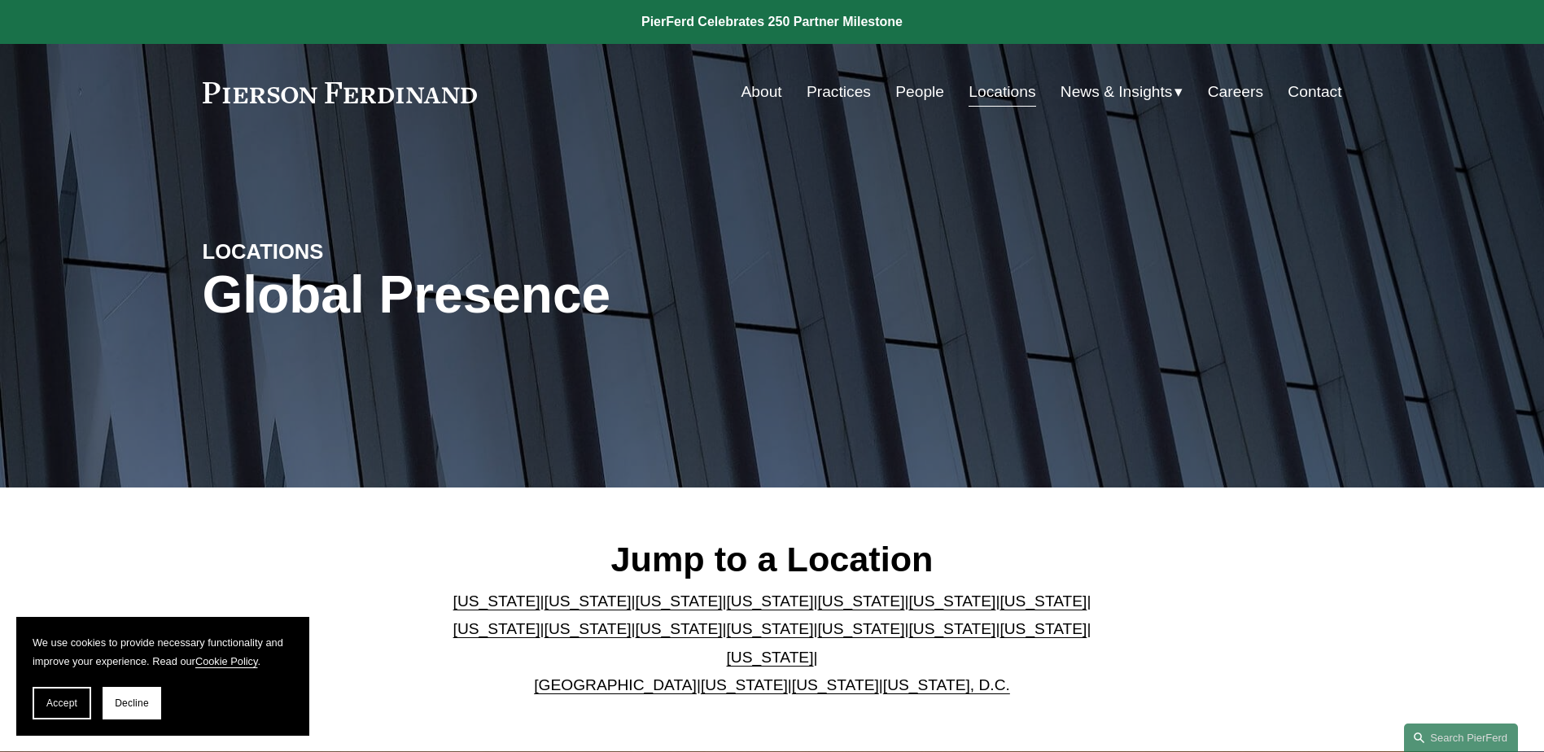
click at [1219, 85] on link "Careers" at bounding box center [1235, 91] width 55 height 31
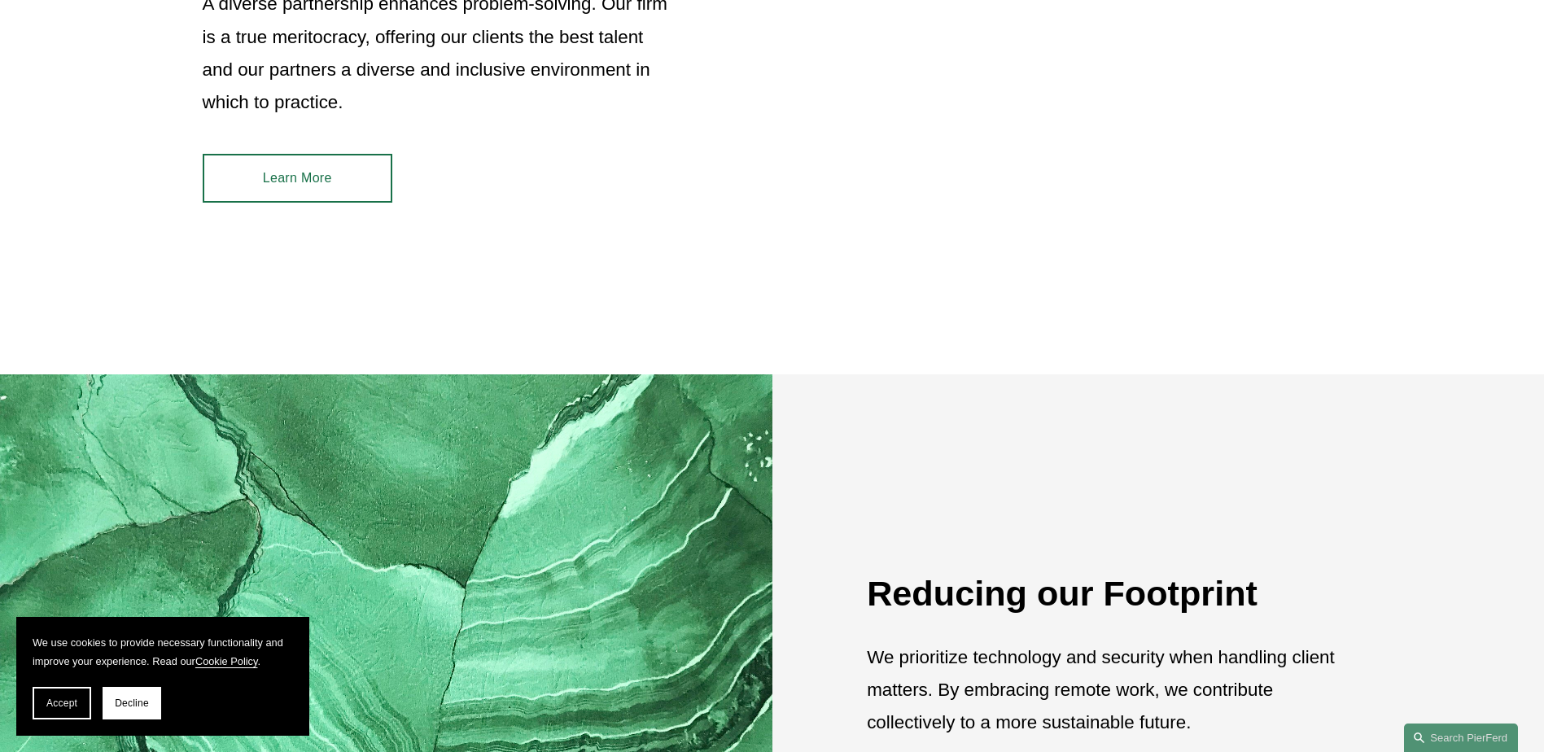
scroll to position [1465, 0]
